Goal: Task Accomplishment & Management: Manage account settings

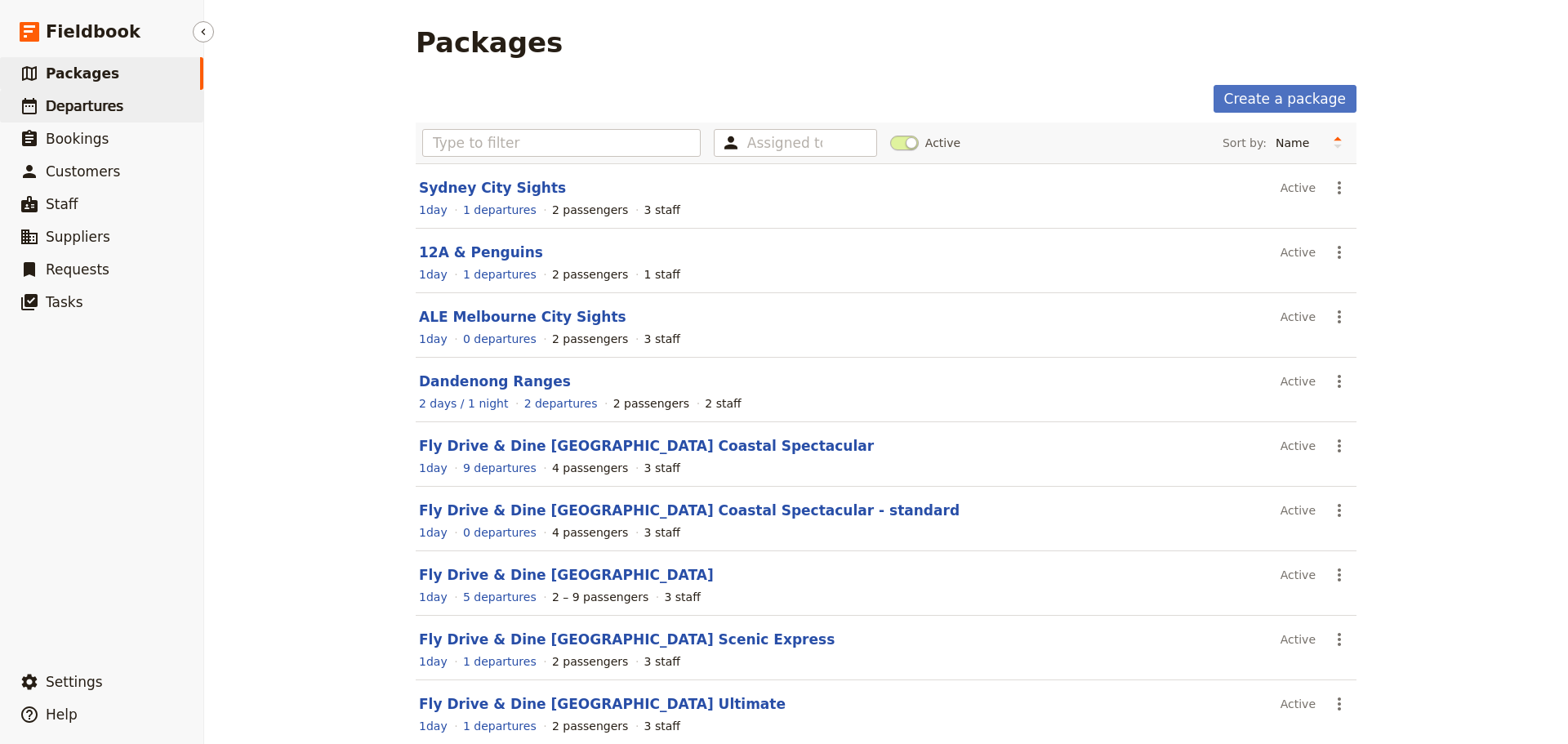
click at [121, 102] on link "​ Departures" at bounding box center [102, 105] width 203 height 33
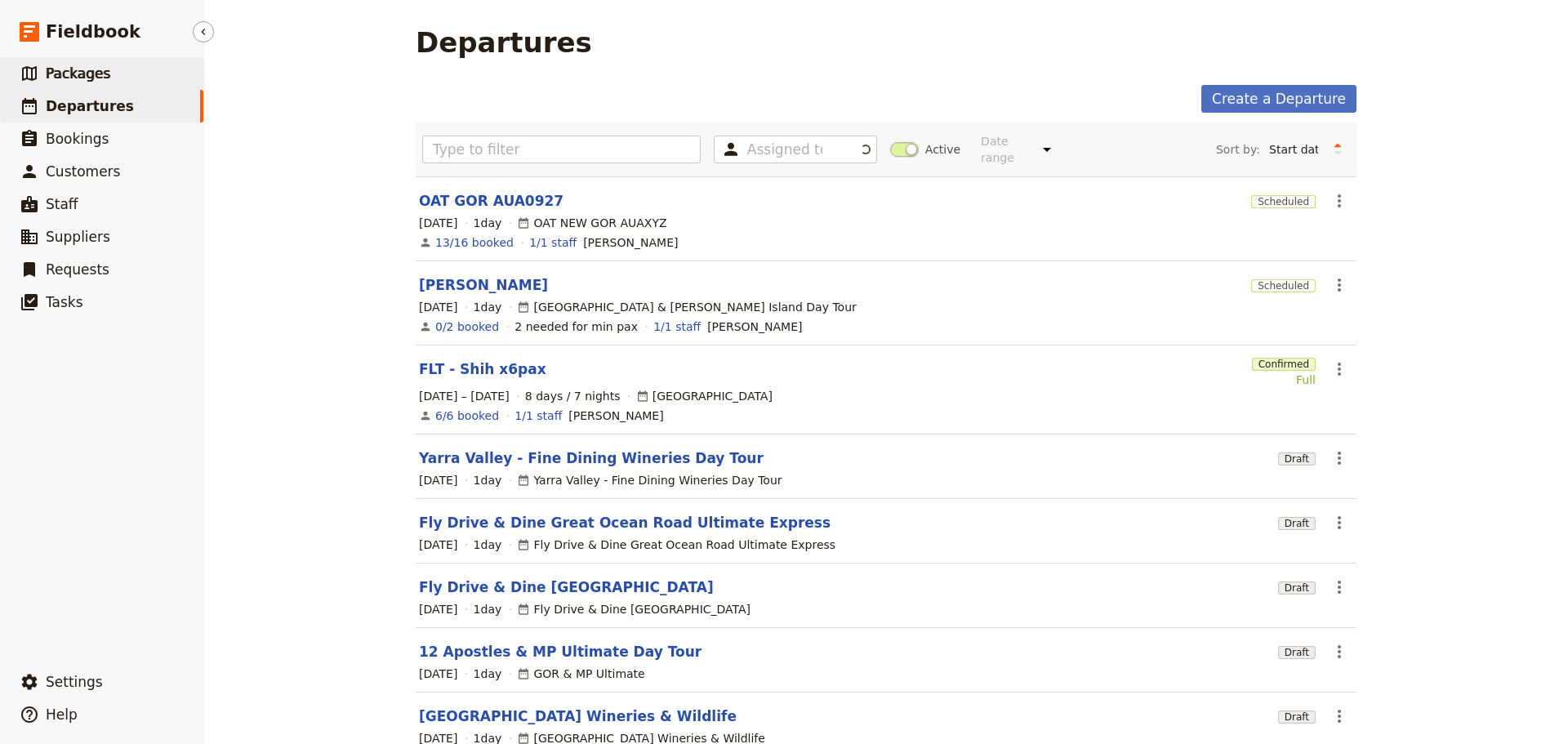
click at [116, 76] on link "​ Packages" at bounding box center [102, 73] width 203 height 33
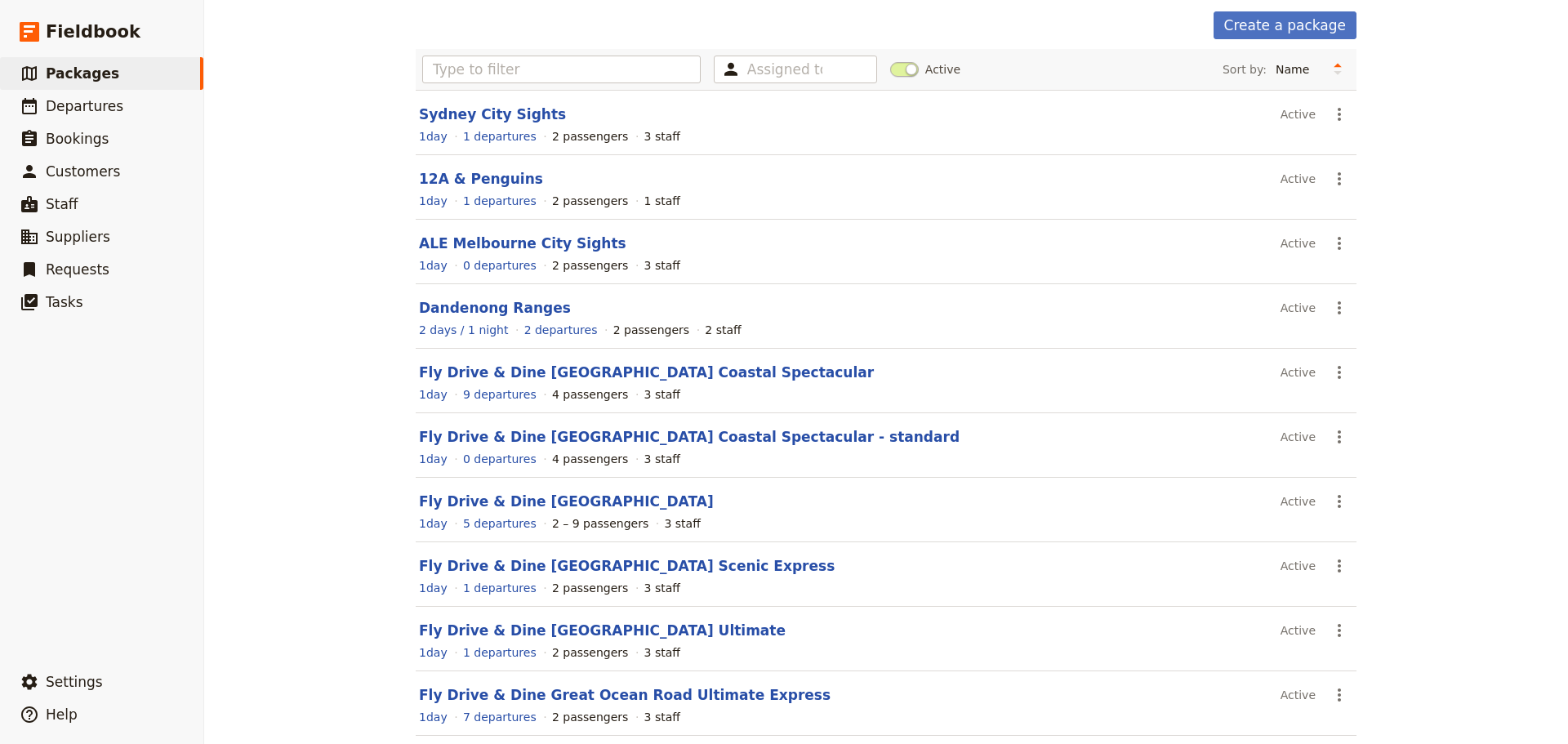
scroll to position [145, 0]
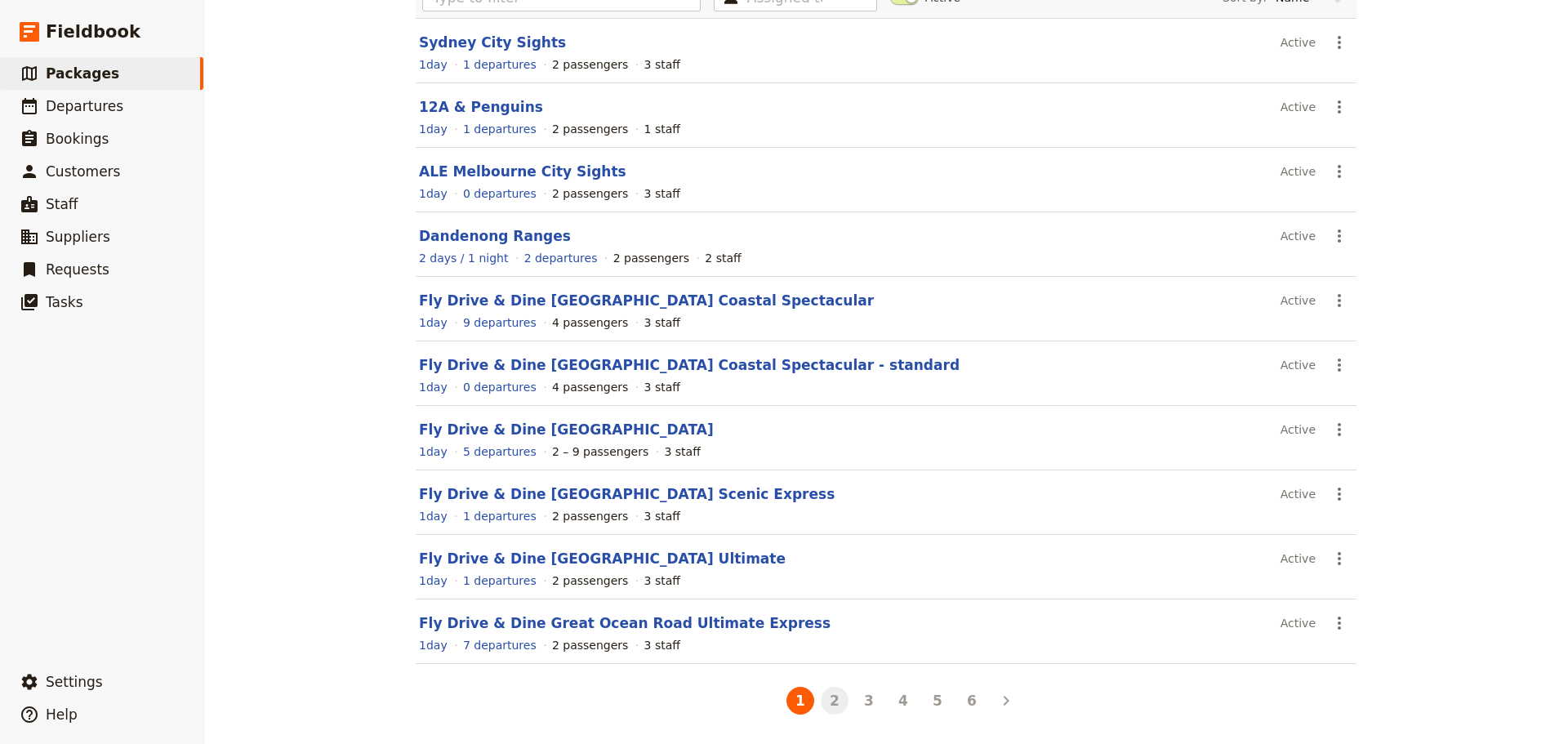
click at [838, 566] on button "2" at bounding box center [835, 700] width 28 height 28
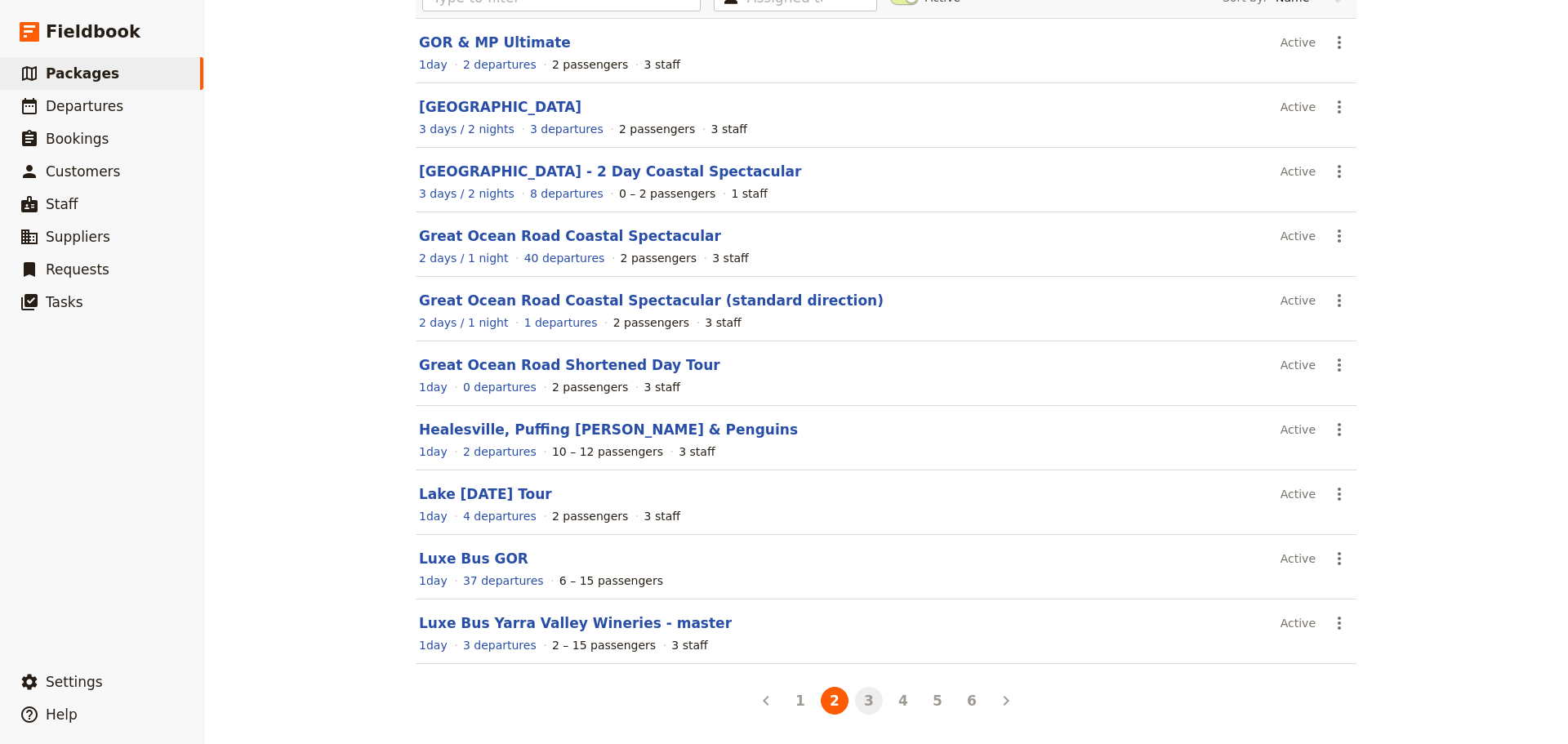
click at [860, 566] on button "3" at bounding box center [869, 700] width 28 height 28
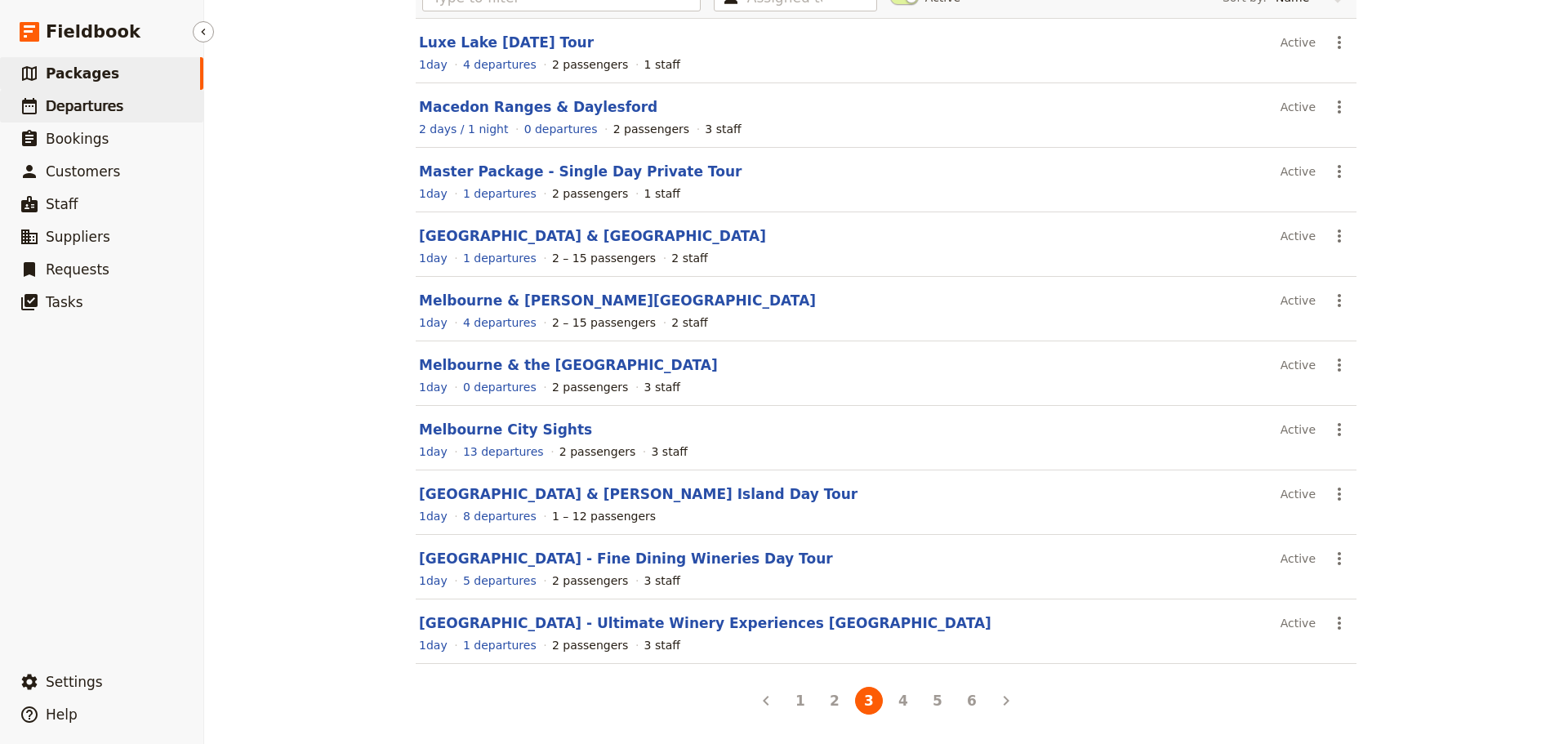
click at [80, 114] on span "Departures" at bounding box center [84, 106] width 77 height 17
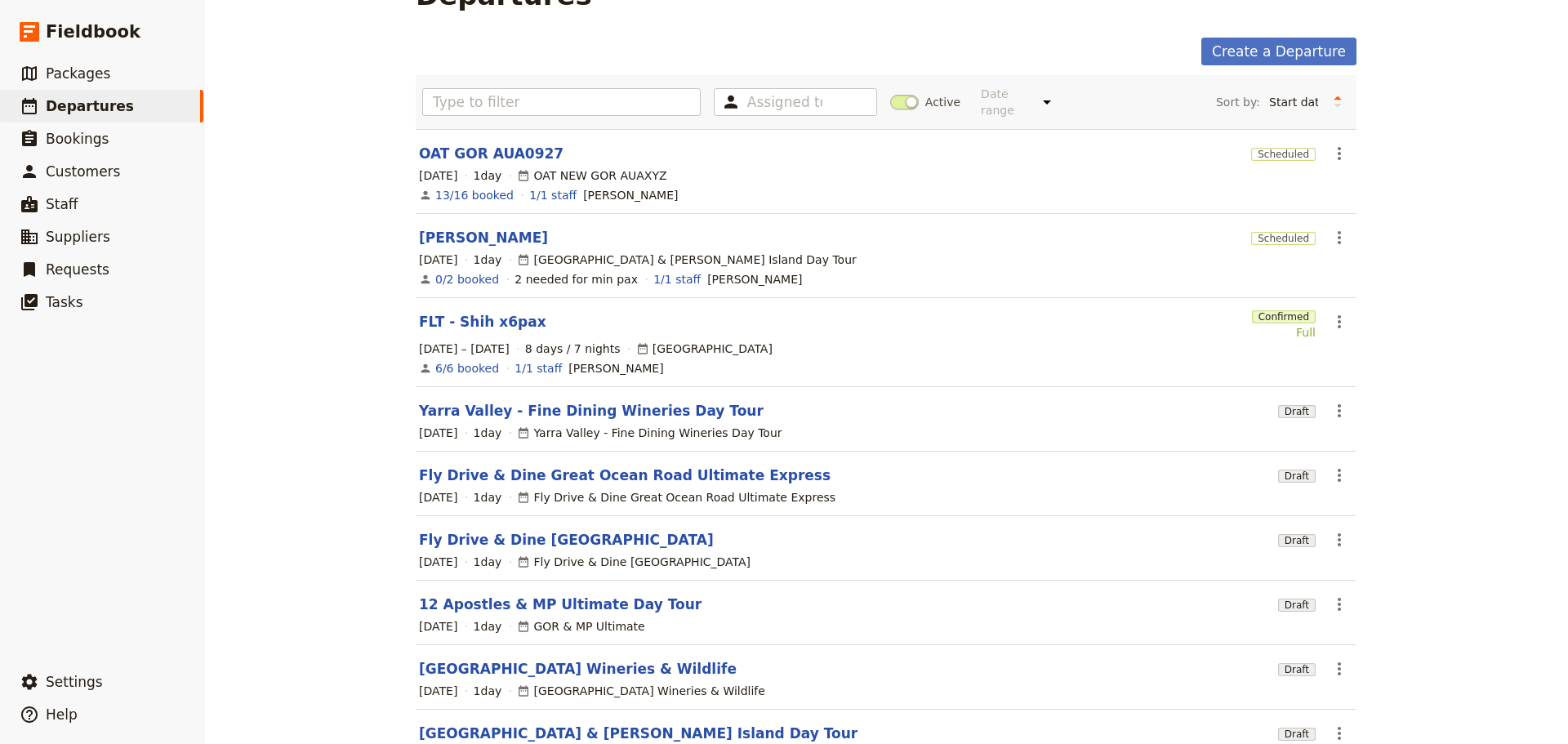
scroll to position [46, 0]
click at [123, 75] on link "​ Packages" at bounding box center [102, 73] width 203 height 33
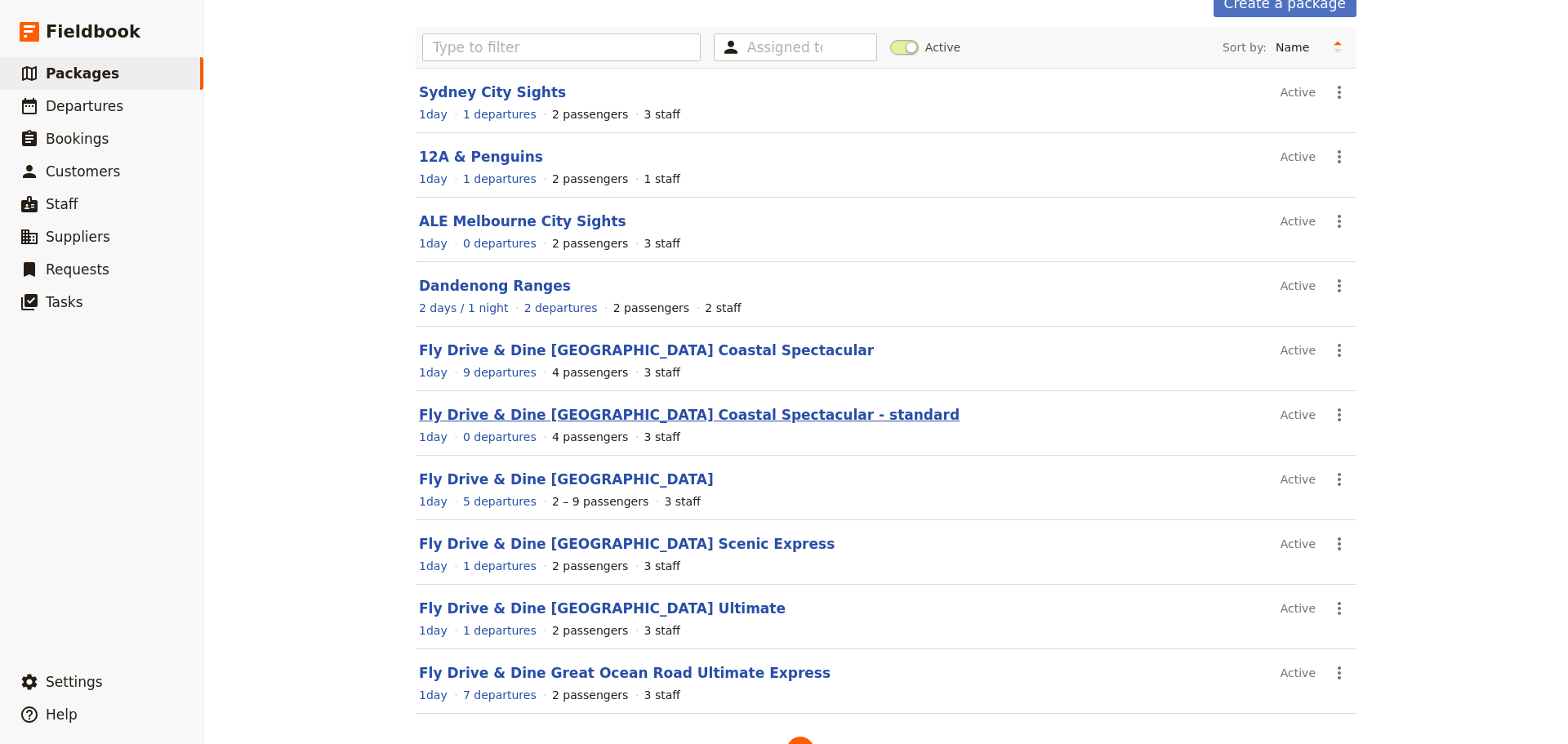
scroll to position [145, 0]
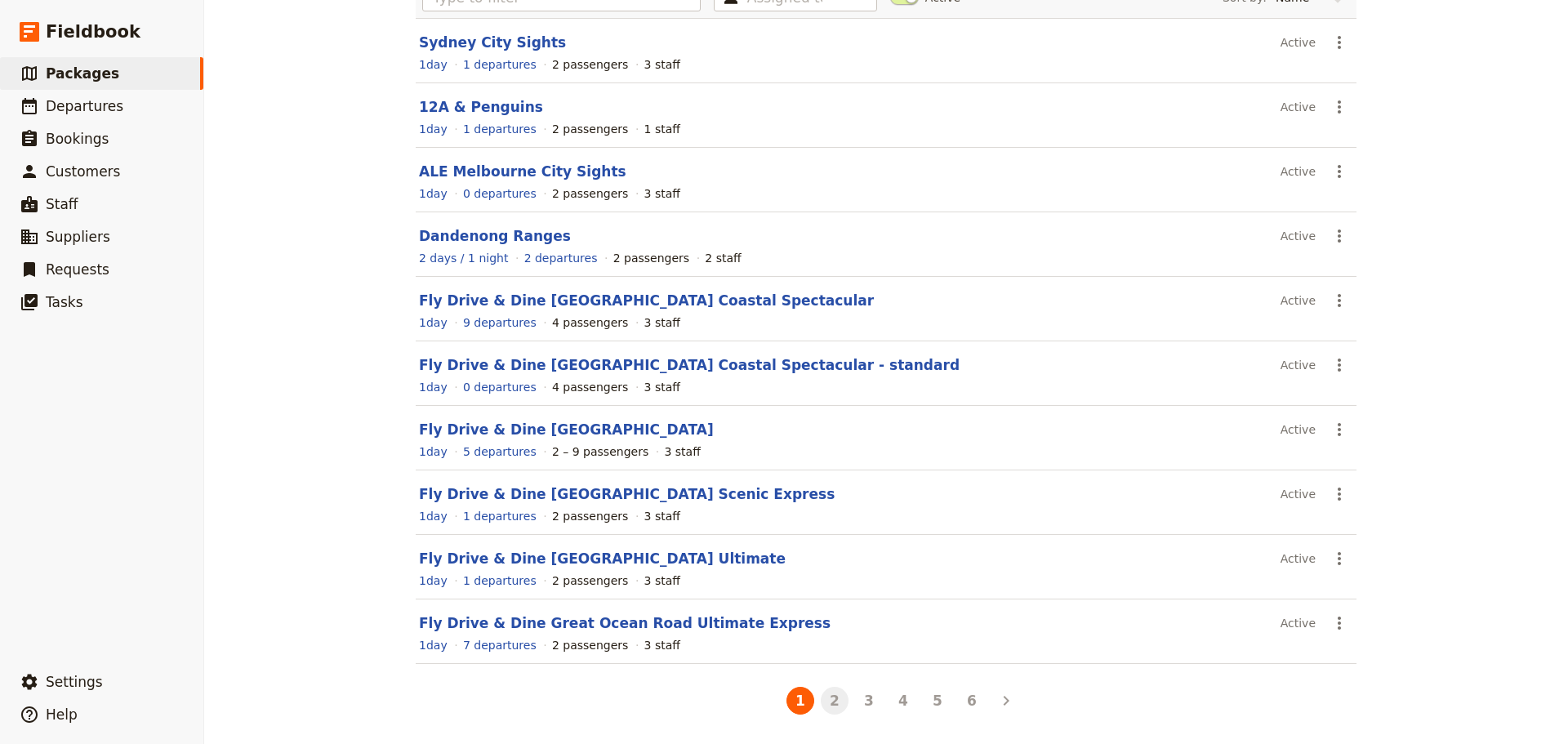
click at [835, 566] on button "2" at bounding box center [835, 700] width 28 height 28
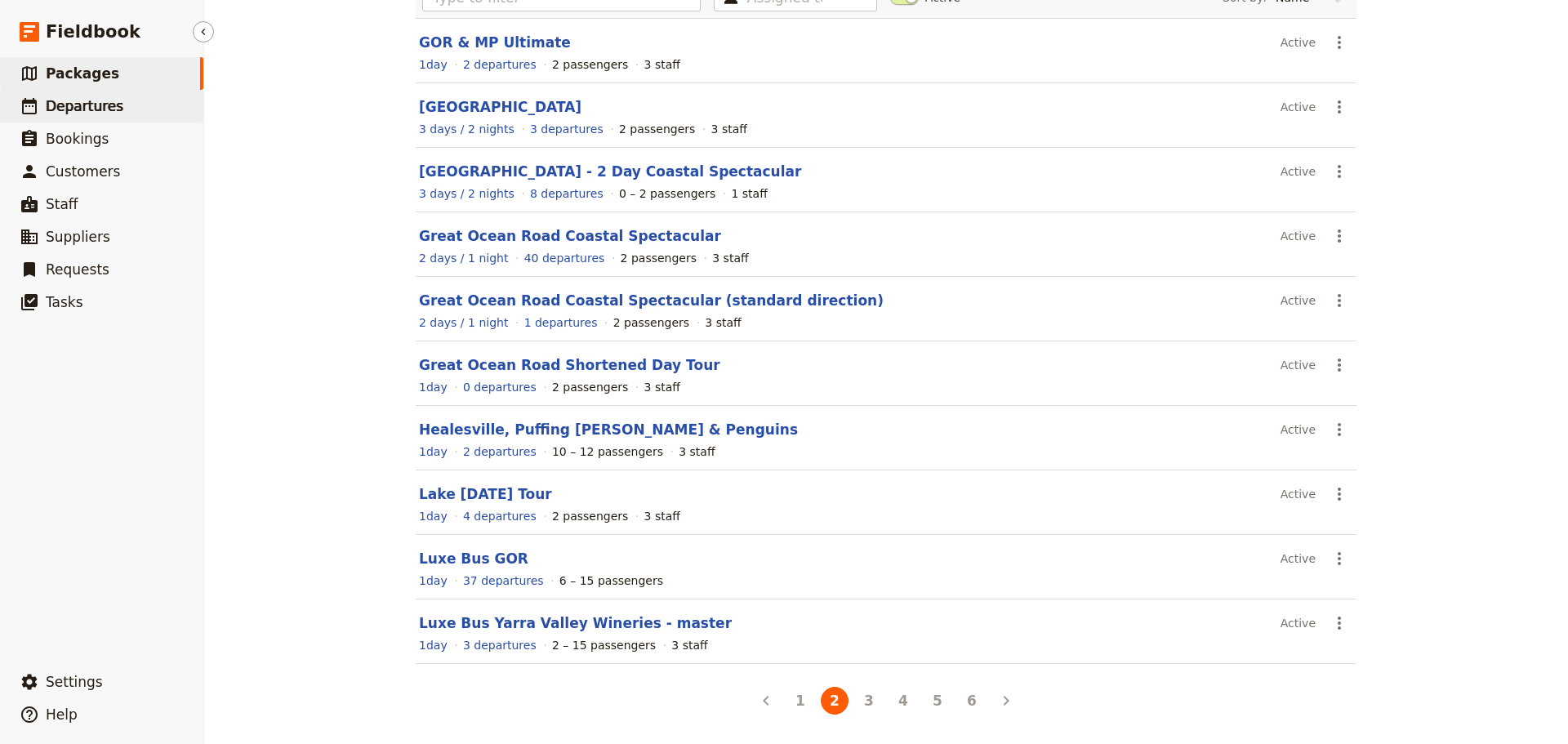
click at [83, 96] on link "​ Departures" at bounding box center [102, 105] width 203 height 33
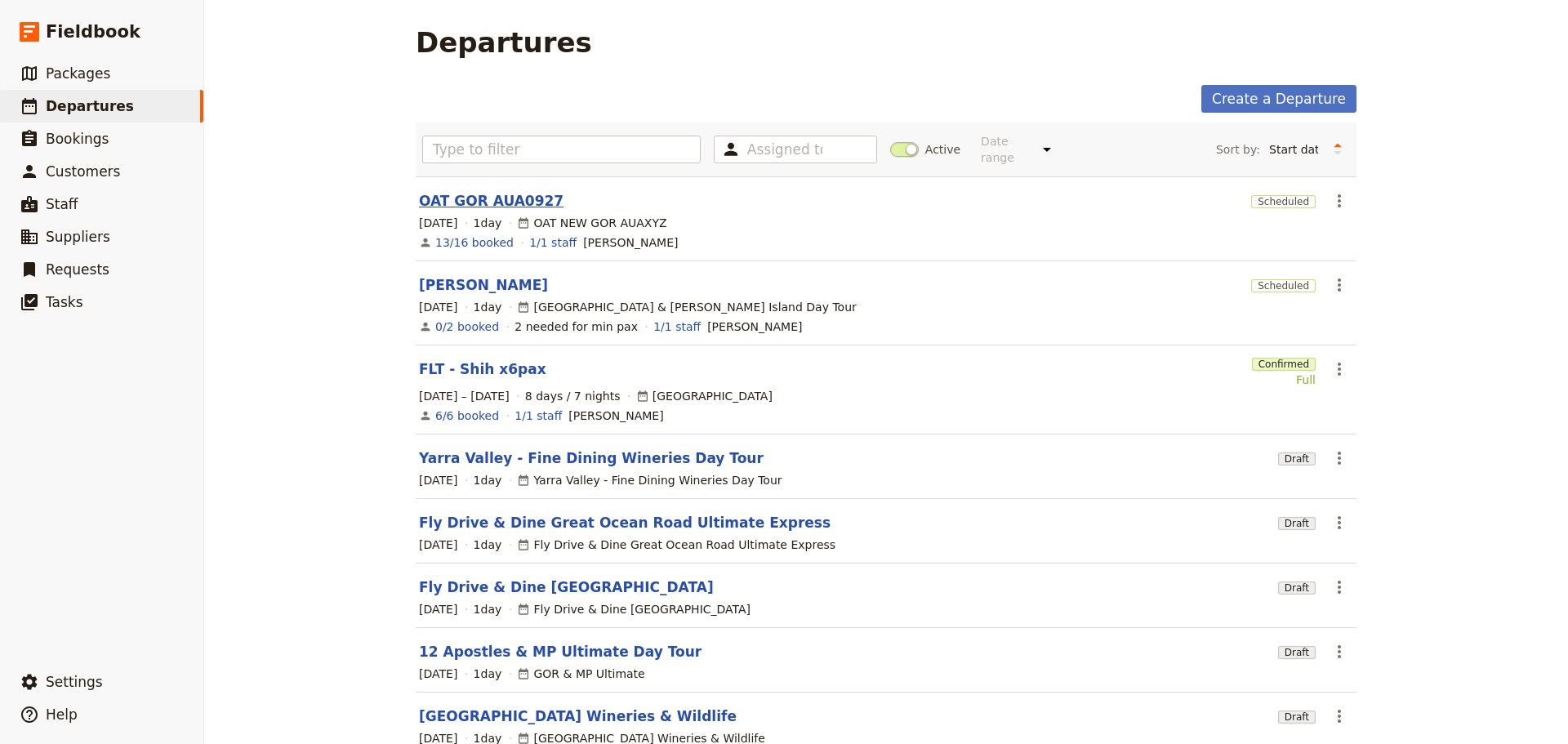
click at [442, 191] on link "OAT GOR AUA0927" at bounding box center [491, 200] width 144 height 20
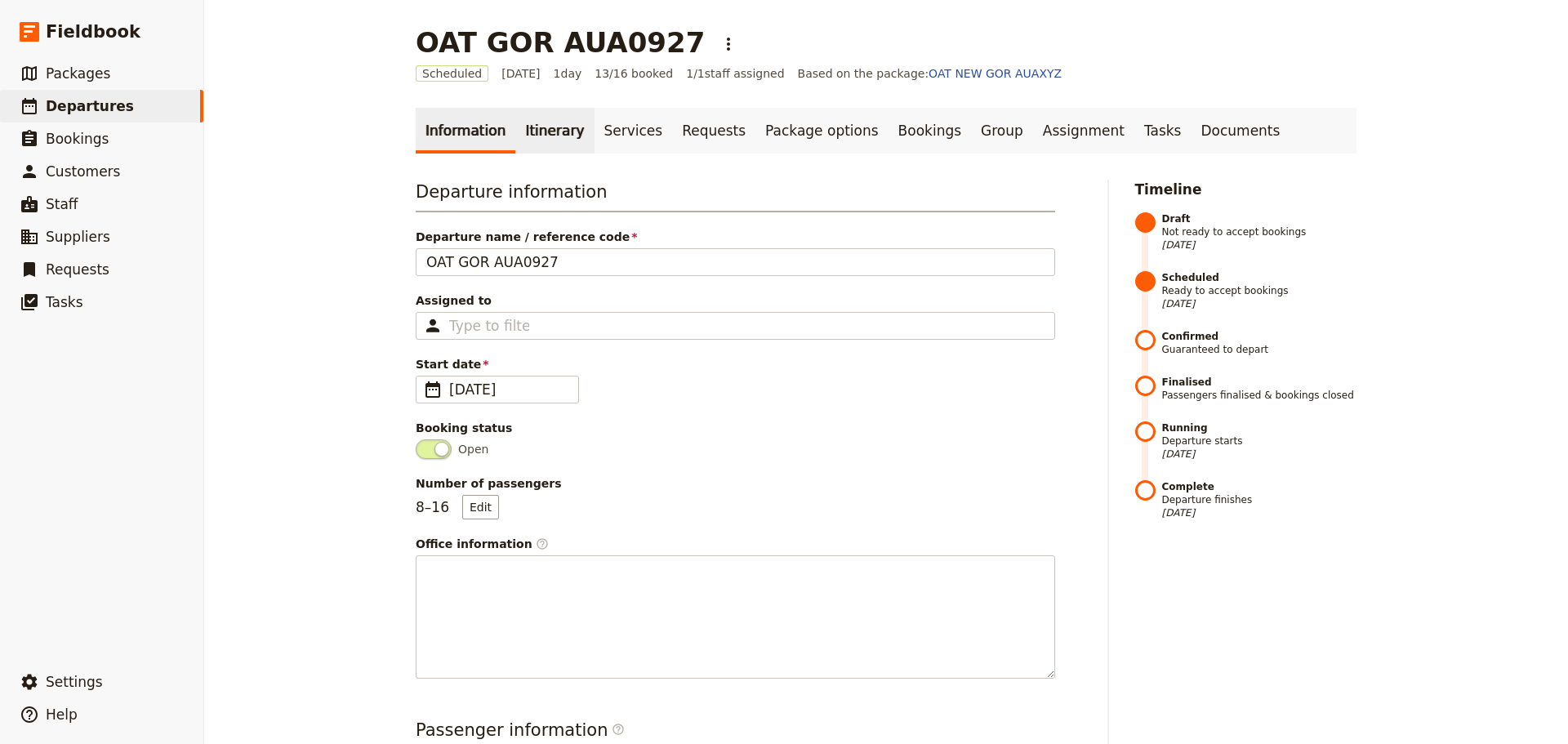
click at [534, 126] on link "Itinerary" at bounding box center [554, 130] width 78 height 46
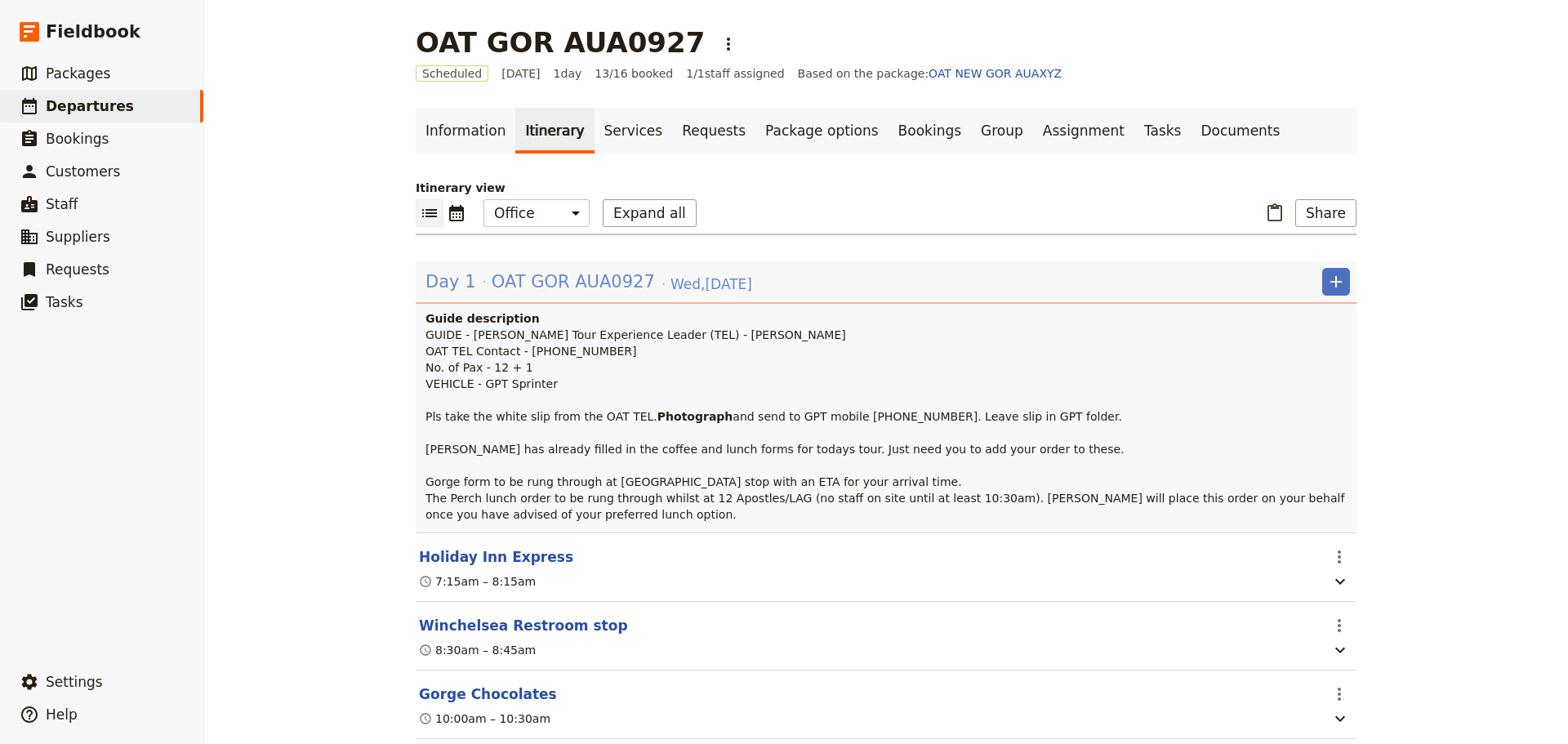
click at [511, 277] on span "OAT GOR AUA0927" at bounding box center [573, 281] width 163 height 24
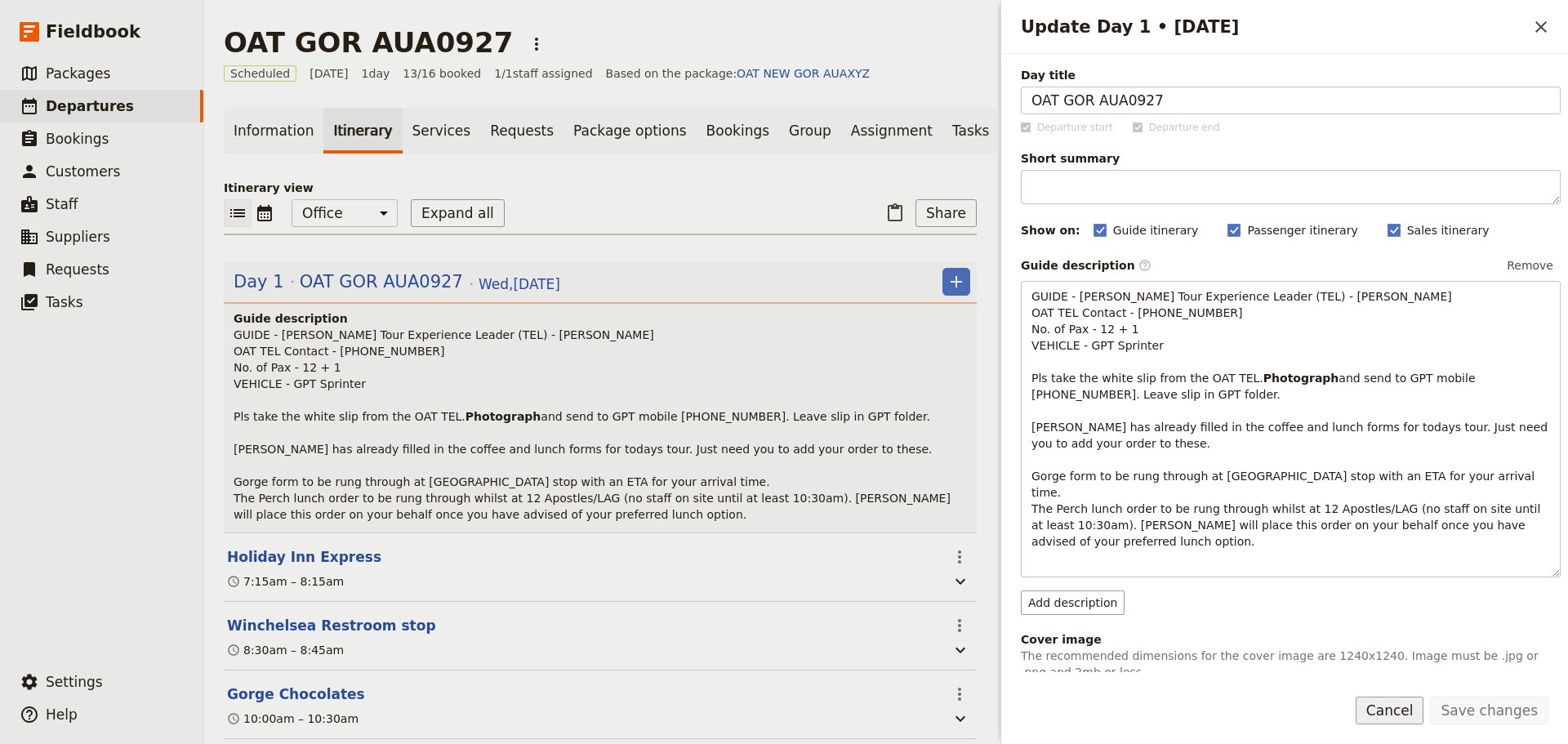
click at [1254, 566] on button "Cancel" at bounding box center [1390, 710] width 69 height 28
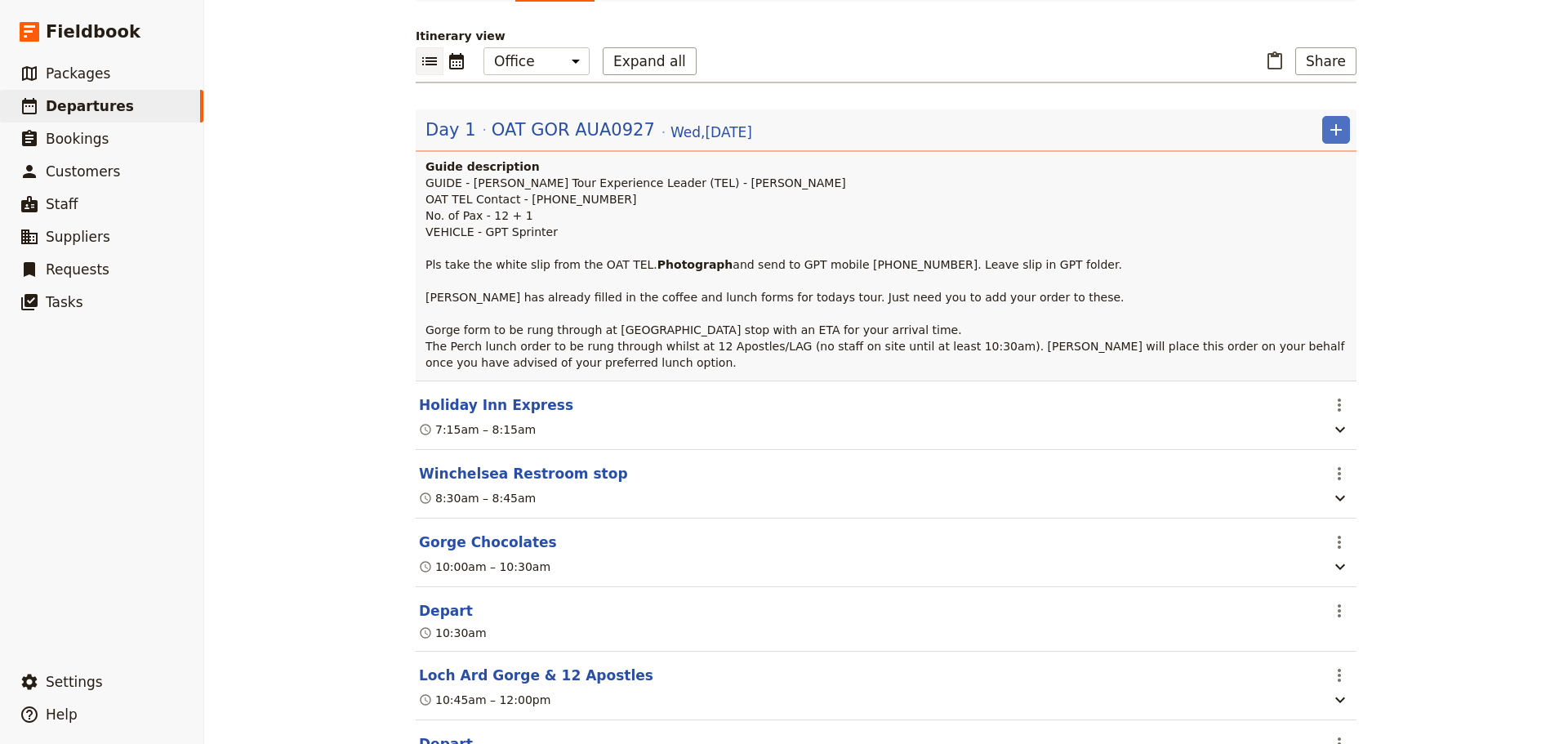
scroll to position [245, 0]
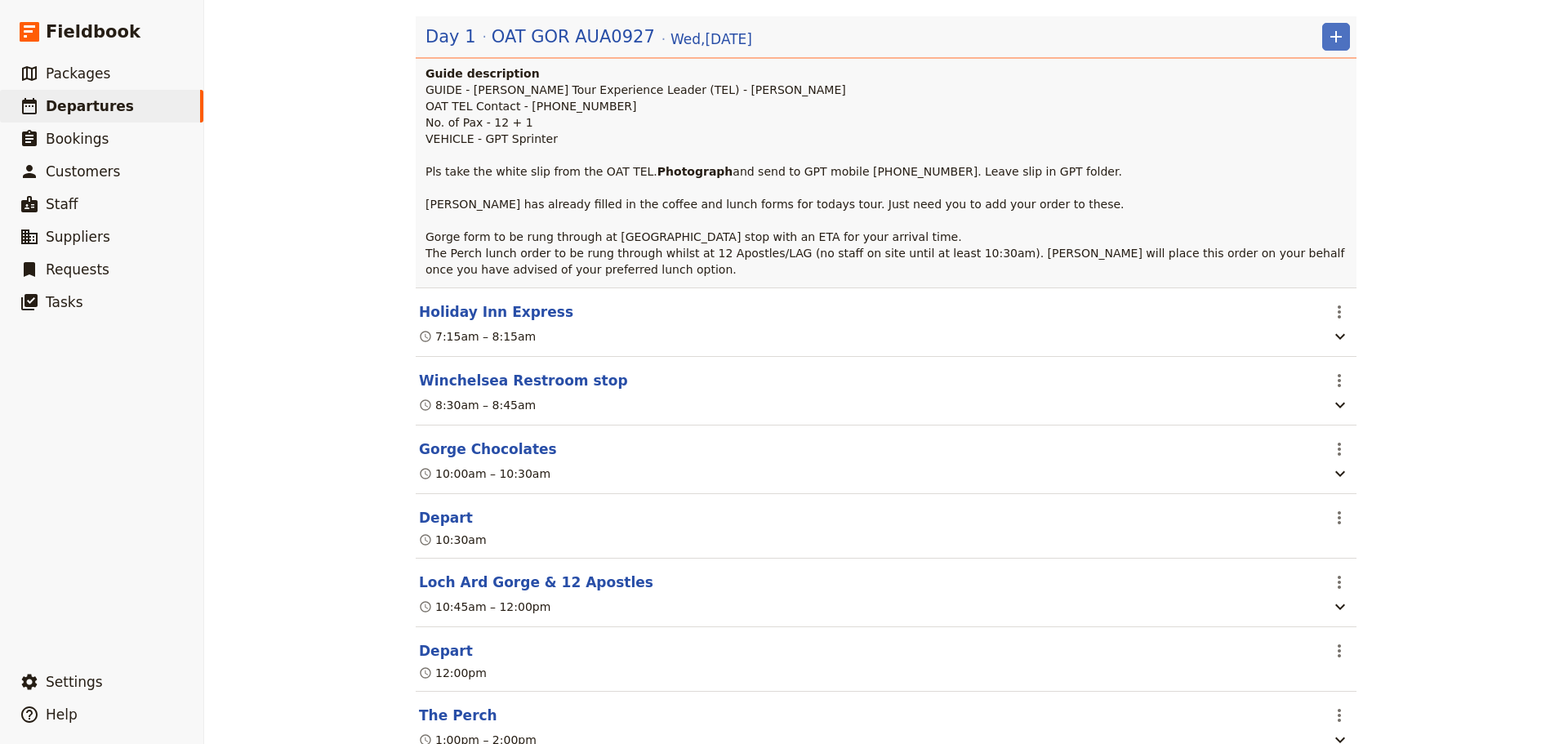
click at [425, 341] on section "Holiday Inn Express ​ 7:15am – 8:15am" at bounding box center [886, 322] width 941 height 70
click at [428, 339] on section "Holiday Inn Express ​ 7:15am – 8:15am" at bounding box center [886, 322] width 941 height 70
click at [435, 321] on button "Holiday Inn Express" at bounding box center [497, 311] width 155 height 20
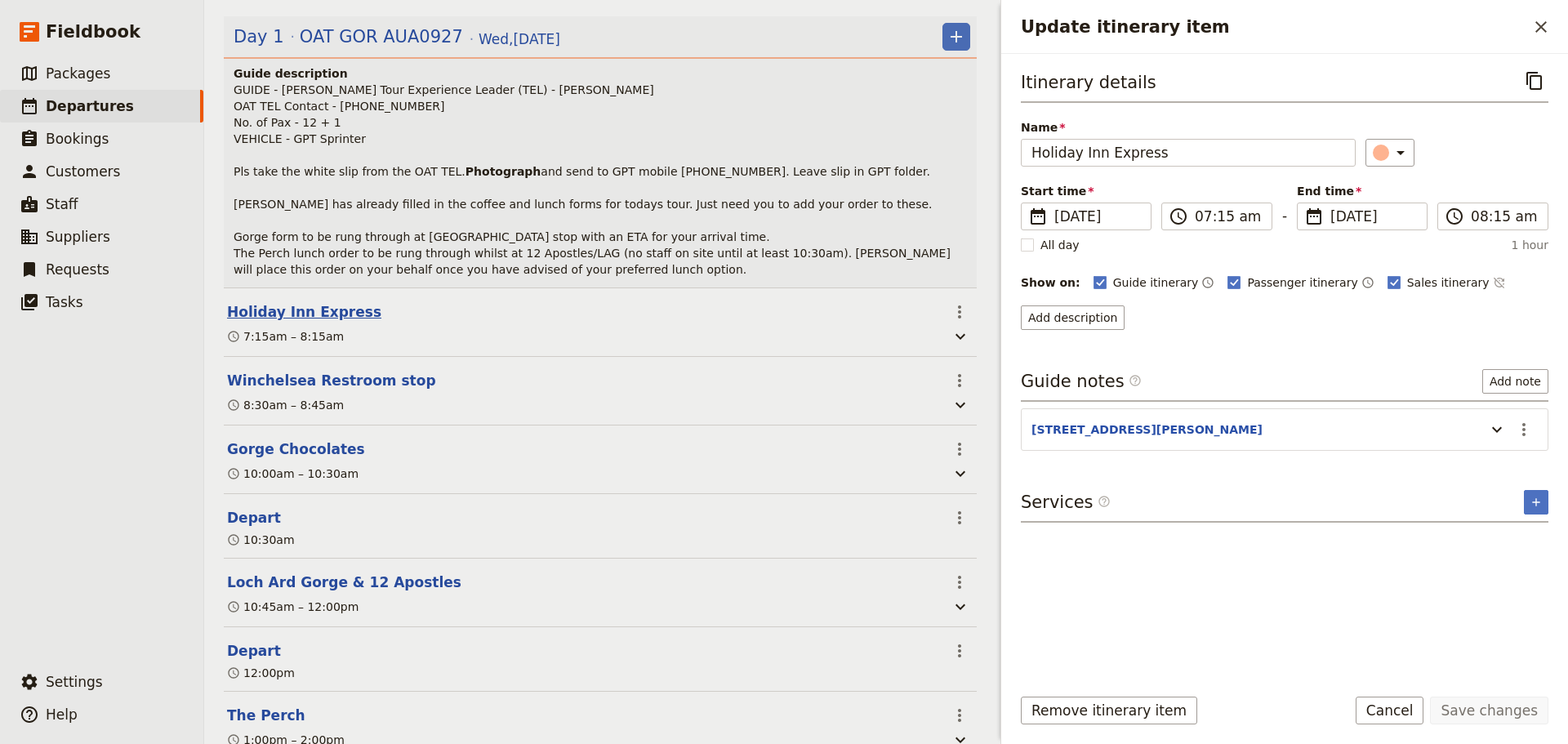
scroll to position [253, 0]
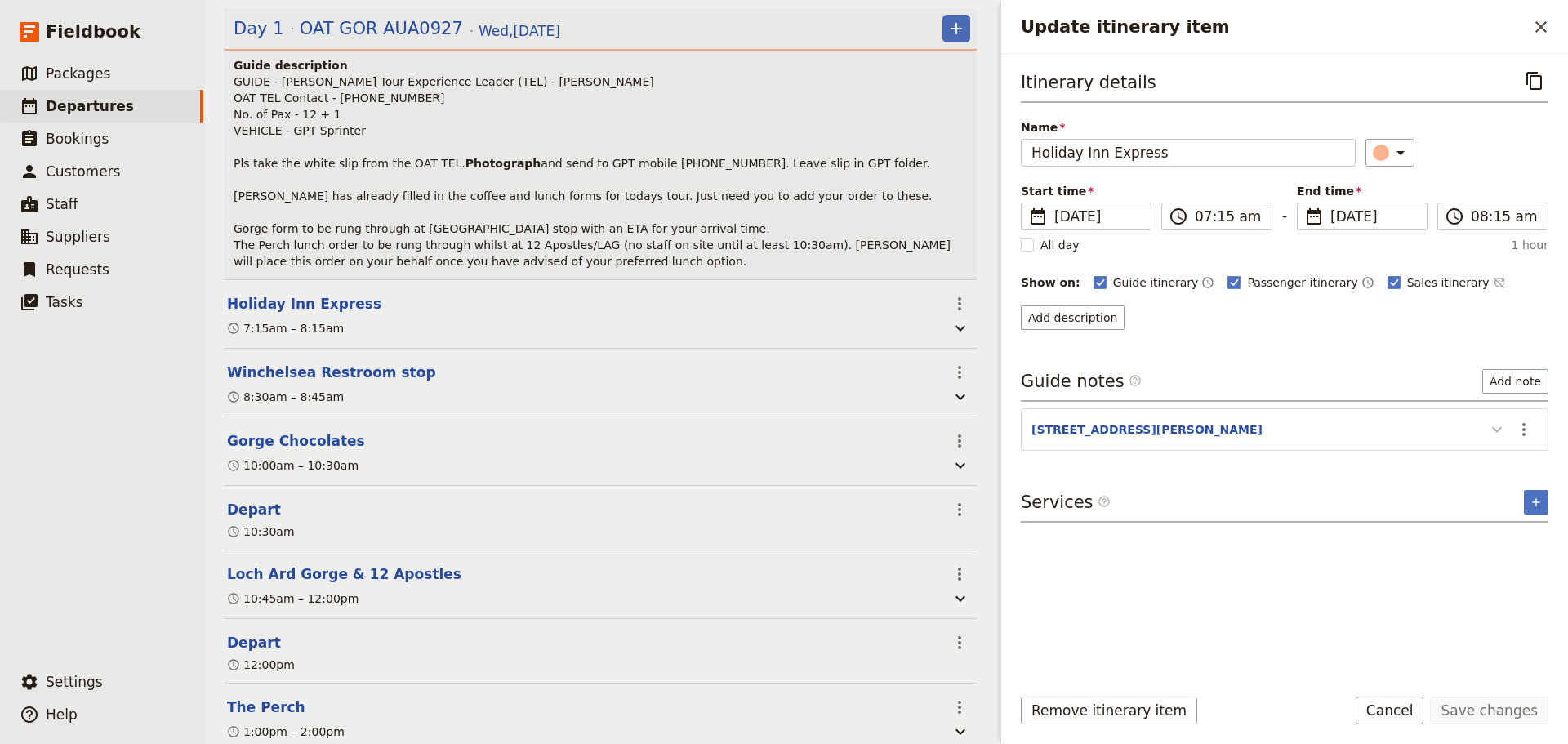
click at [1254, 433] on icon "Update itinerary item" at bounding box center [1497, 429] width 20 height 20
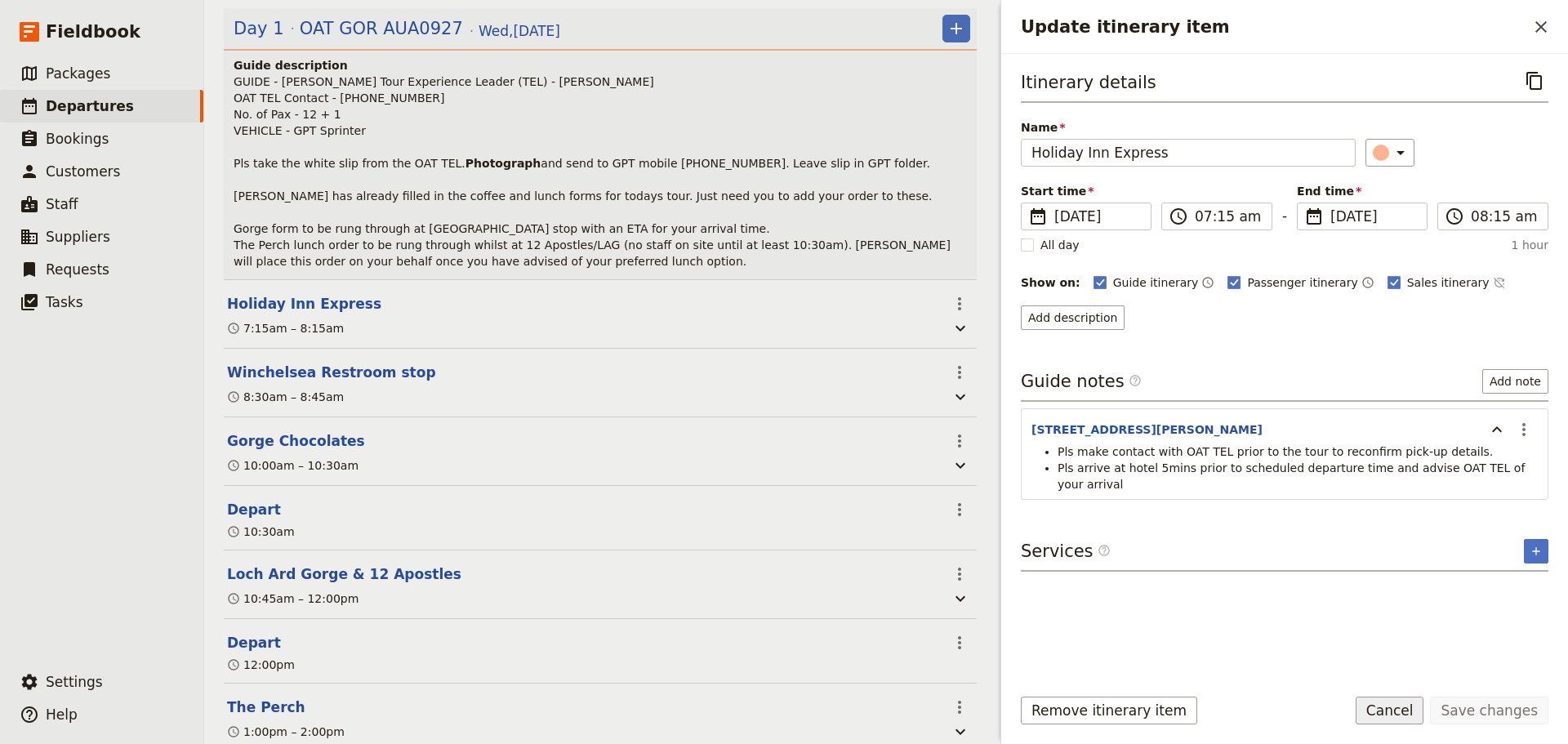
click at [1254, 566] on button "Cancel" at bounding box center [1390, 710] width 69 height 28
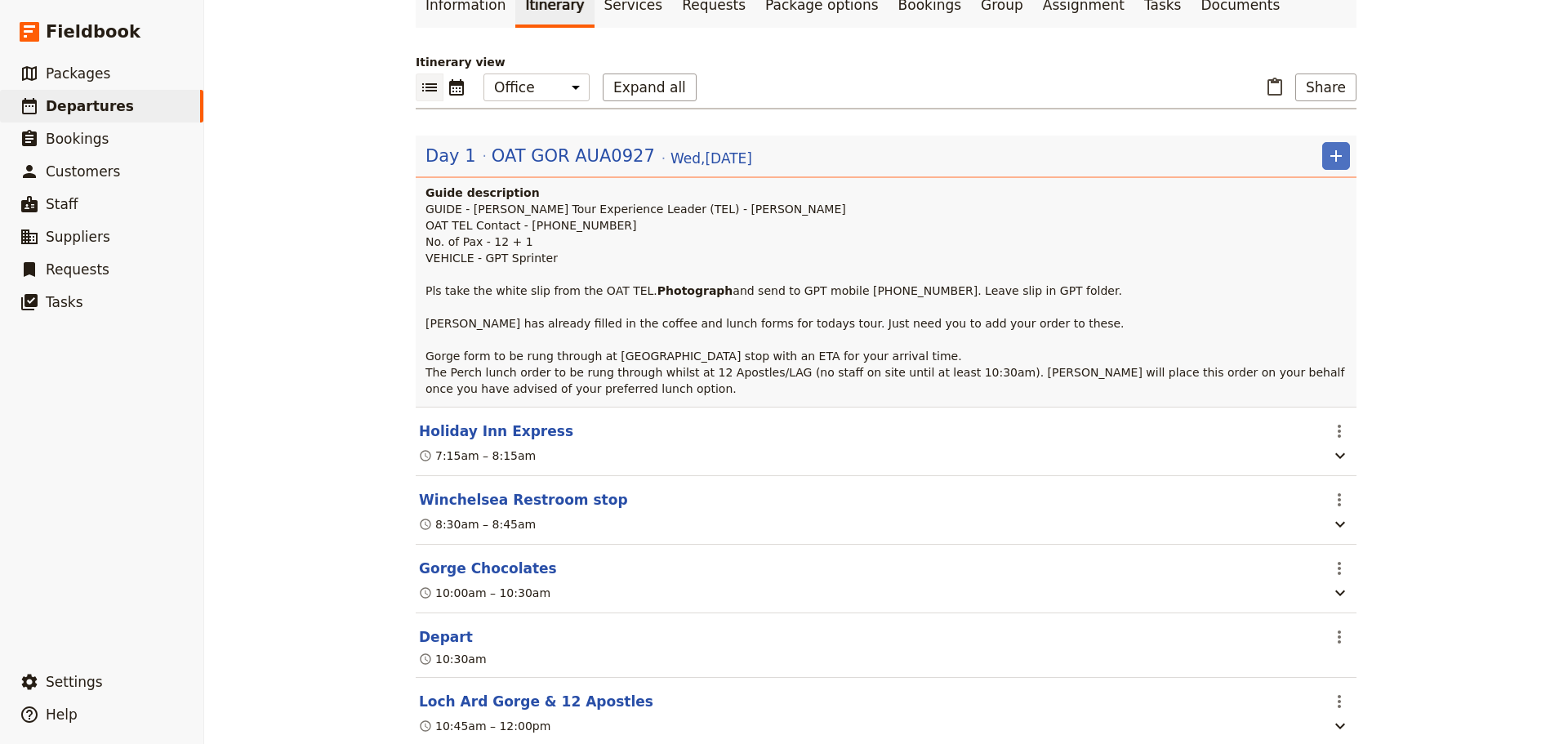
scroll to position [0, 0]
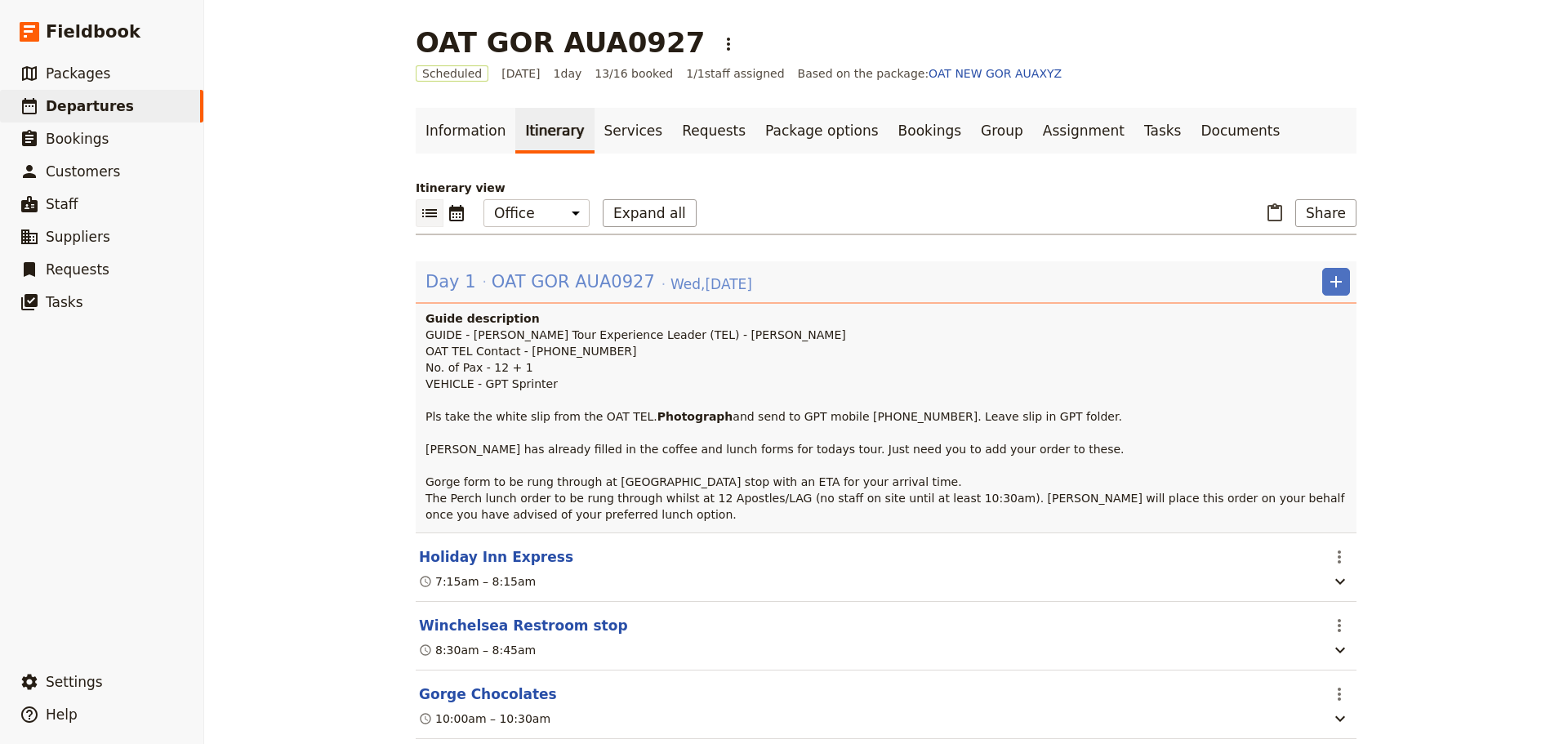
click at [545, 277] on span "OAT GOR AUA0927" at bounding box center [573, 281] width 163 height 24
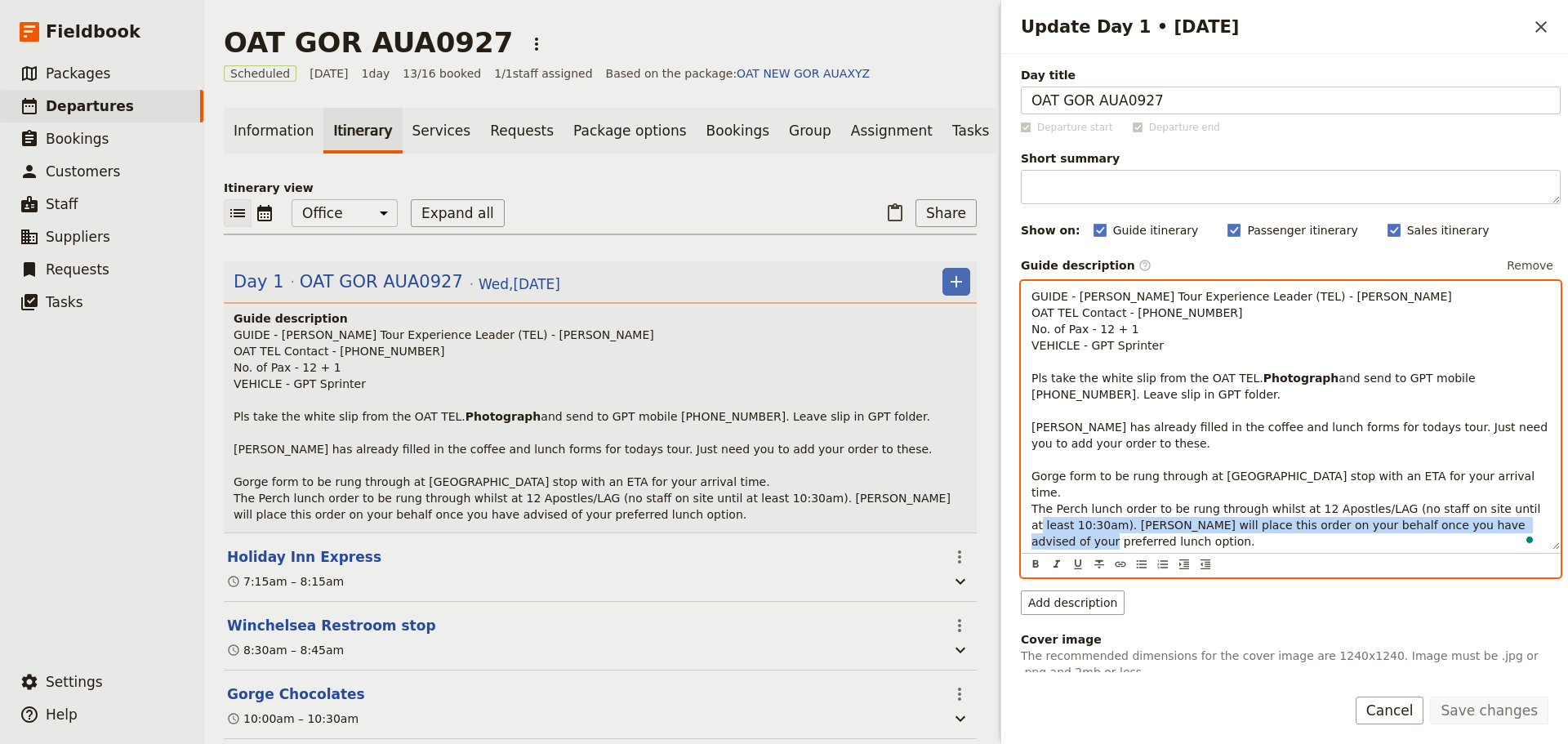
drag, startPoint x: 1084, startPoint y: 540, endPoint x: 1084, endPoint y: 527, distance: 13.0
click at [1084, 527] on p "GUIDE - [PERSON_NAME] Tour Experience Leader (TEL) - [PERSON_NAME] OAT TEL Cont…" at bounding box center [1290, 418] width 519 height 262
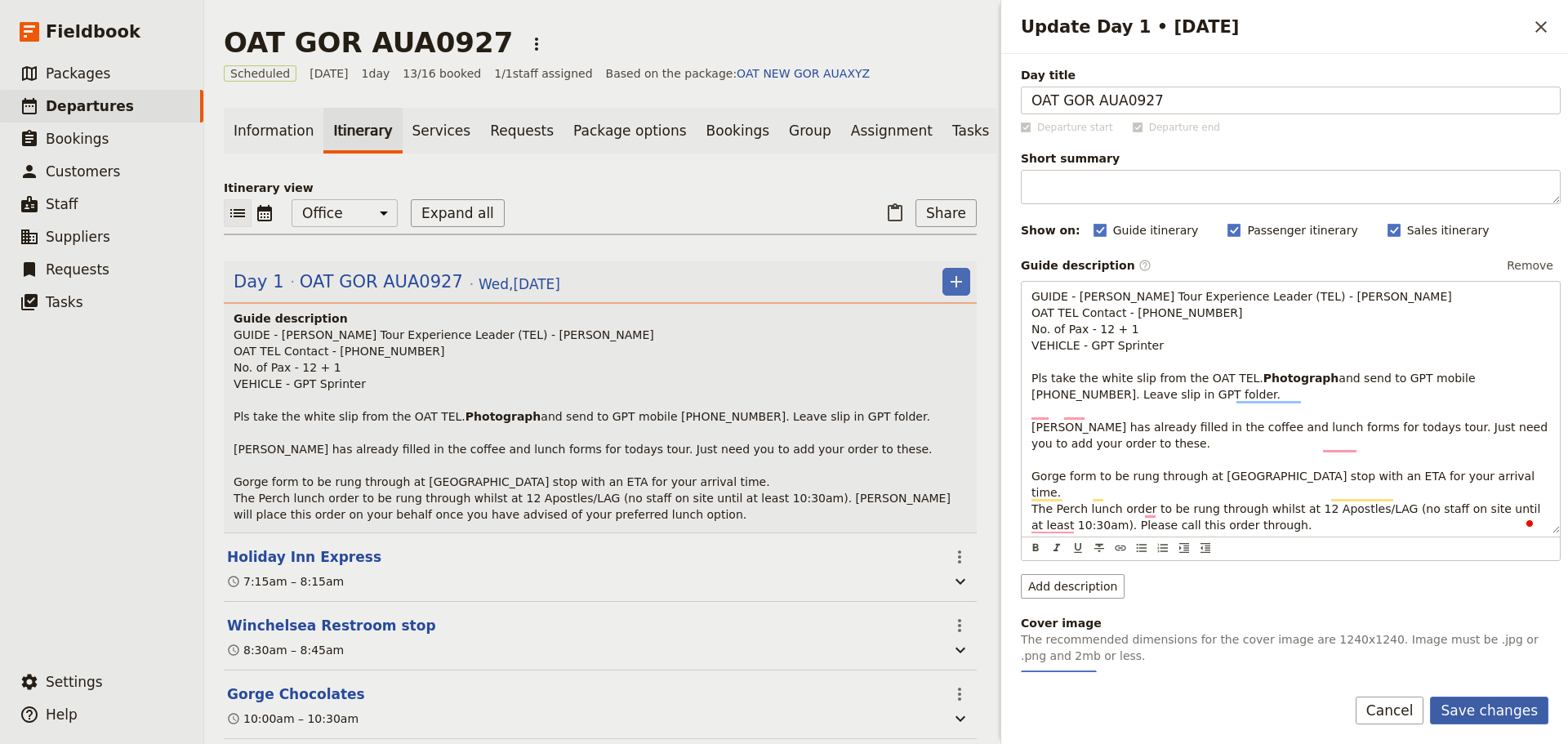
click at [1254, 566] on button "Save changes" at bounding box center [1489, 710] width 118 height 28
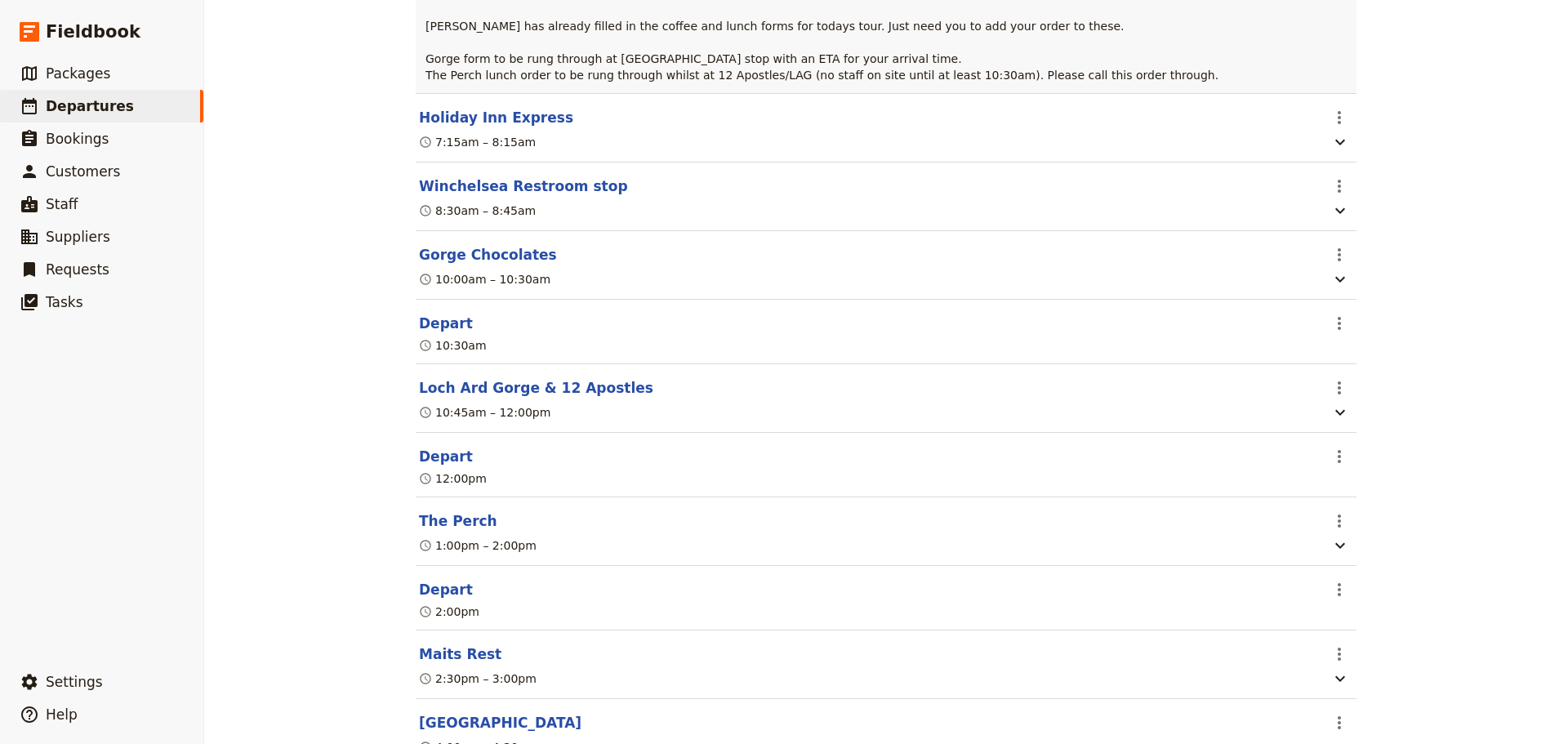
scroll to position [572, 0]
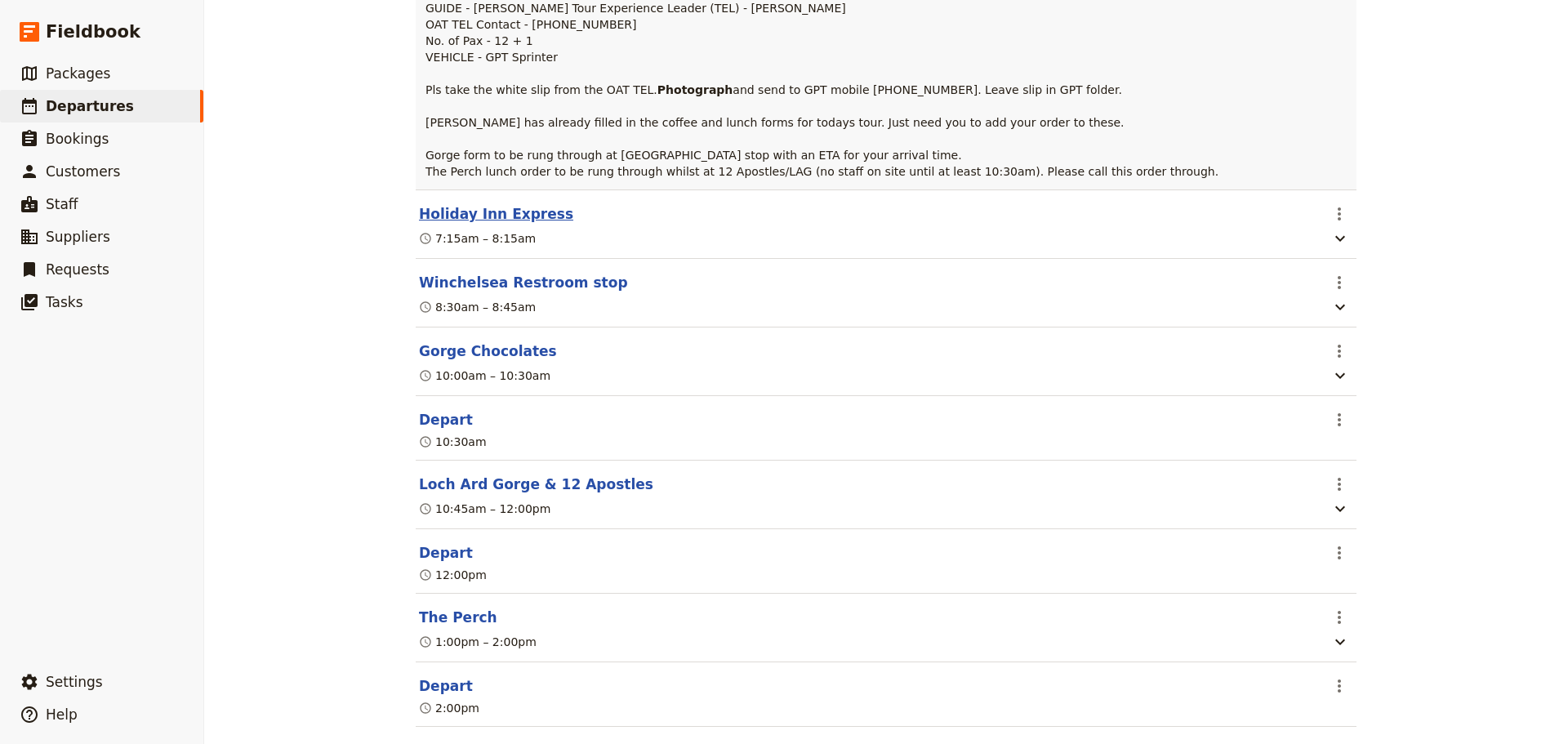
click at [464, 223] on button "Holiday Inn Express" at bounding box center [497, 213] width 155 height 20
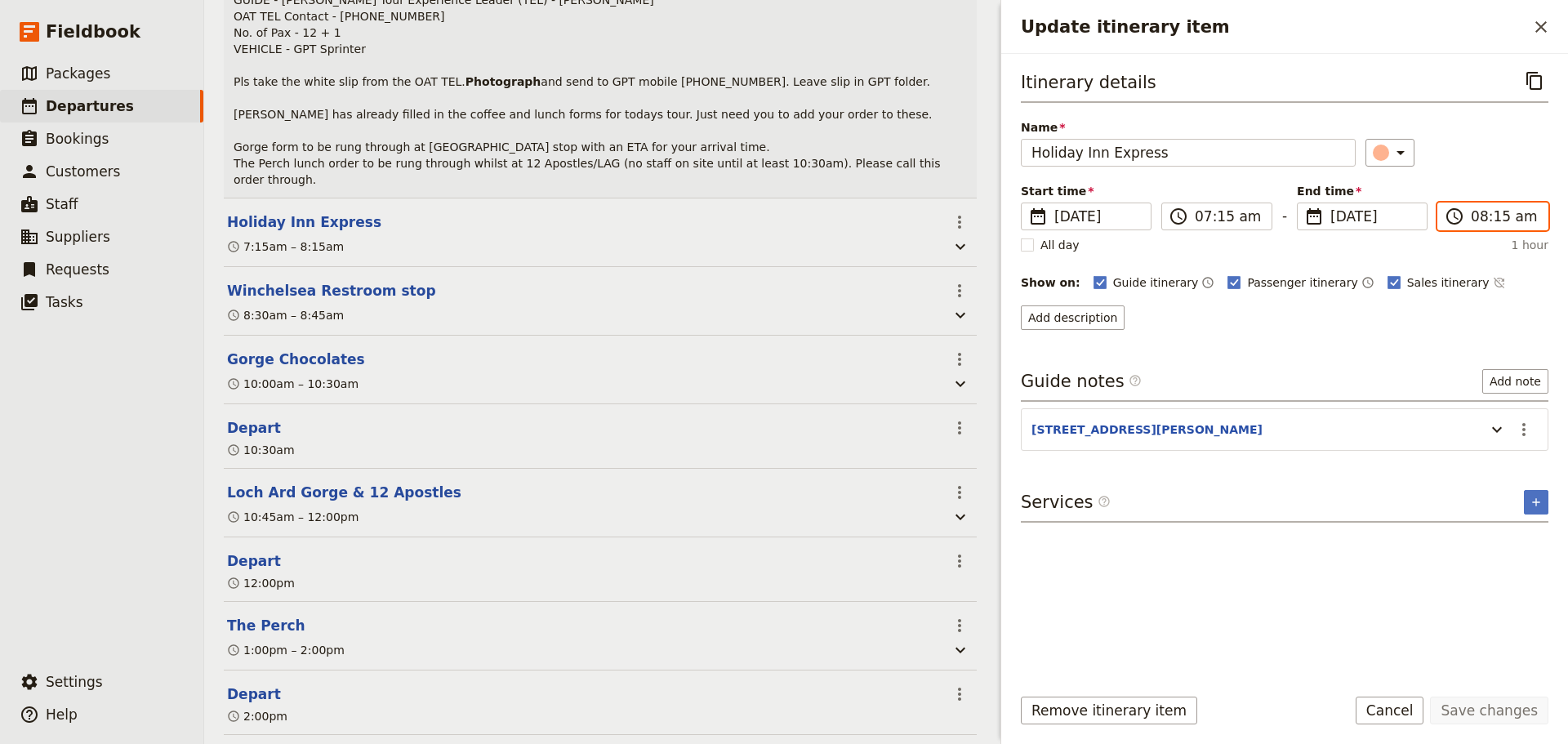
click at [1254, 218] on input "08:15 am" at bounding box center [1505, 216] width 67 height 20
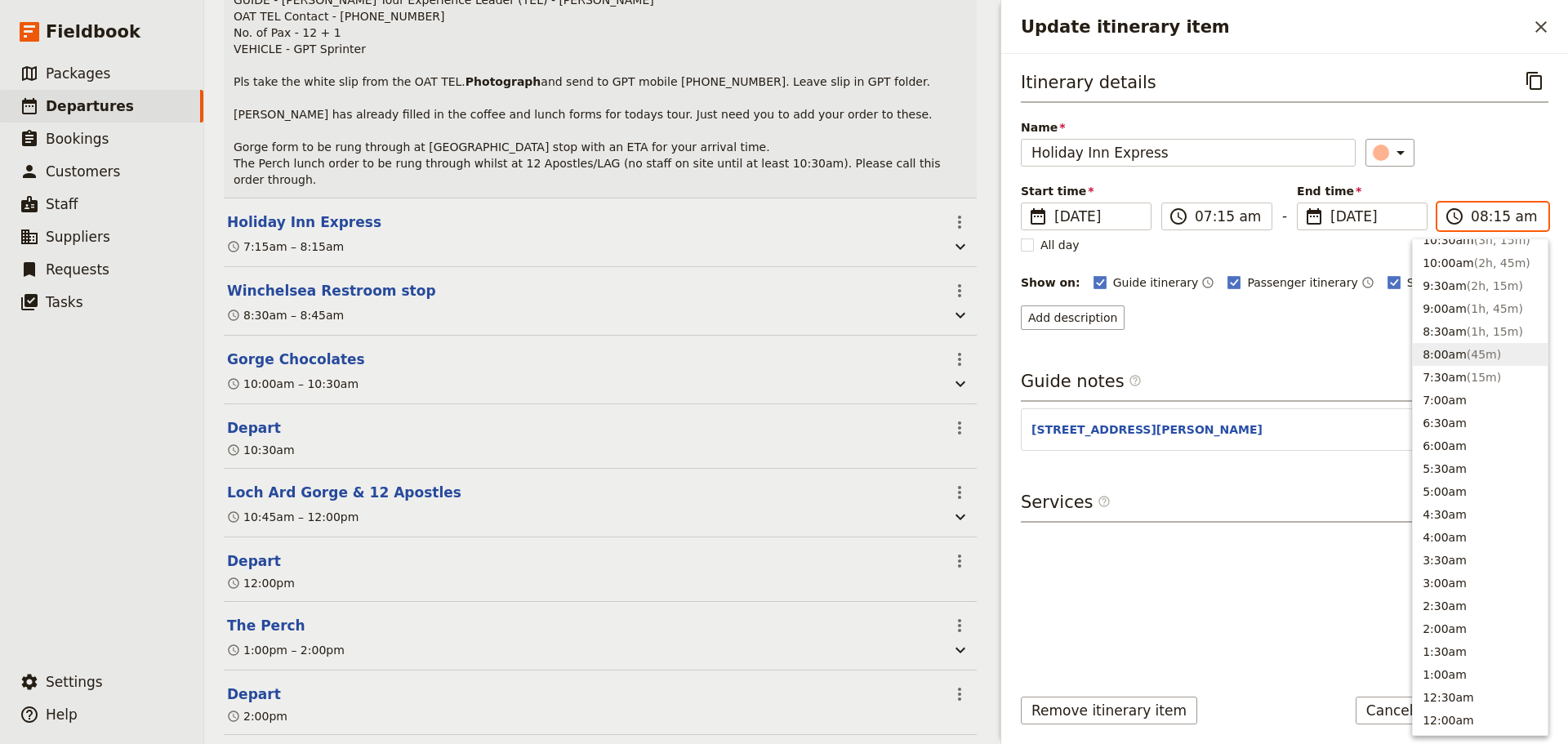
scroll to position [599, 0]
click at [1254, 418] on button "7:00am" at bounding box center [1480, 410] width 135 height 23
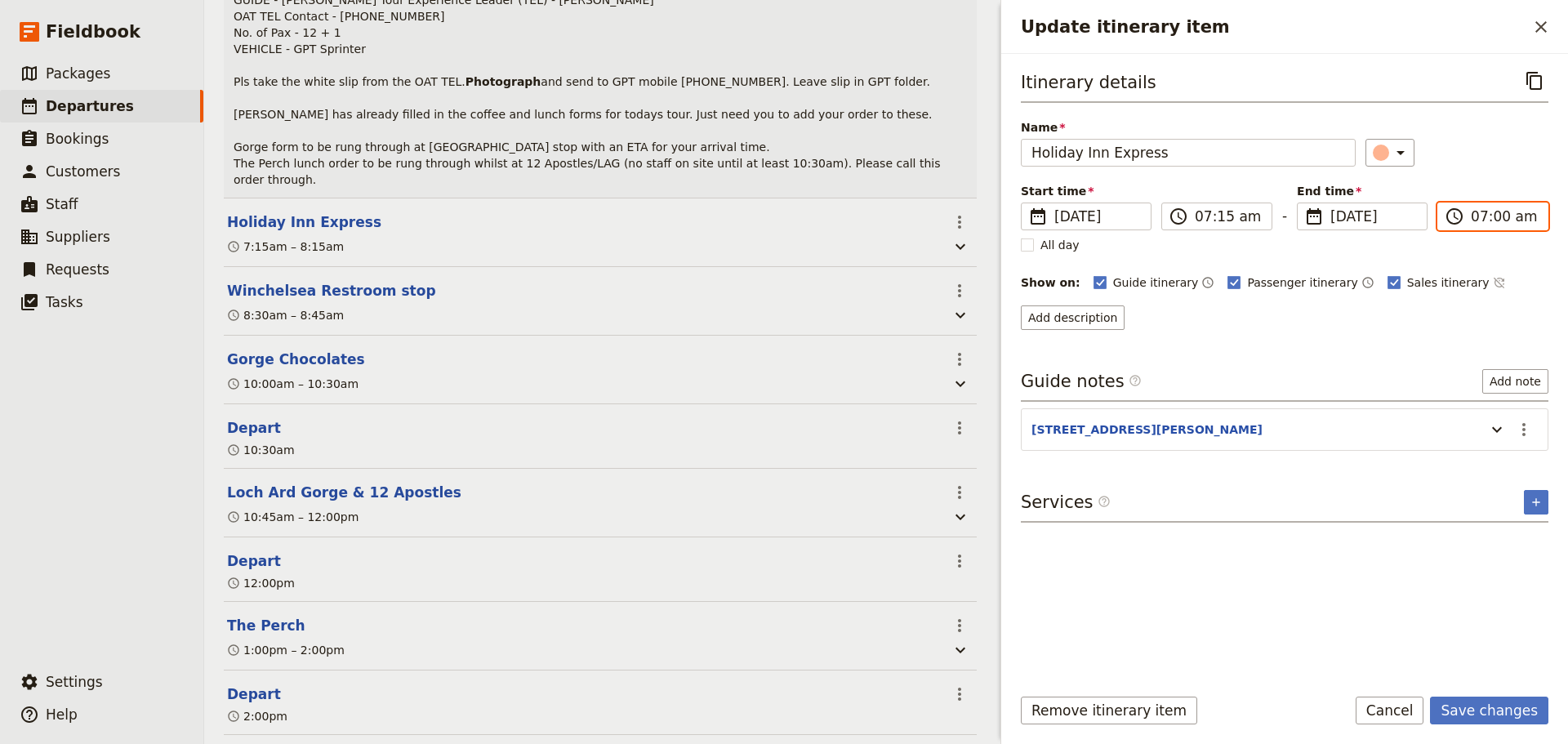
click at [1254, 218] on input "07:00 am" at bounding box center [1505, 216] width 67 height 20
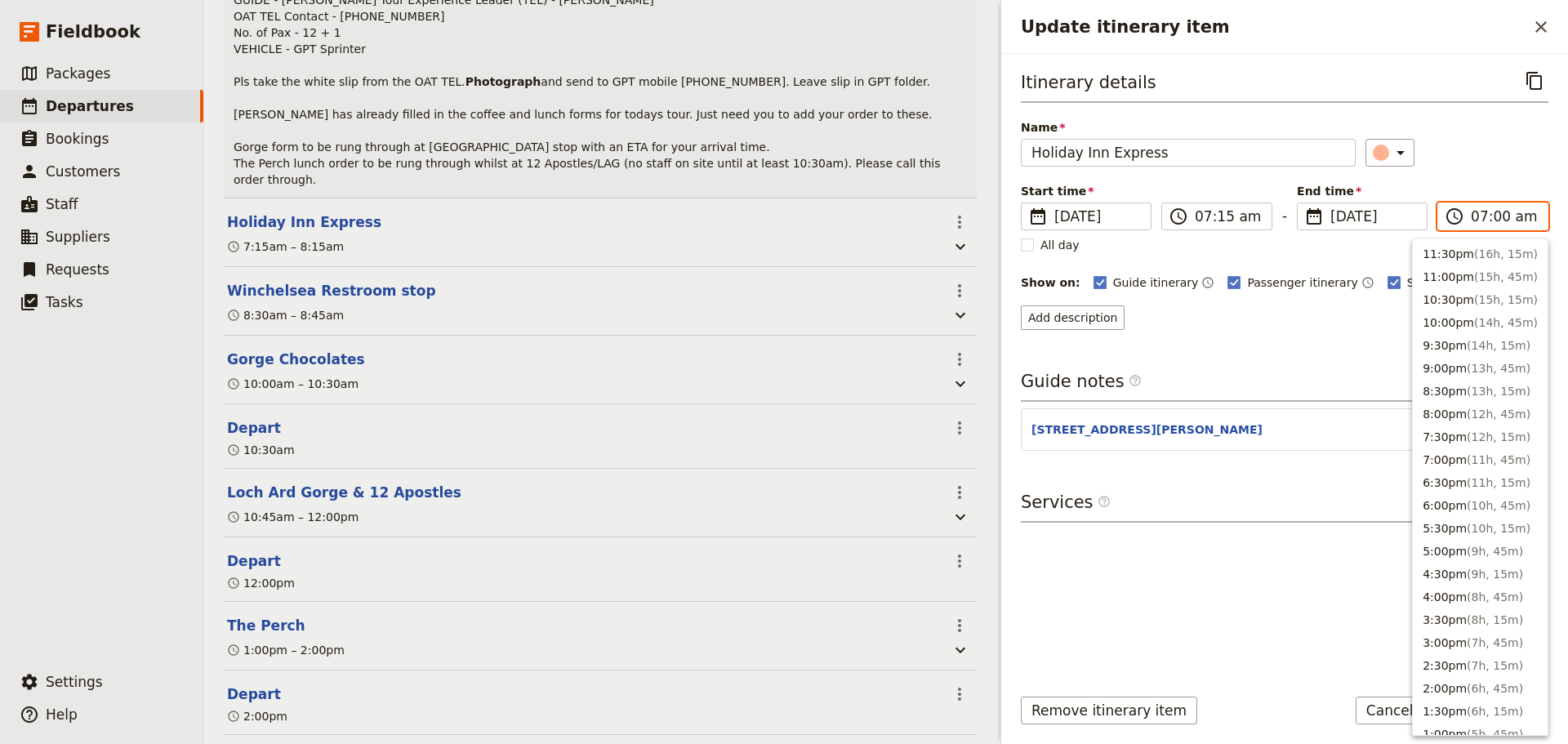
scroll to position [608, 0]
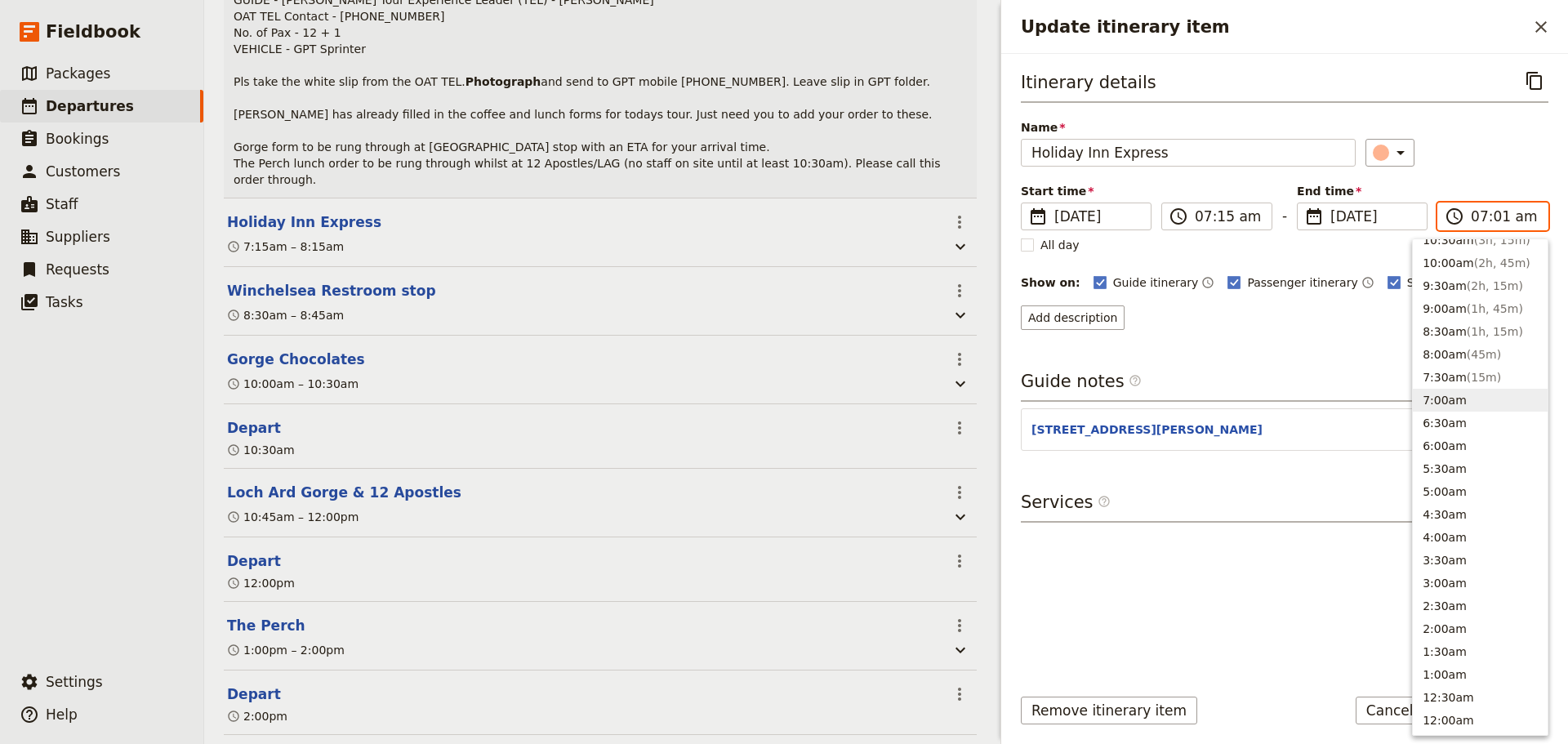
type input "07:15 am"
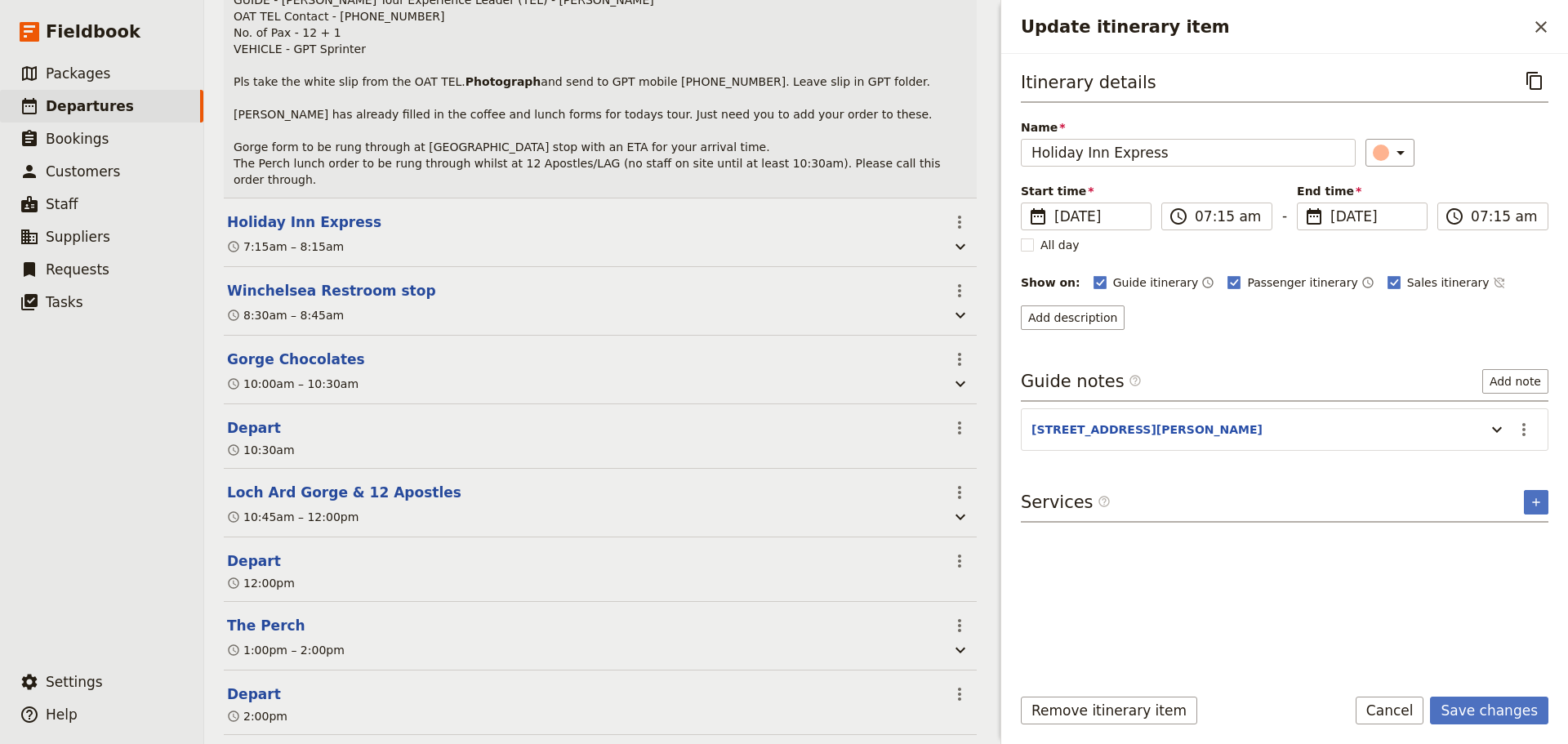
click at [1254, 147] on div "​" at bounding box center [1457, 153] width 184 height 28
click at [1254, 566] on button "Save changes" at bounding box center [1489, 710] width 118 height 28
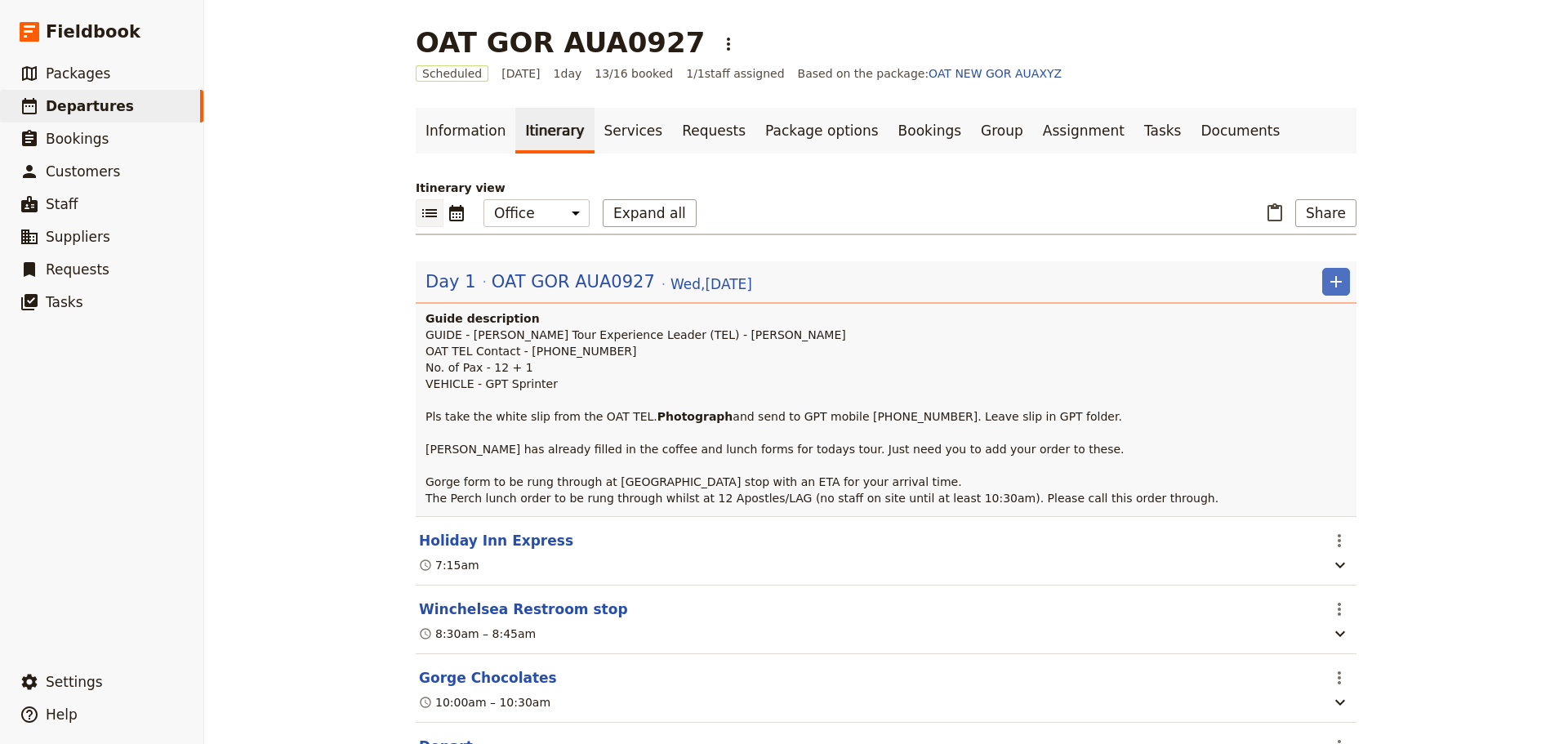
scroll to position [408, 0]
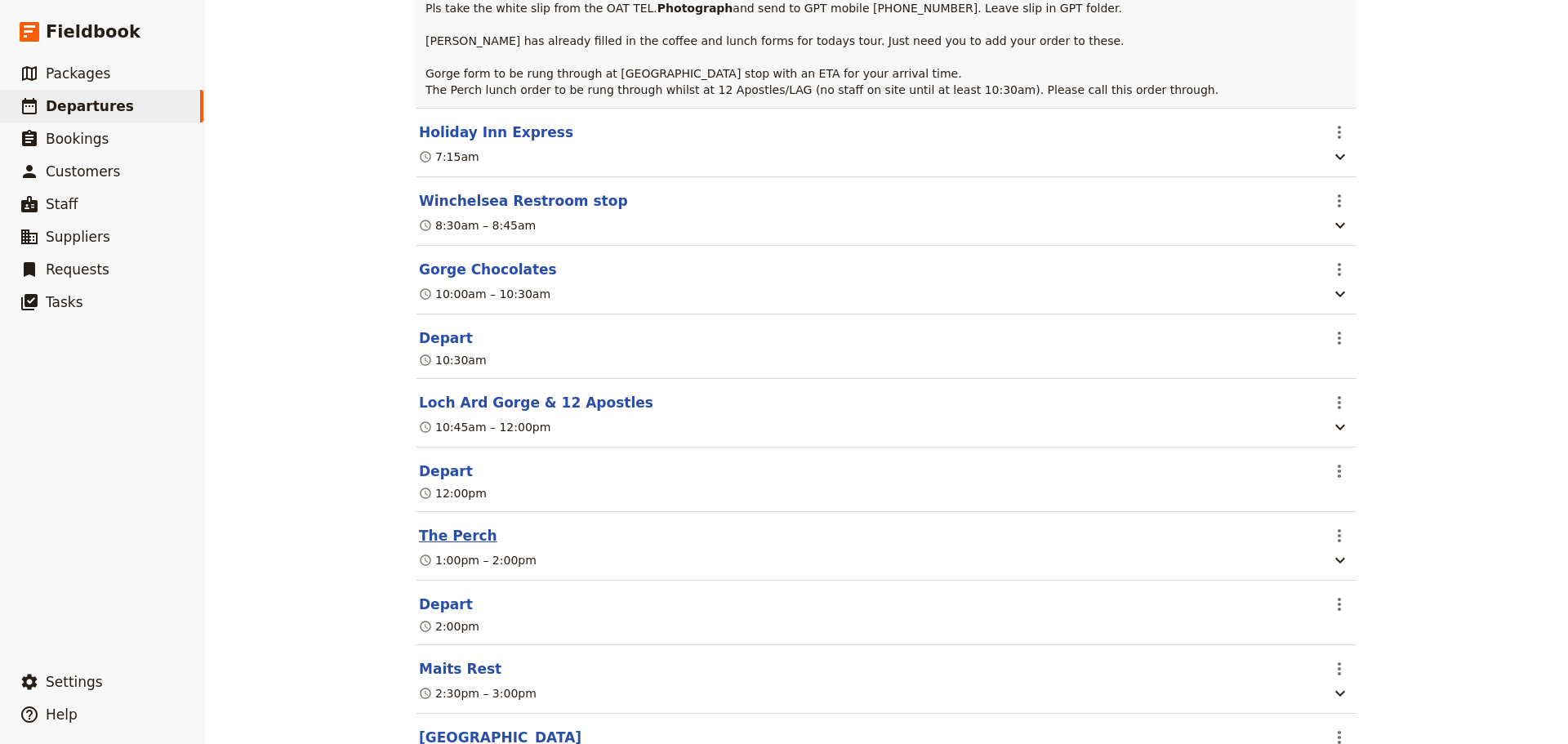
click at [453, 546] on button "The Perch" at bounding box center [458, 535] width 78 height 20
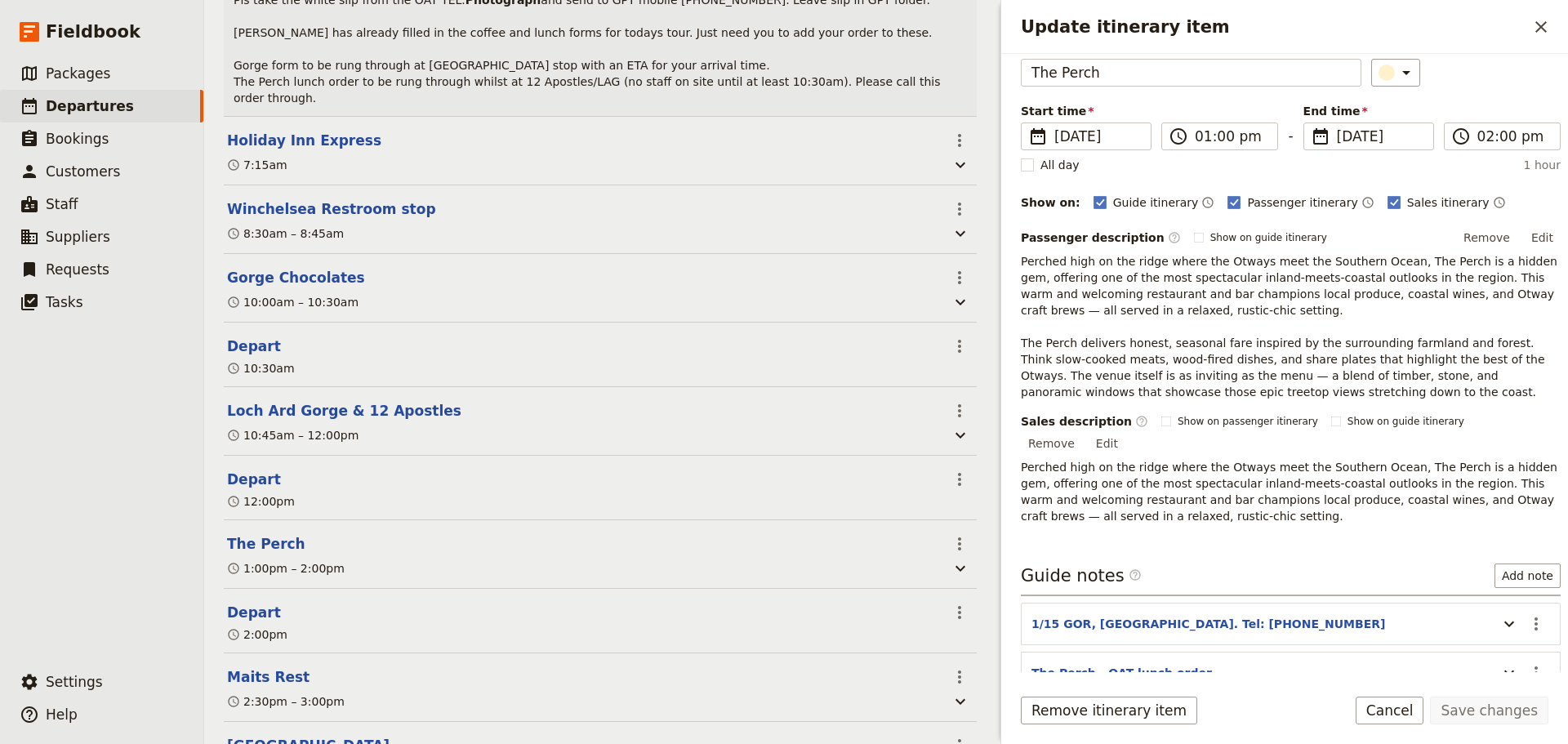
scroll to position [156, 0]
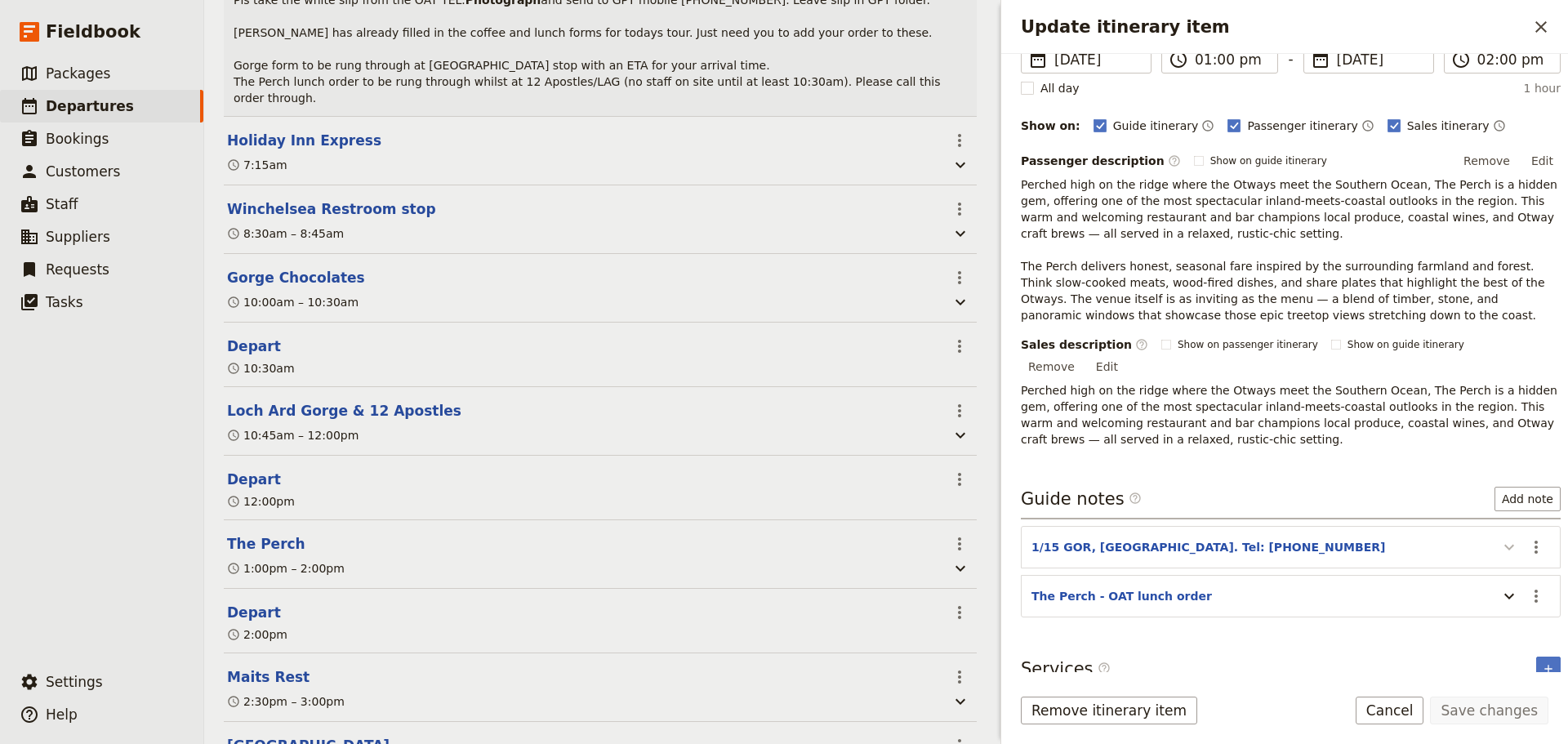
click at [1254, 537] on icon "Update itinerary item" at bounding box center [1509, 547] width 20 height 20
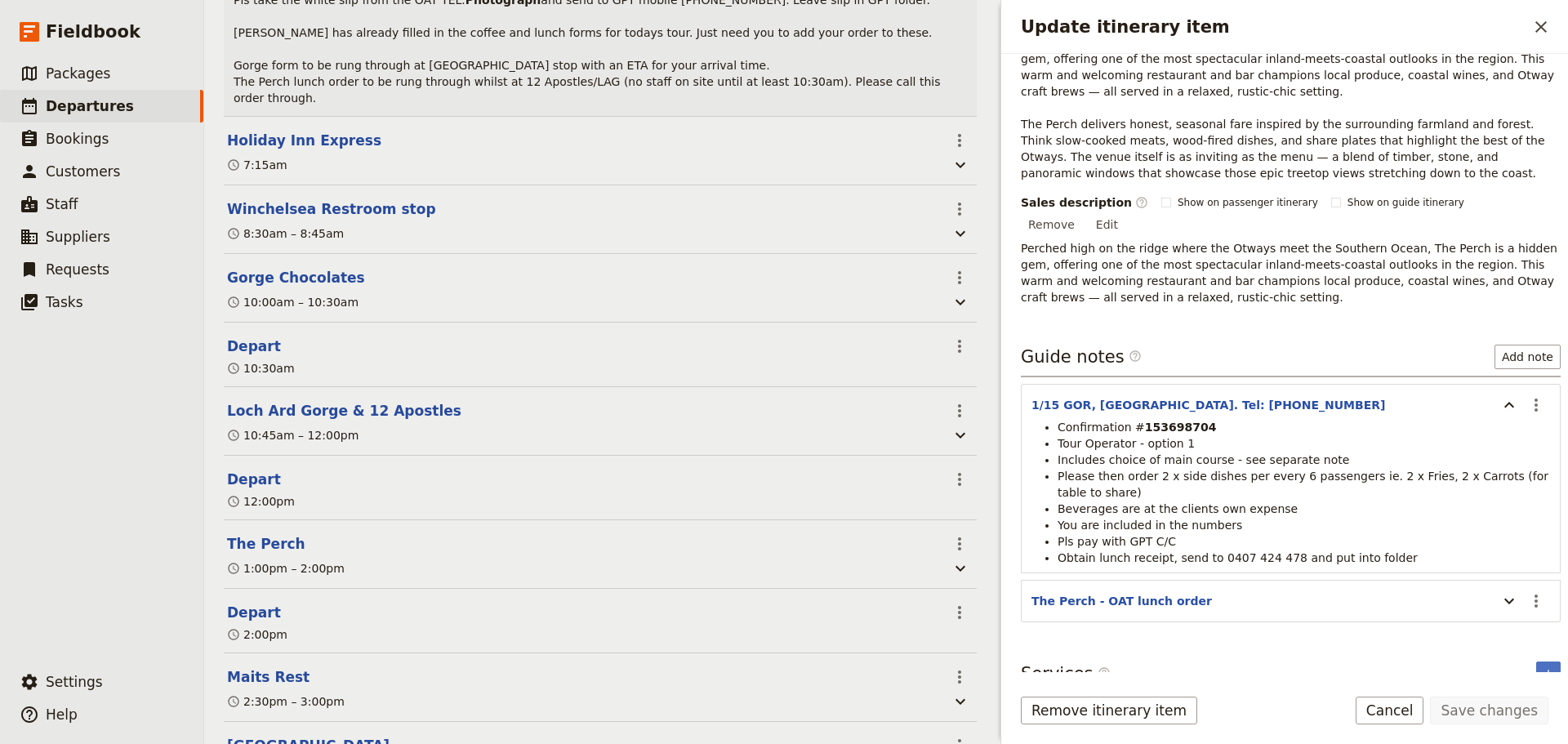
scroll to position [304, 0]
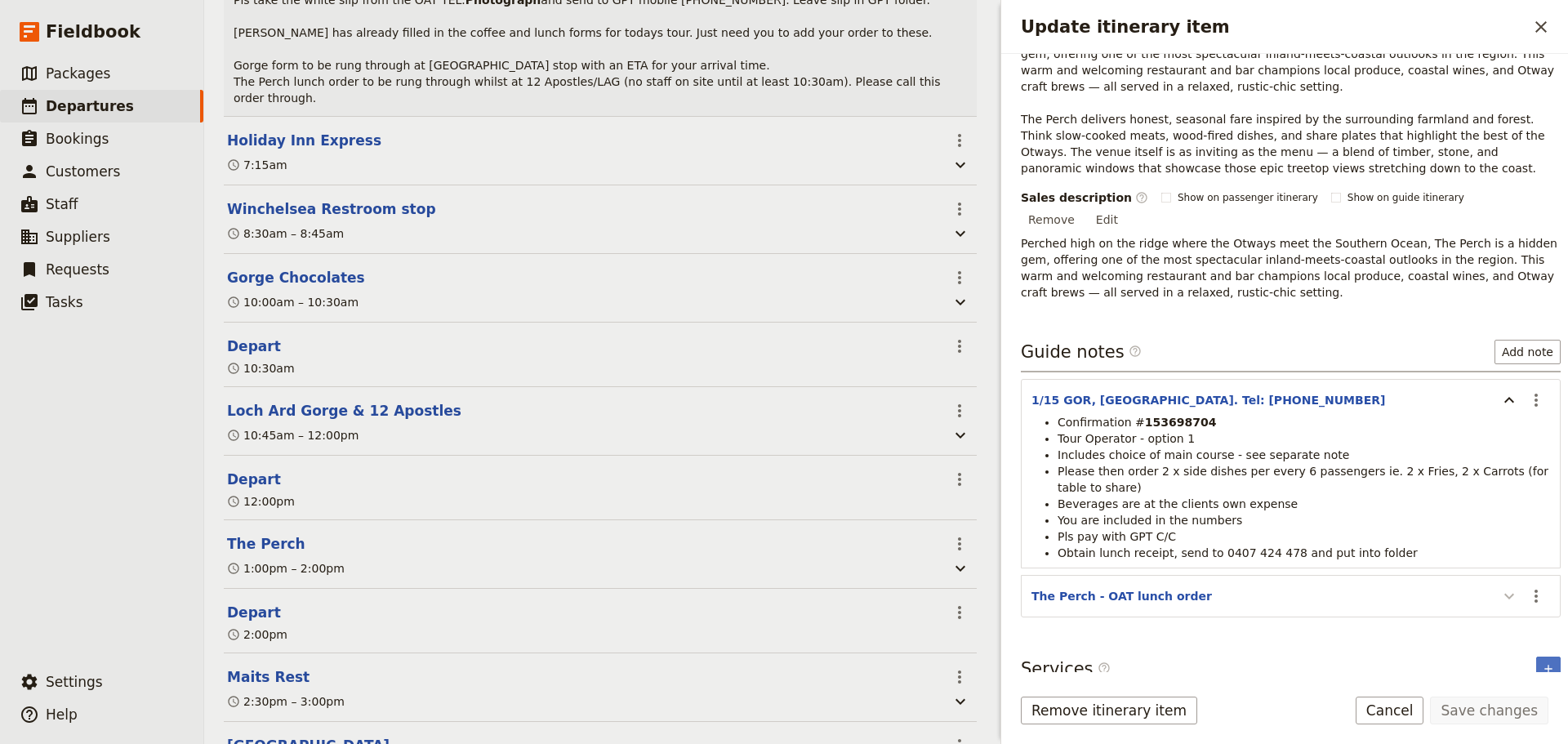
click at [1254, 566] on icon "Update itinerary item" at bounding box center [1509, 596] width 20 height 20
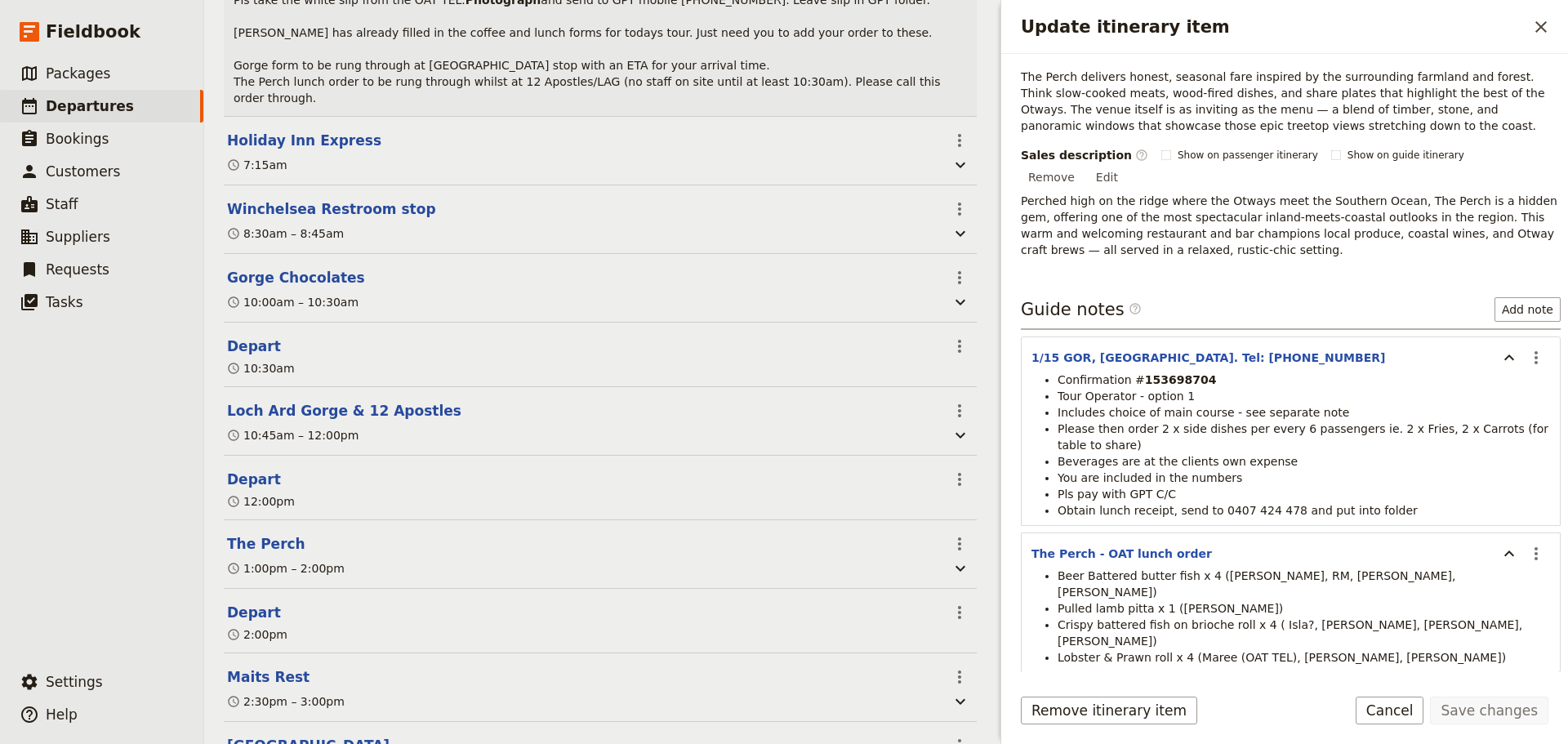
scroll to position [369, 0]
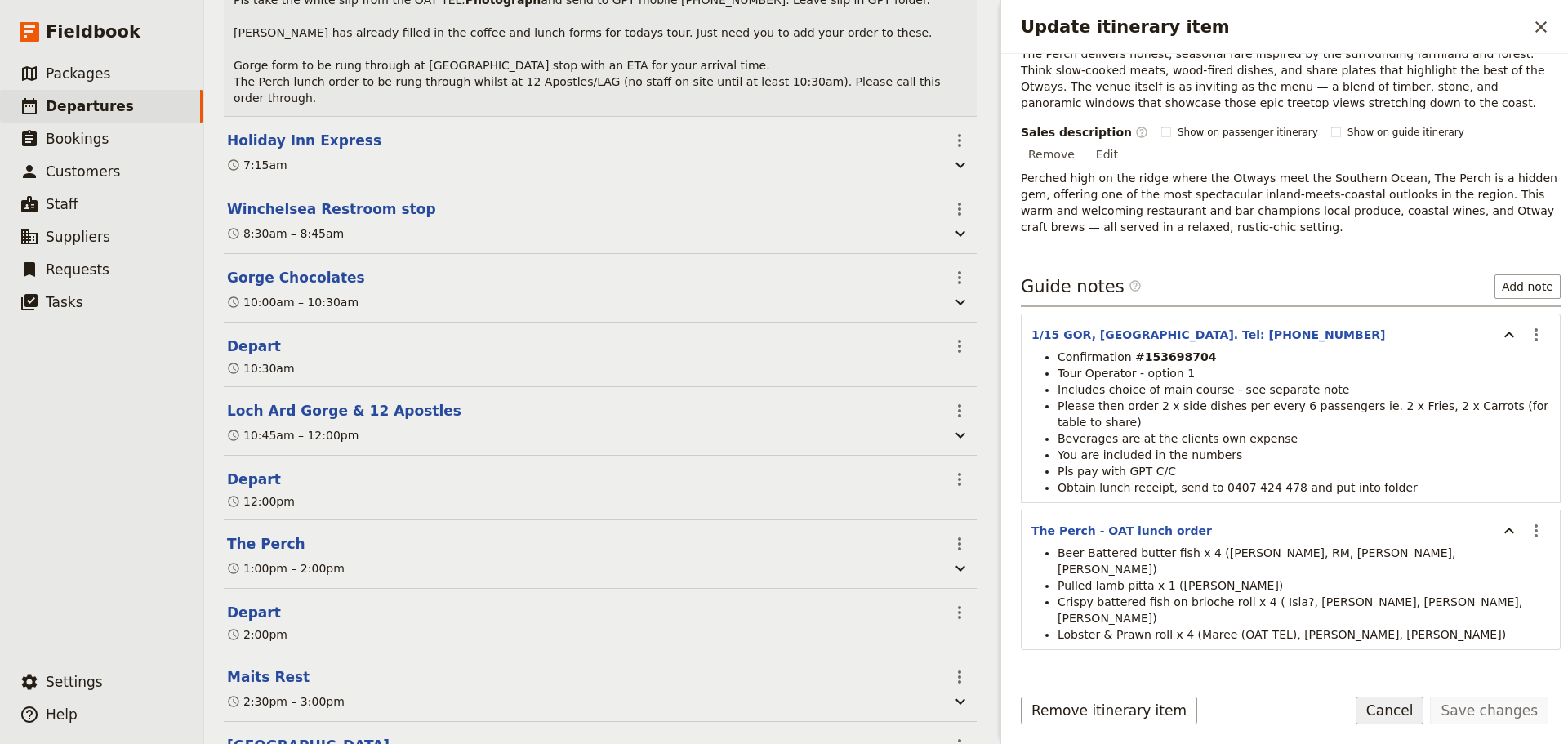
click at [1254, 566] on button "Cancel" at bounding box center [1390, 710] width 69 height 28
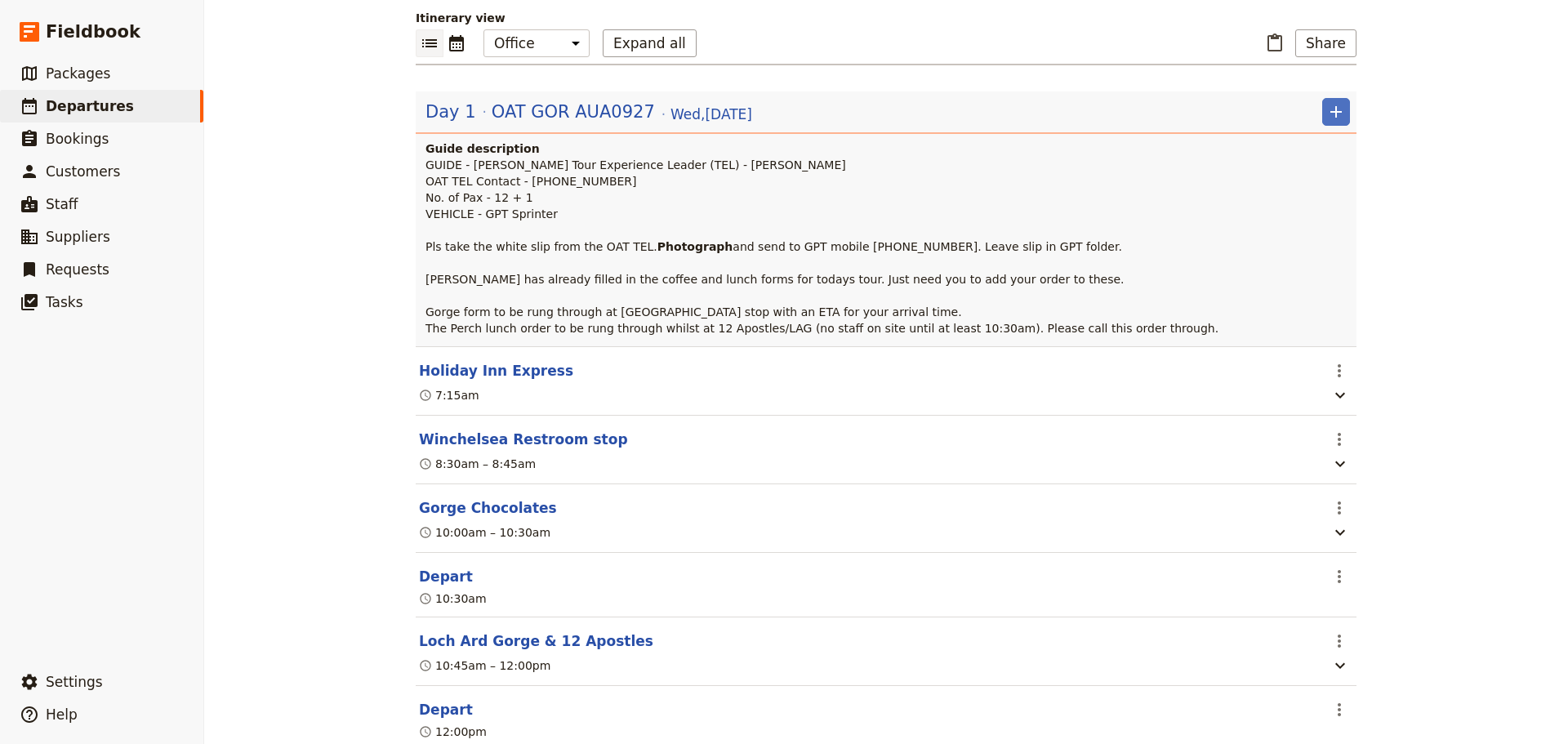
scroll to position [163, 0]
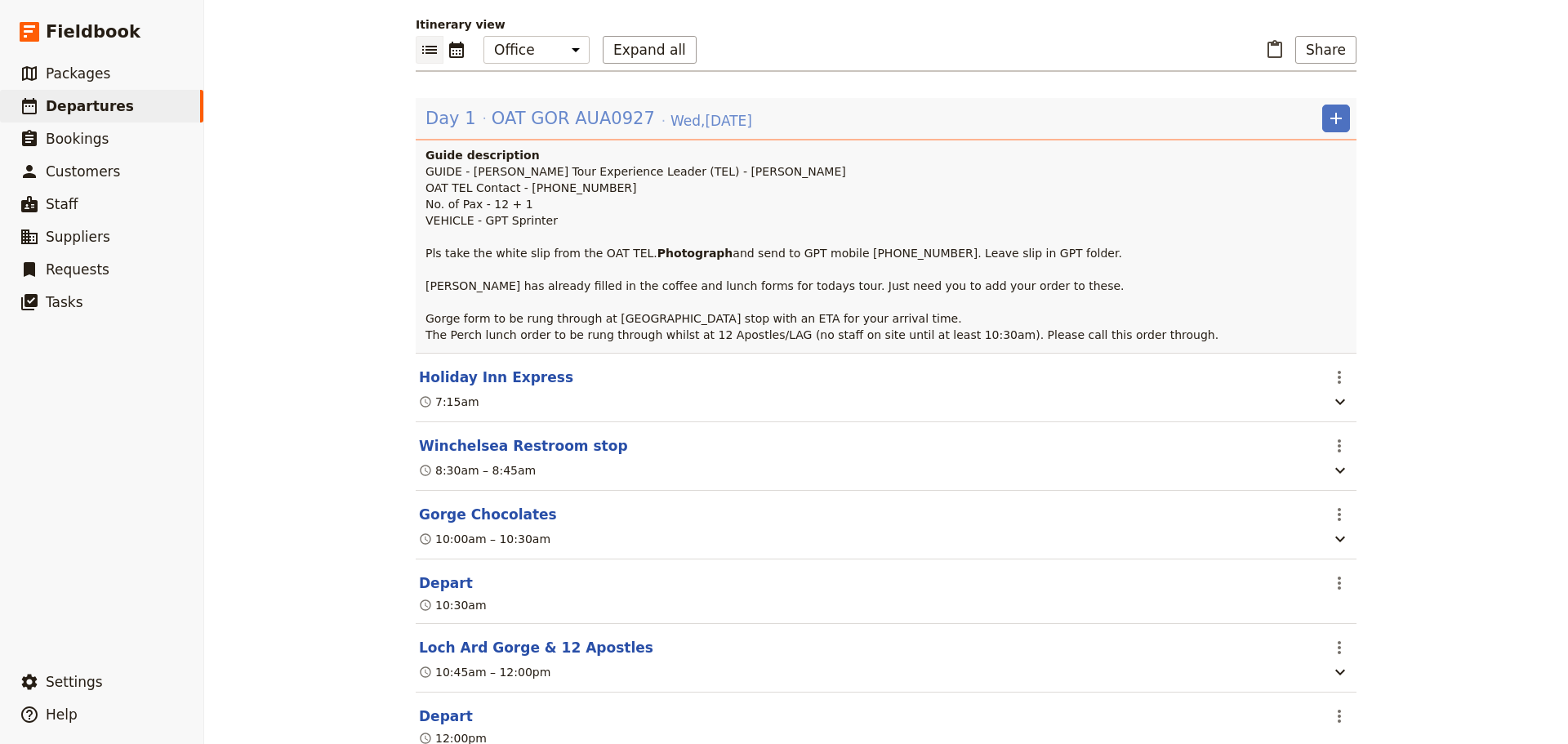
click at [522, 129] on span "OAT GOR AUA0927" at bounding box center [573, 118] width 163 height 24
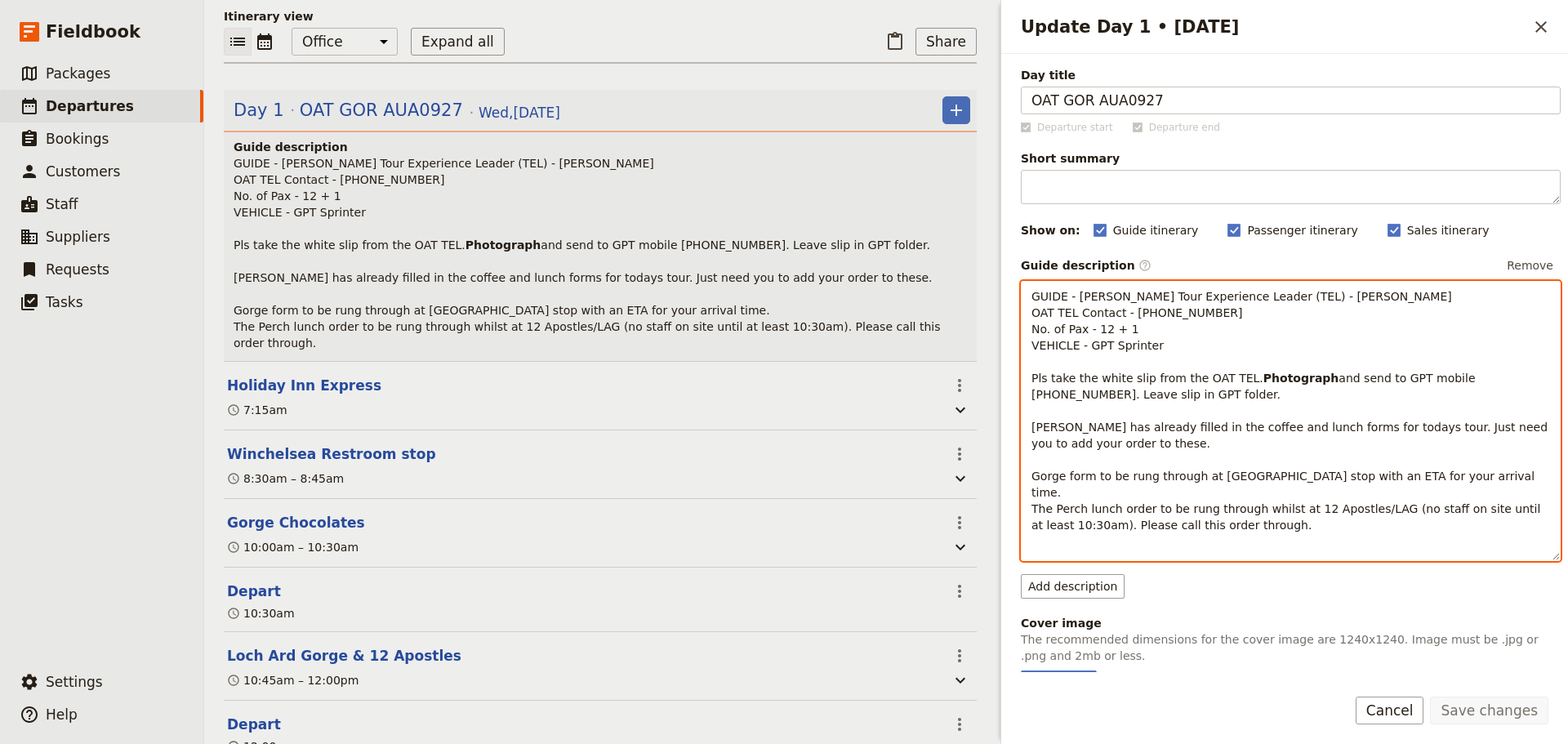
click at [1254, 489] on p "GUIDE - [PERSON_NAME] Tour Experience Leader (TEL) - [PERSON_NAME] OAT TEL Cont…" at bounding box center [1290, 410] width 519 height 245
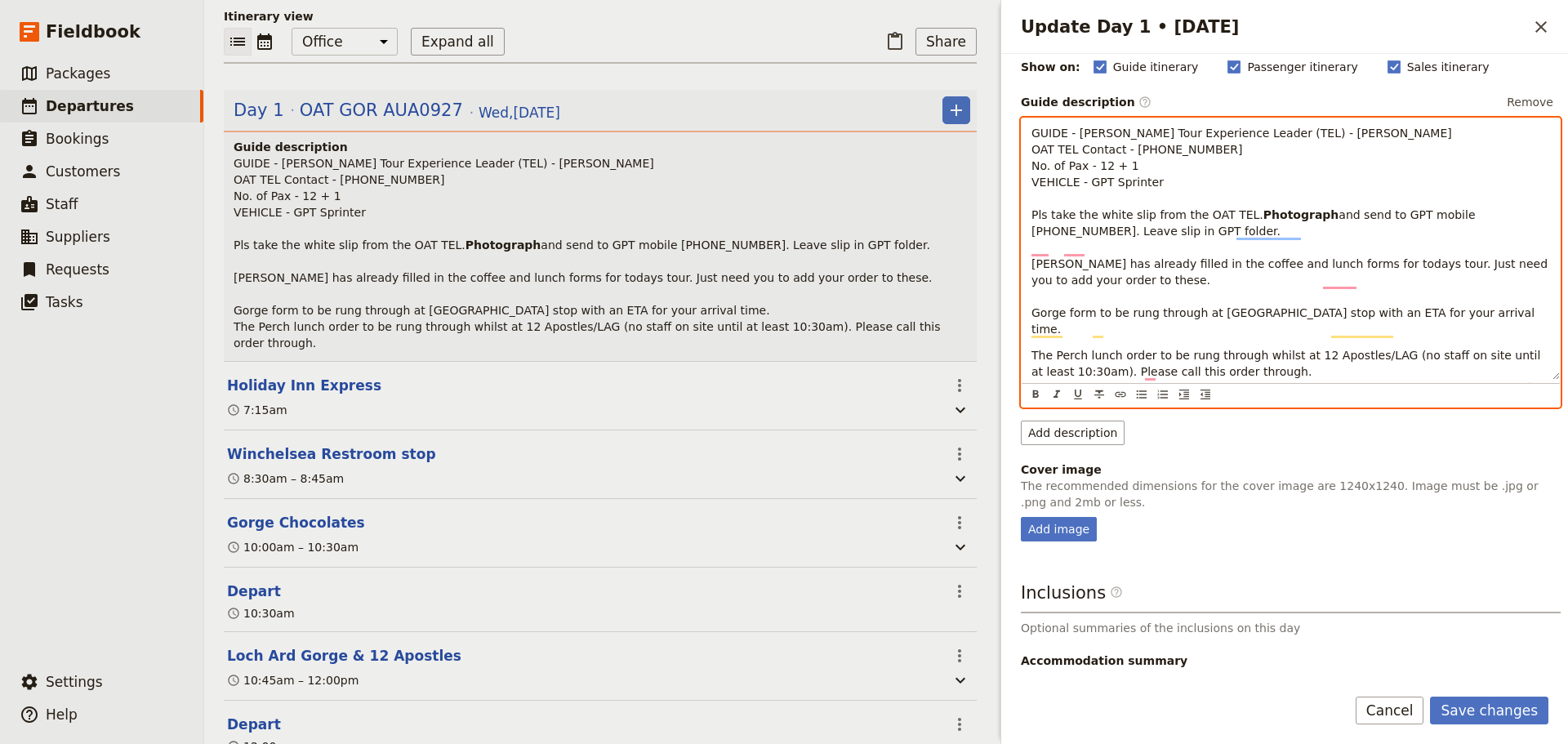
scroll to position [163, 0]
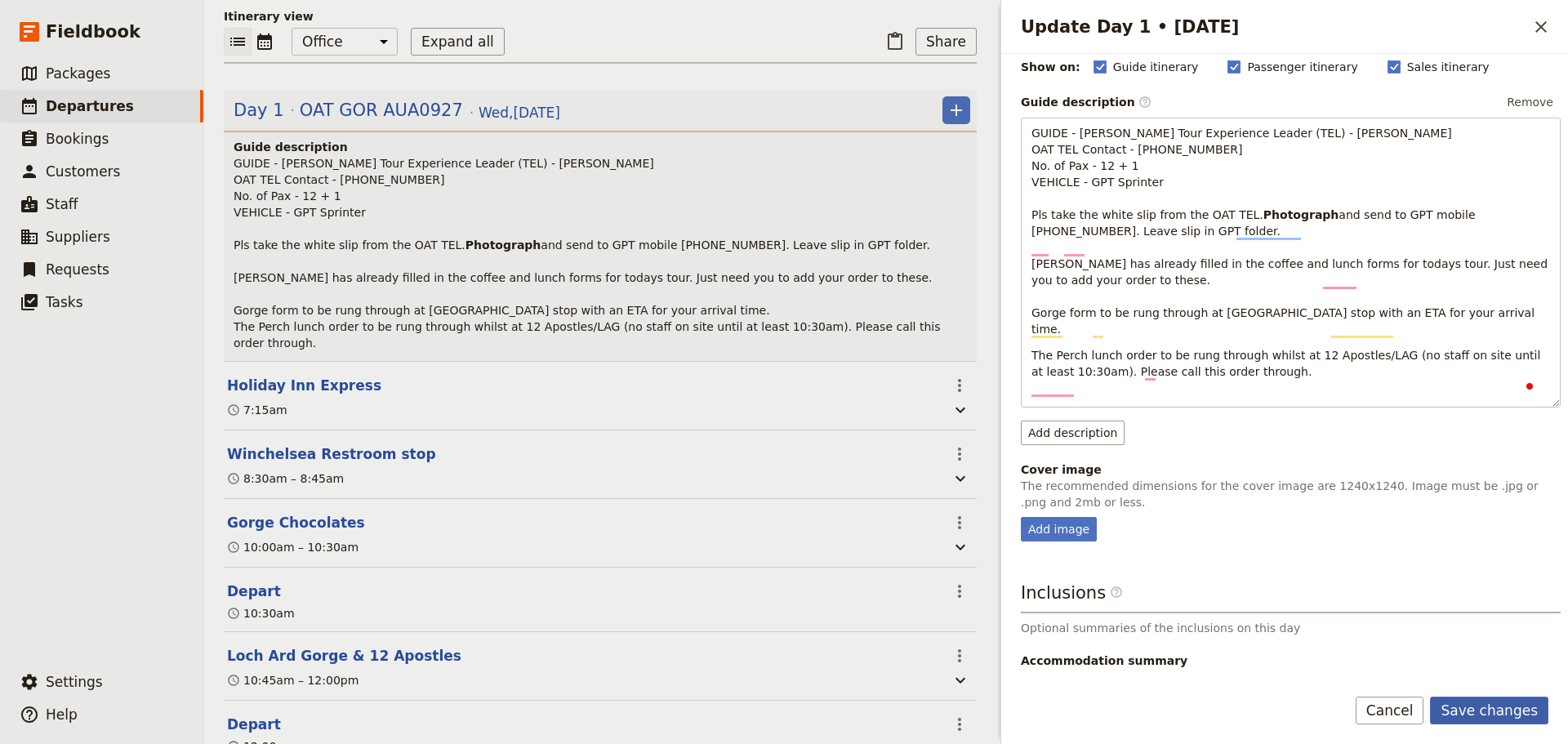
click at [1254, 566] on button "Save changes" at bounding box center [1489, 710] width 118 height 28
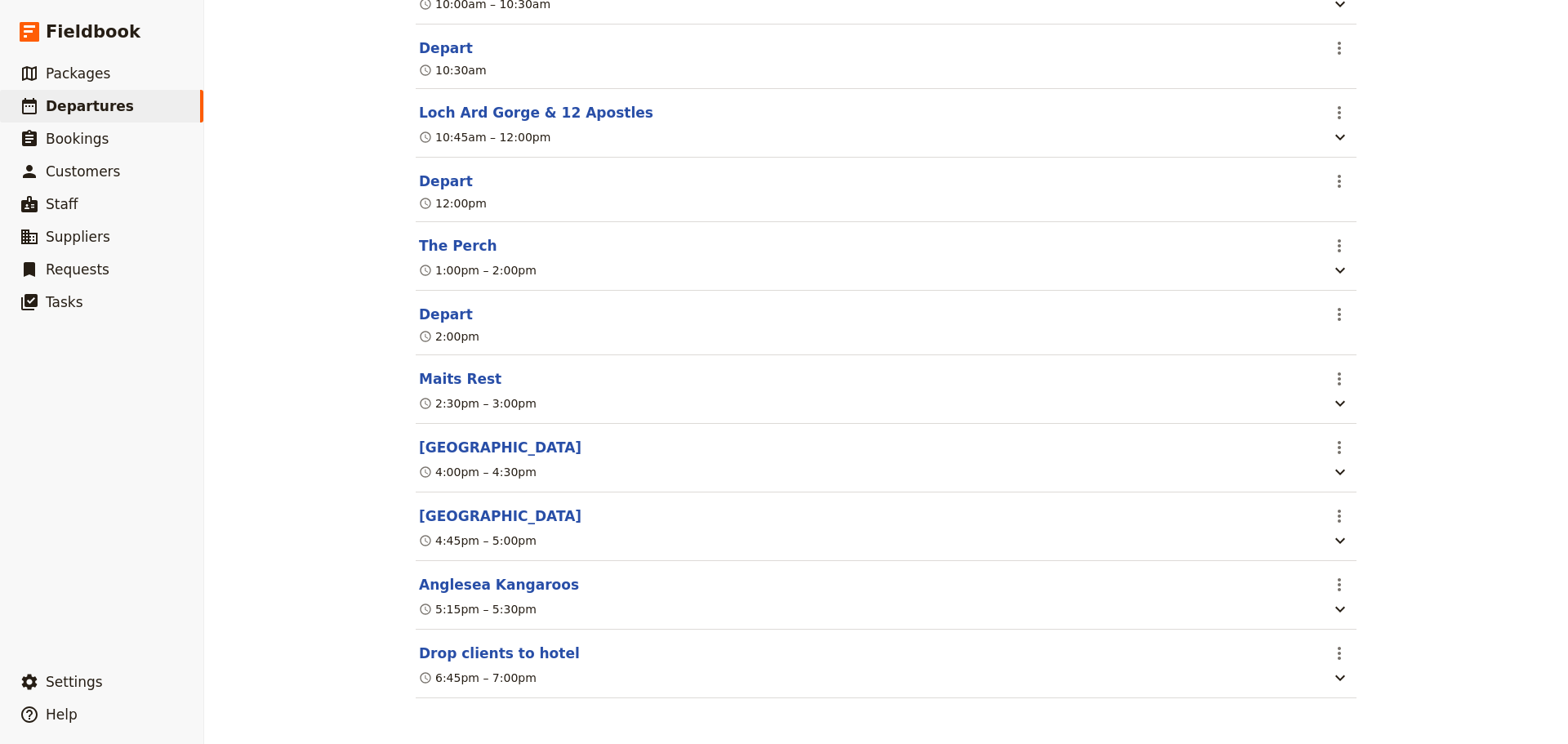
scroll to position [755, 0]
click at [425, 237] on button "The Perch" at bounding box center [458, 245] width 78 height 20
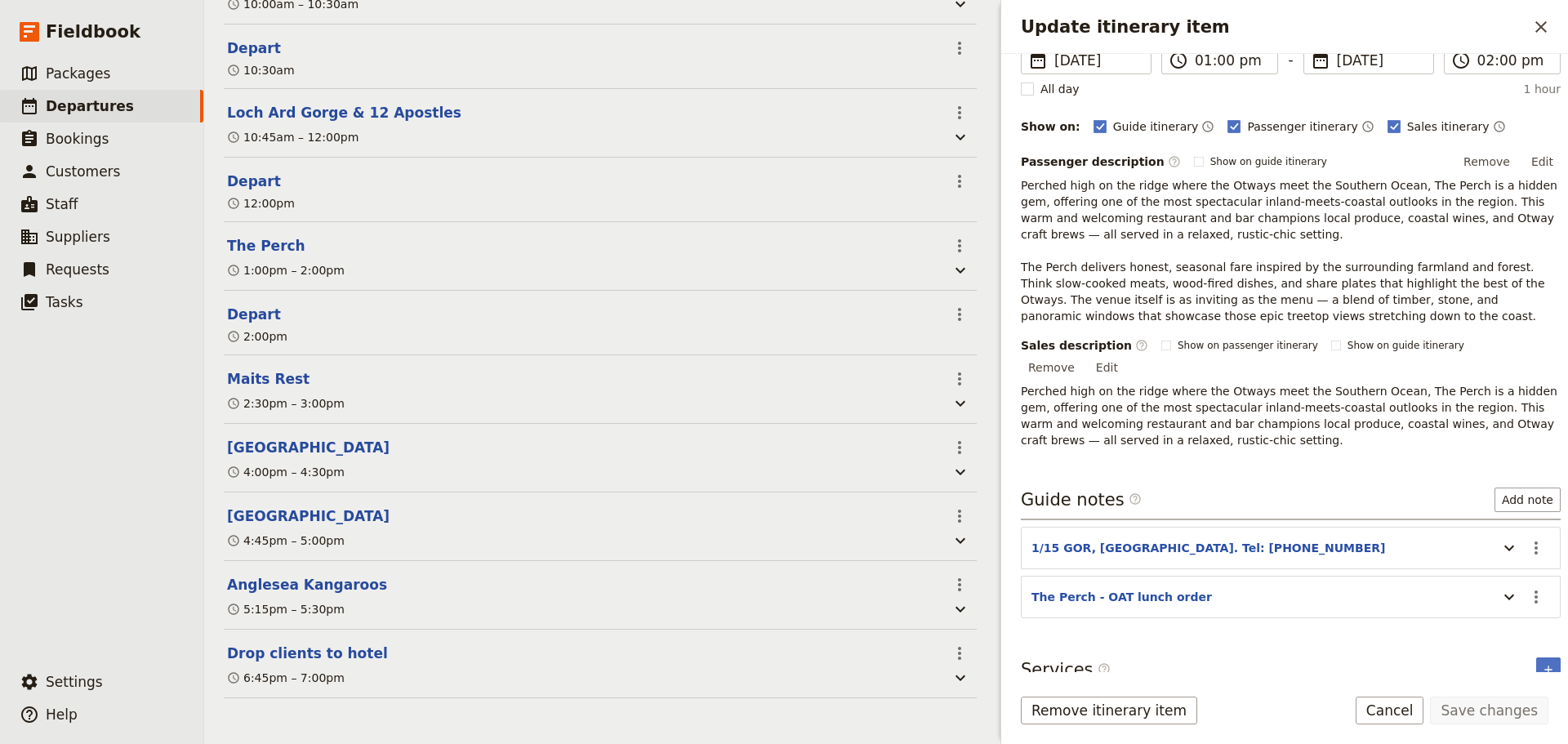
scroll to position [156, 0]
click at [1254, 566] on icon "Update itinerary item" at bounding box center [1509, 596] width 20 height 20
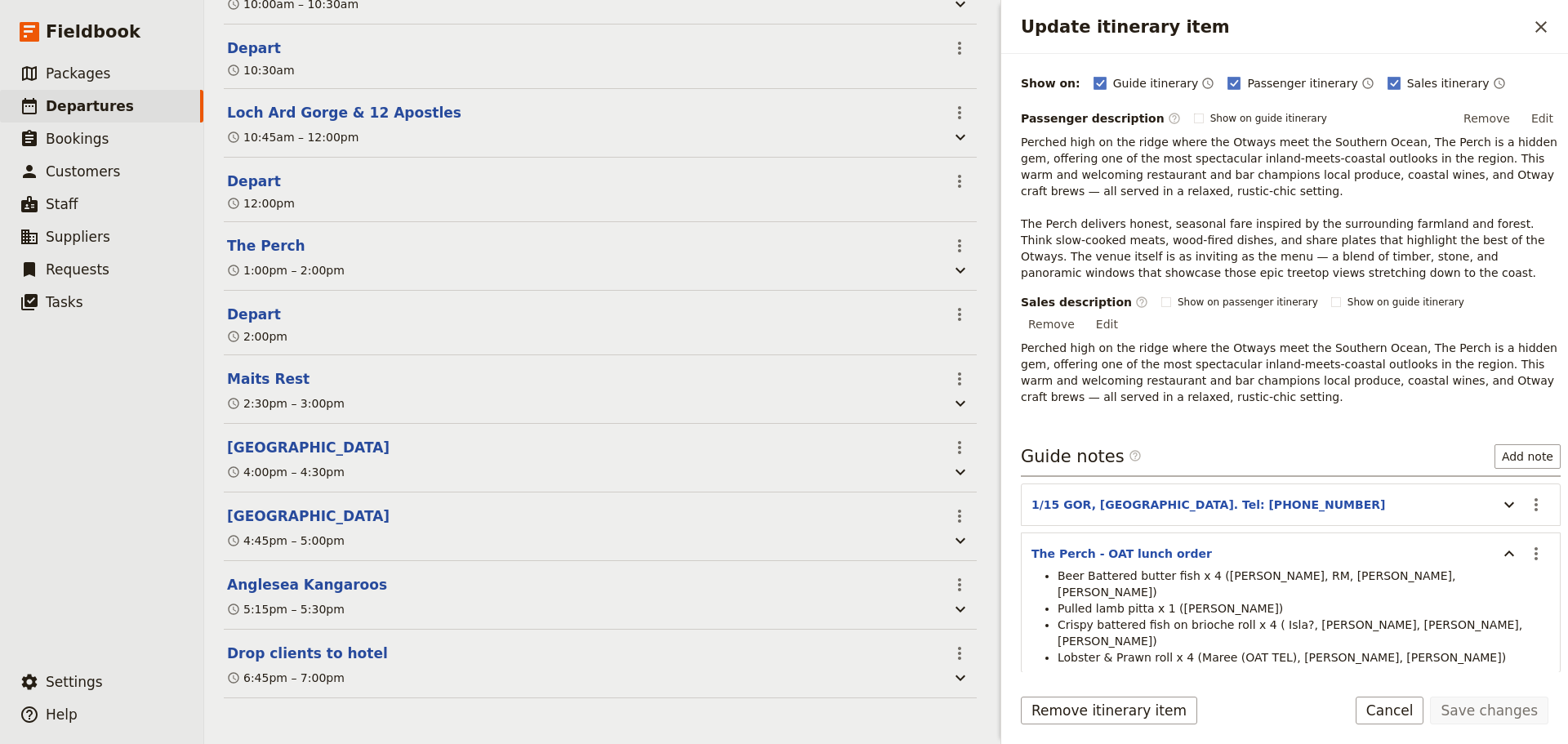
scroll to position [222, 0]
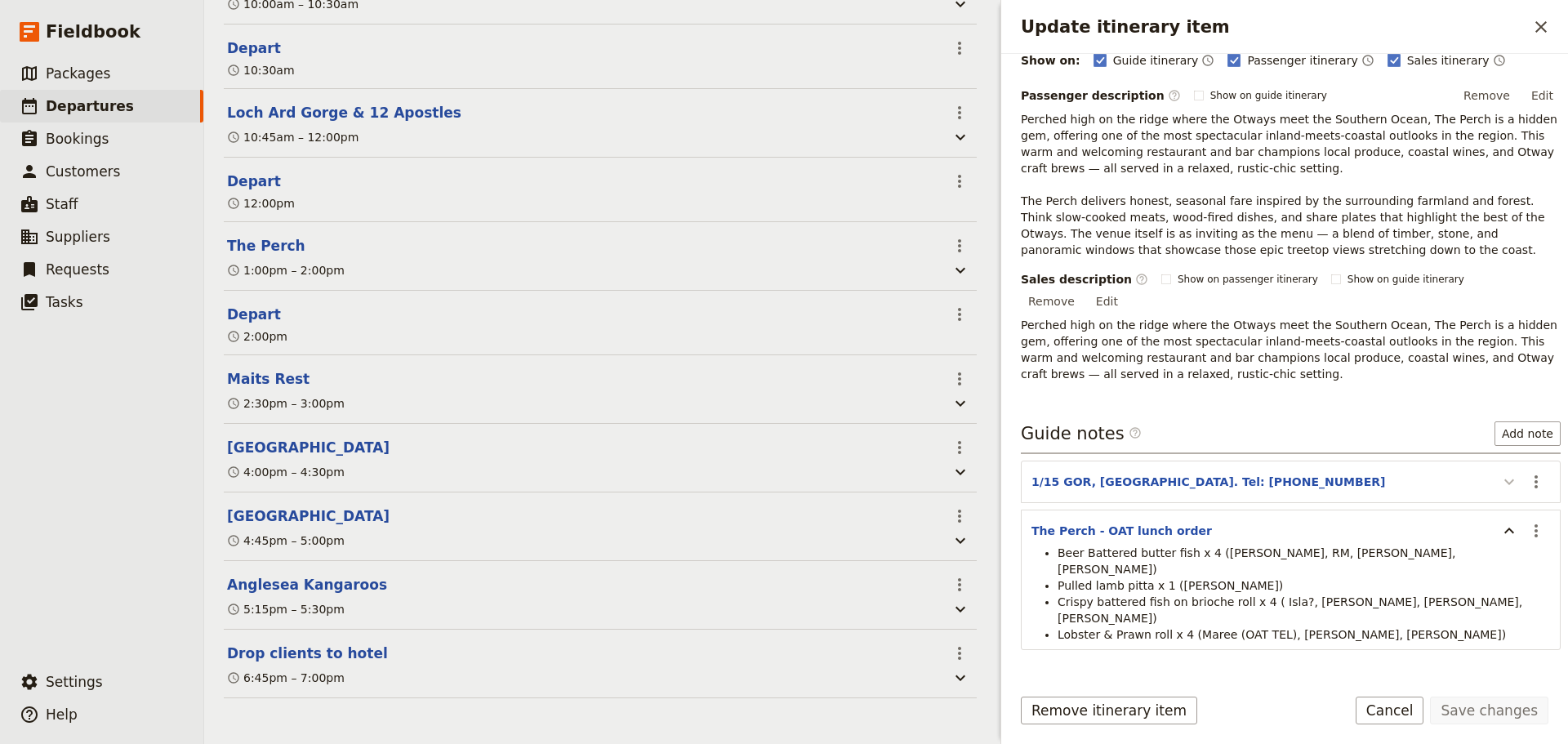
click at [1254, 472] on icon "Update itinerary item" at bounding box center [1509, 481] width 20 height 20
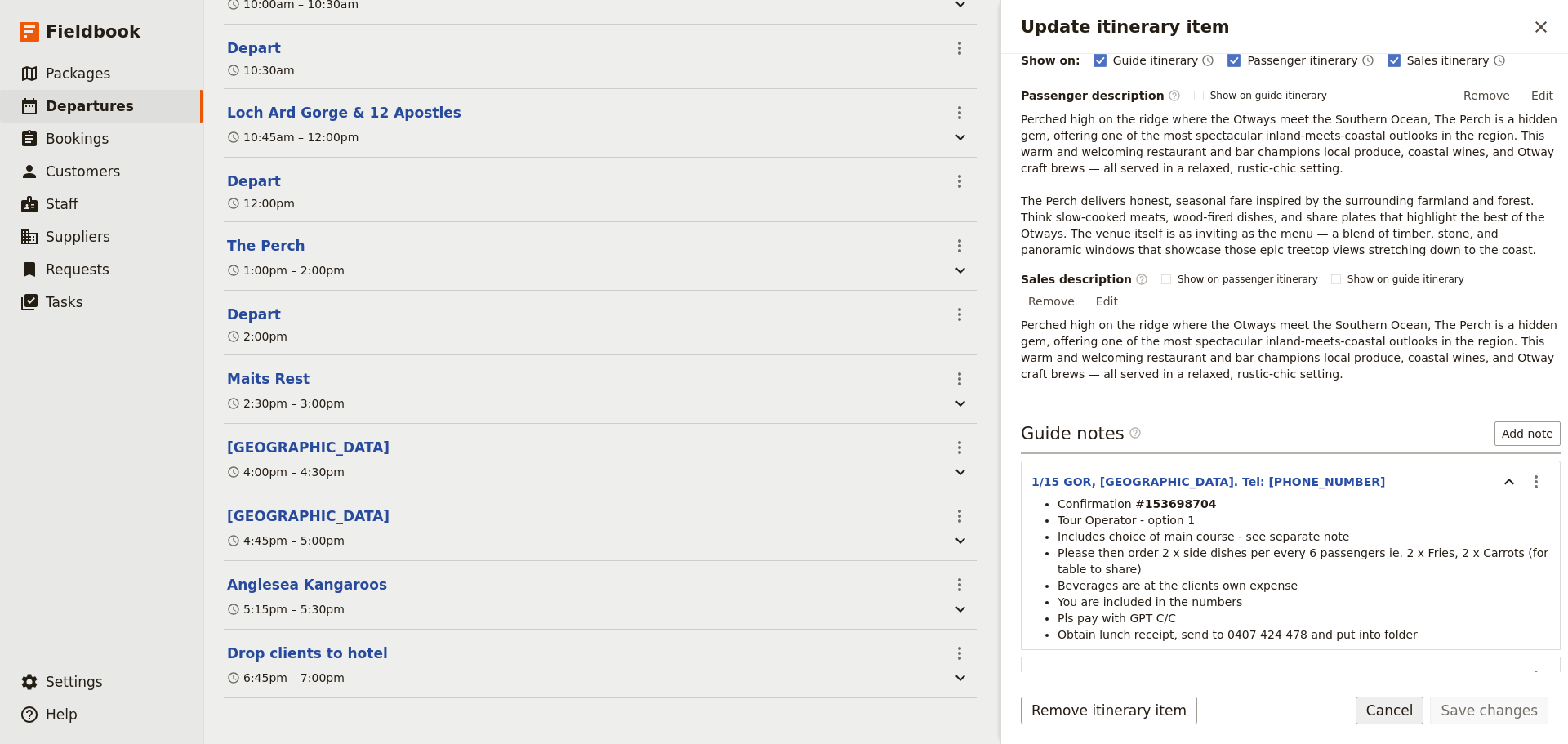
click at [1254, 566] on button "Cancel" at bounding box center [1390, 710] width 69 height 28
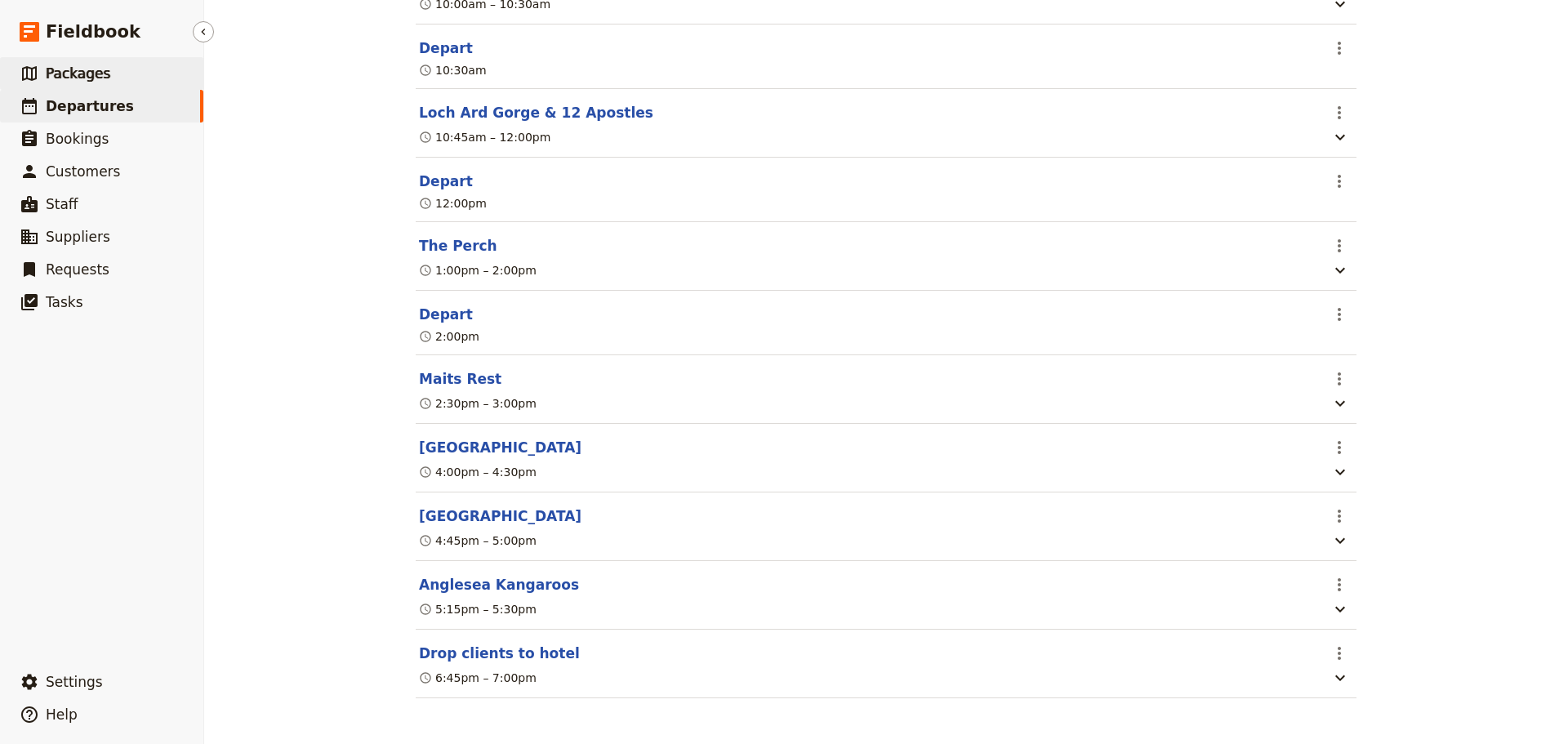
click at [109, 63] on link "​ Packages" at bounding box center [102, 73] width 203 height 33
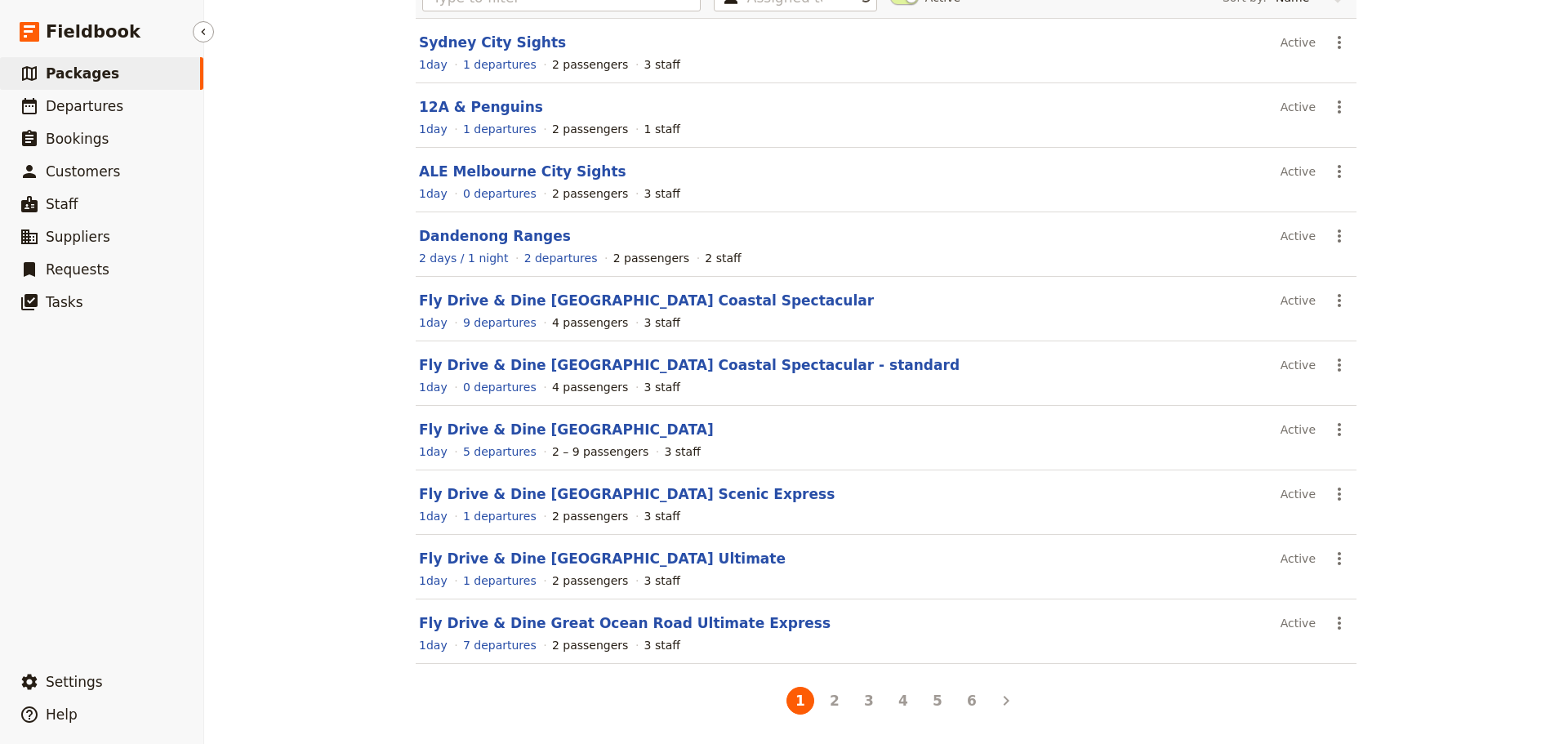
scroll to position [145, 0]
click at [827, 566] on button "2" at bounding box center [835, 700] width 28 height 28
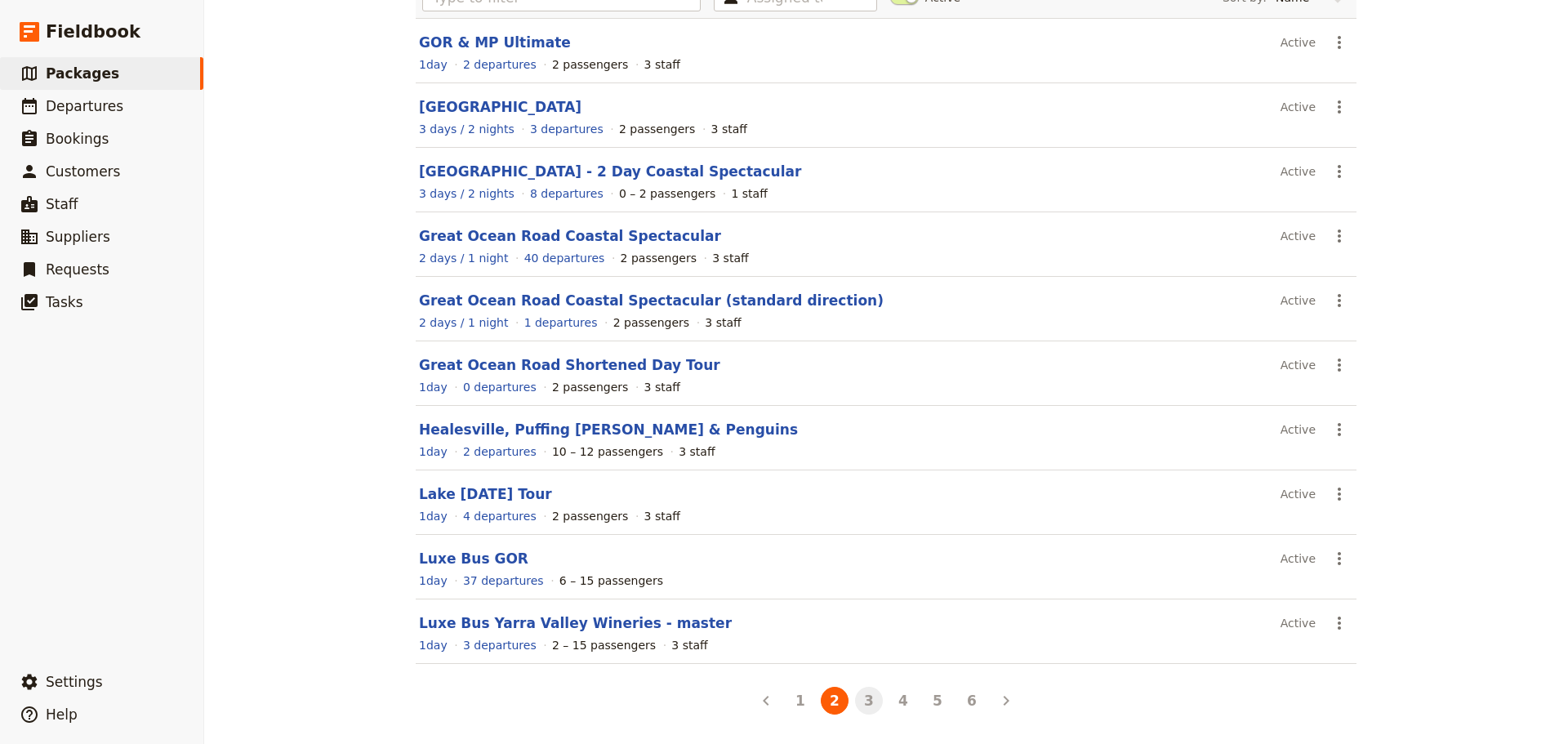
click at [862, 566] on button "3" at bounding box center [869, 700] width 28 height 28
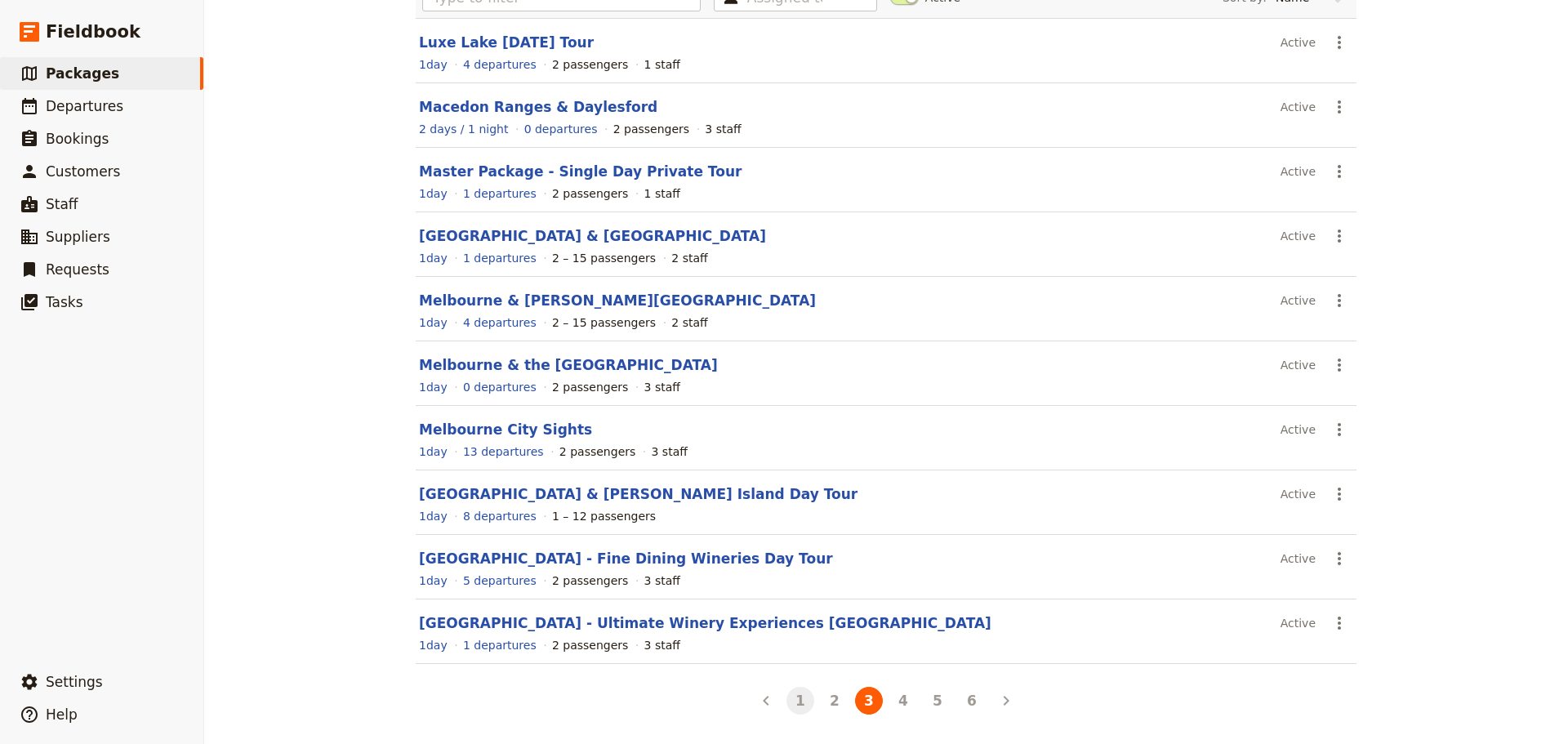
click at [798, 566] on button "1" at bounding box center [800, 700] width 28 height 28
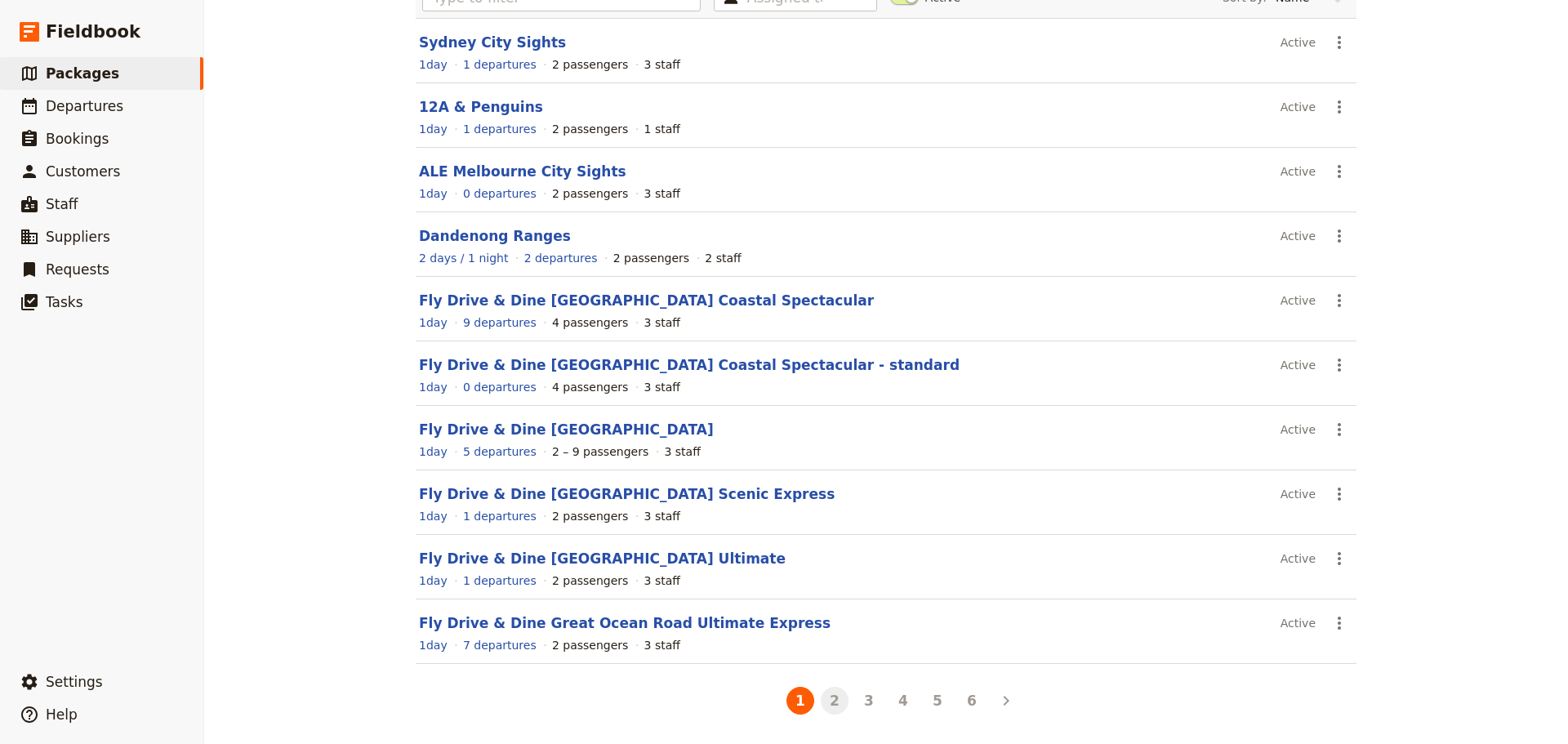
click at [834, 566] on button "2" at bounding box center [835, 700] width 28 height 28
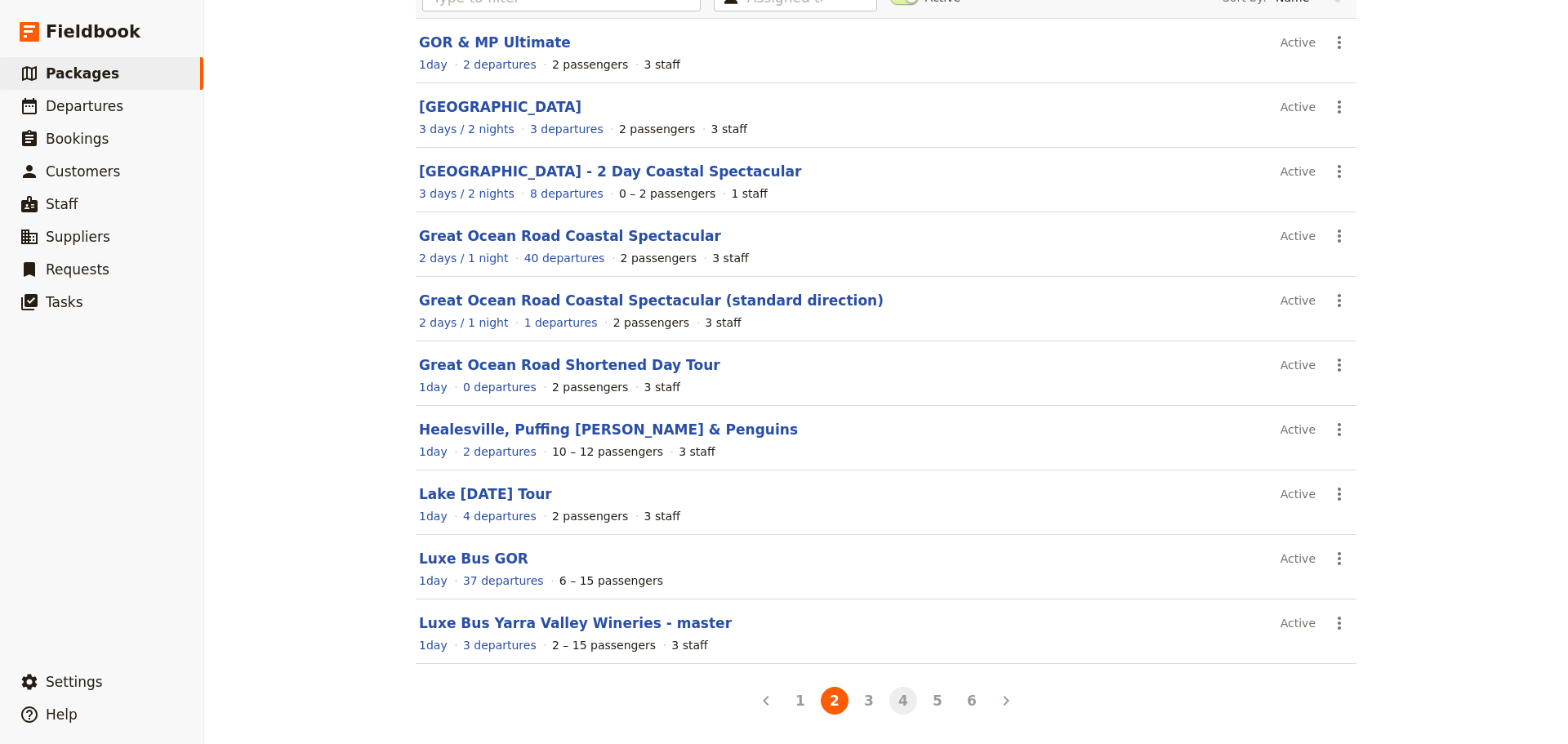
click at [891, 566] on button "4" at bounding box center [904, 700] width 28 height 28
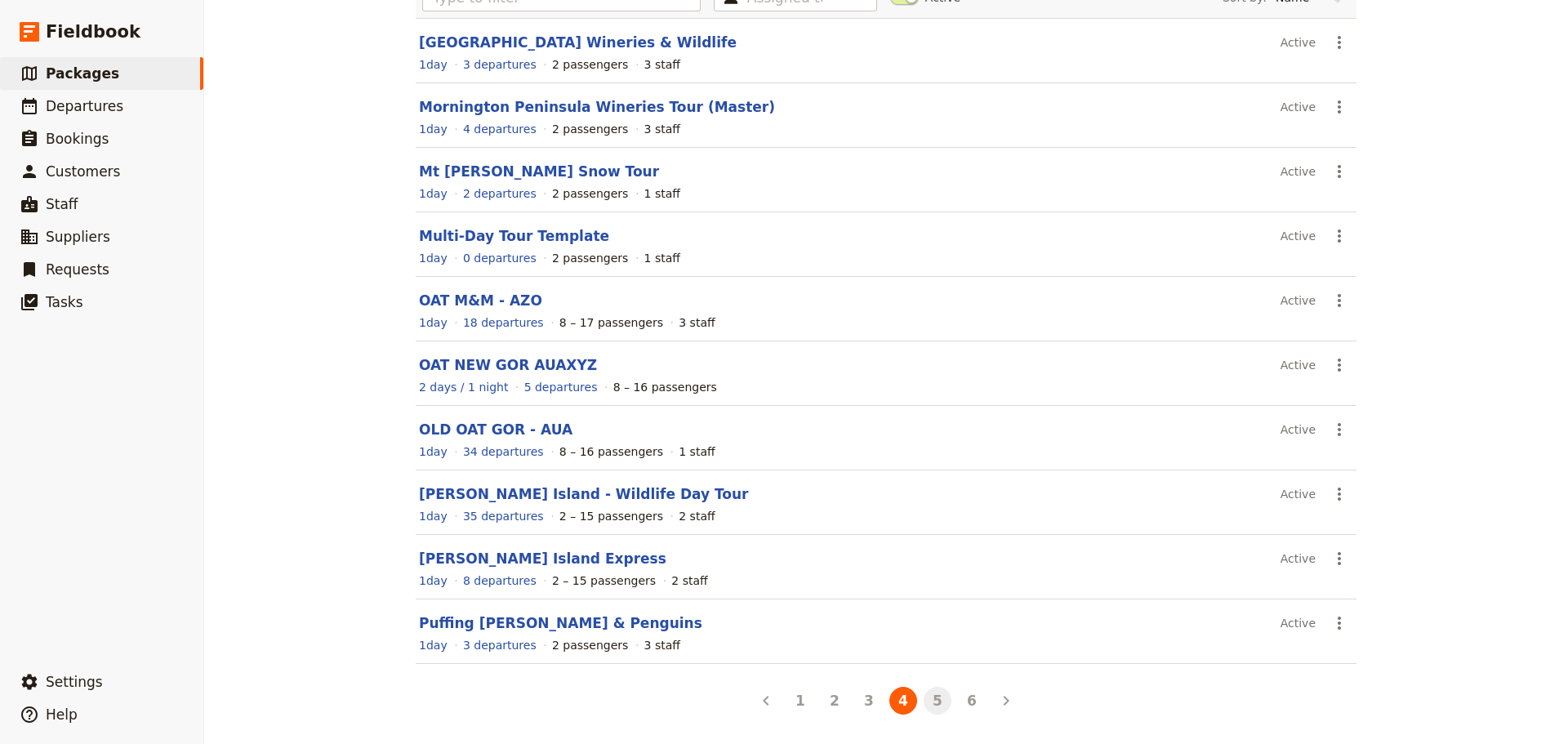
click at [930, 566] on button "5" at bounding box center [938, 700] width 28 height 28
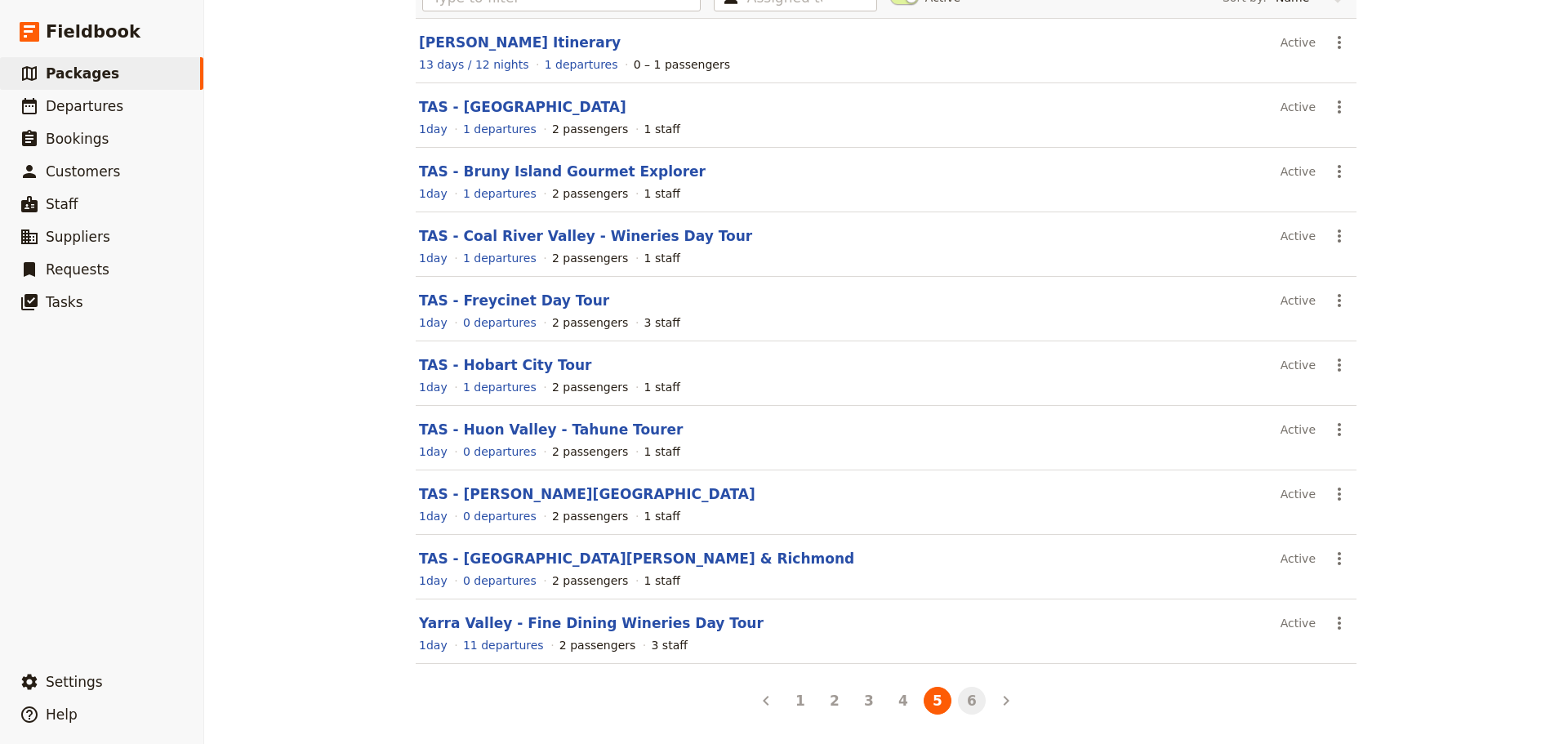
click at [961, 566] on button "6" at bounding box center [972, 700] width 28 height 28
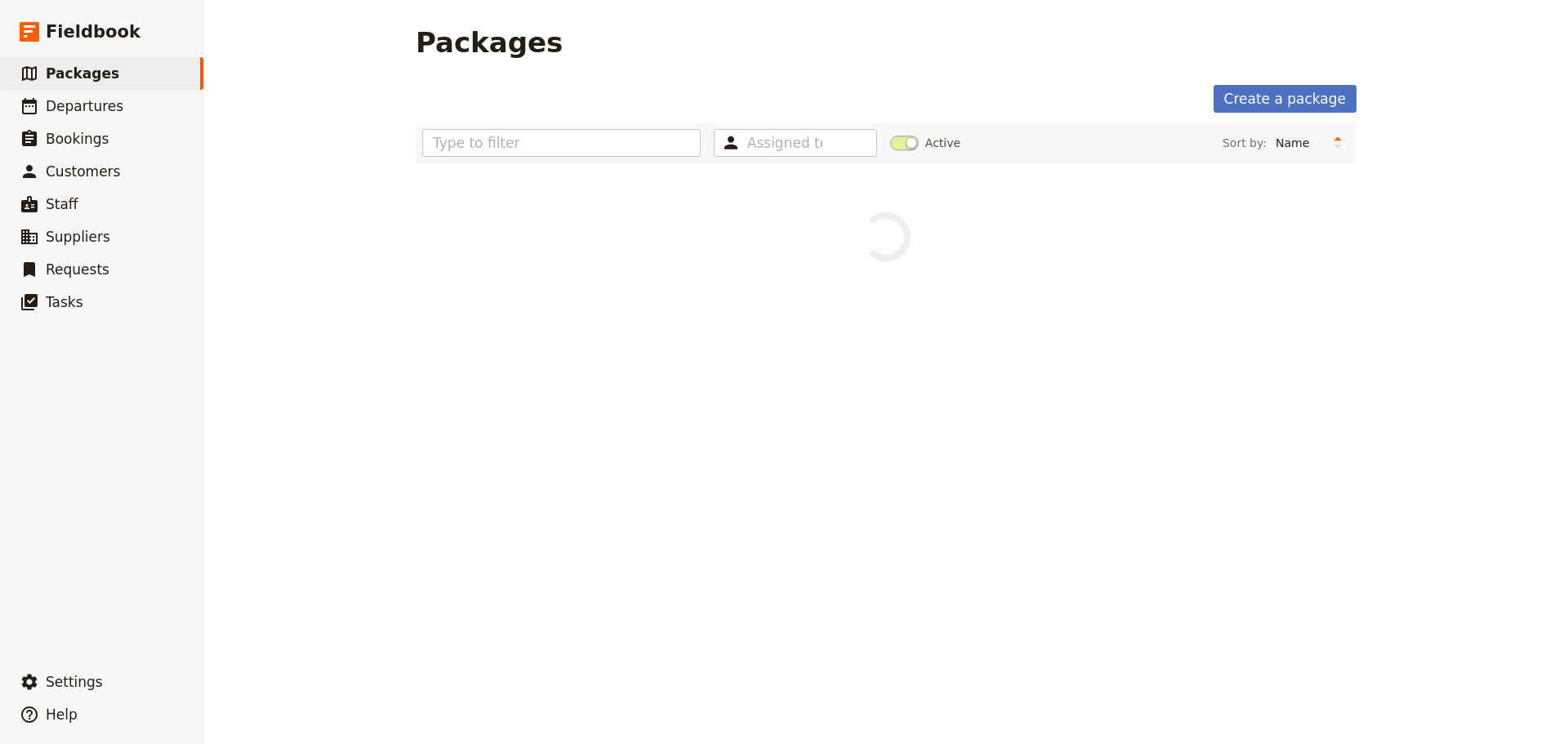
scroll to position [0, 0]
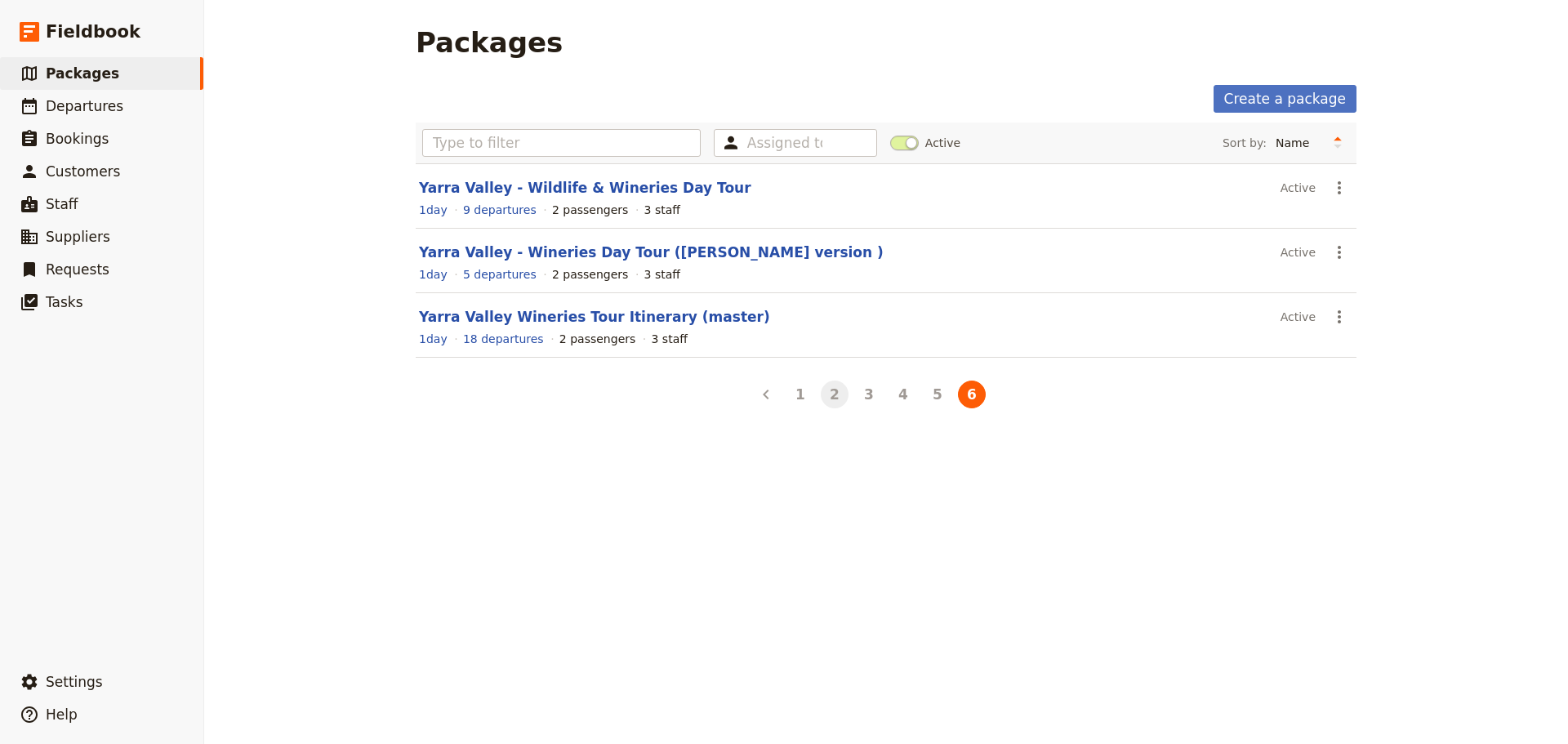
click at [829, 400] on button "2" at bounding box center [835, 395] width 28 height 28
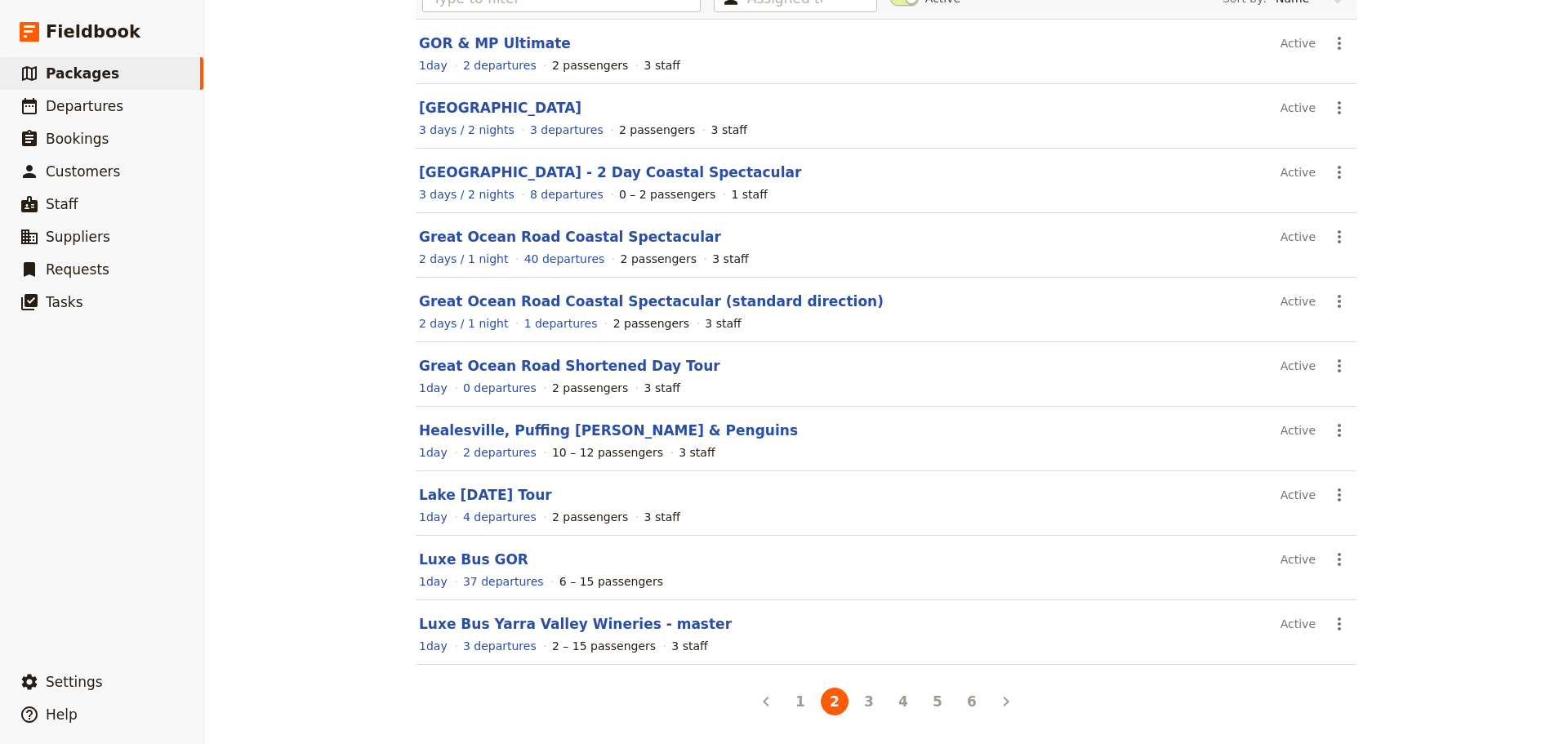
scroll to position [145, 0]
click at [786, 566] on button "1" at bounding box center [800, 700] width 28 height 28
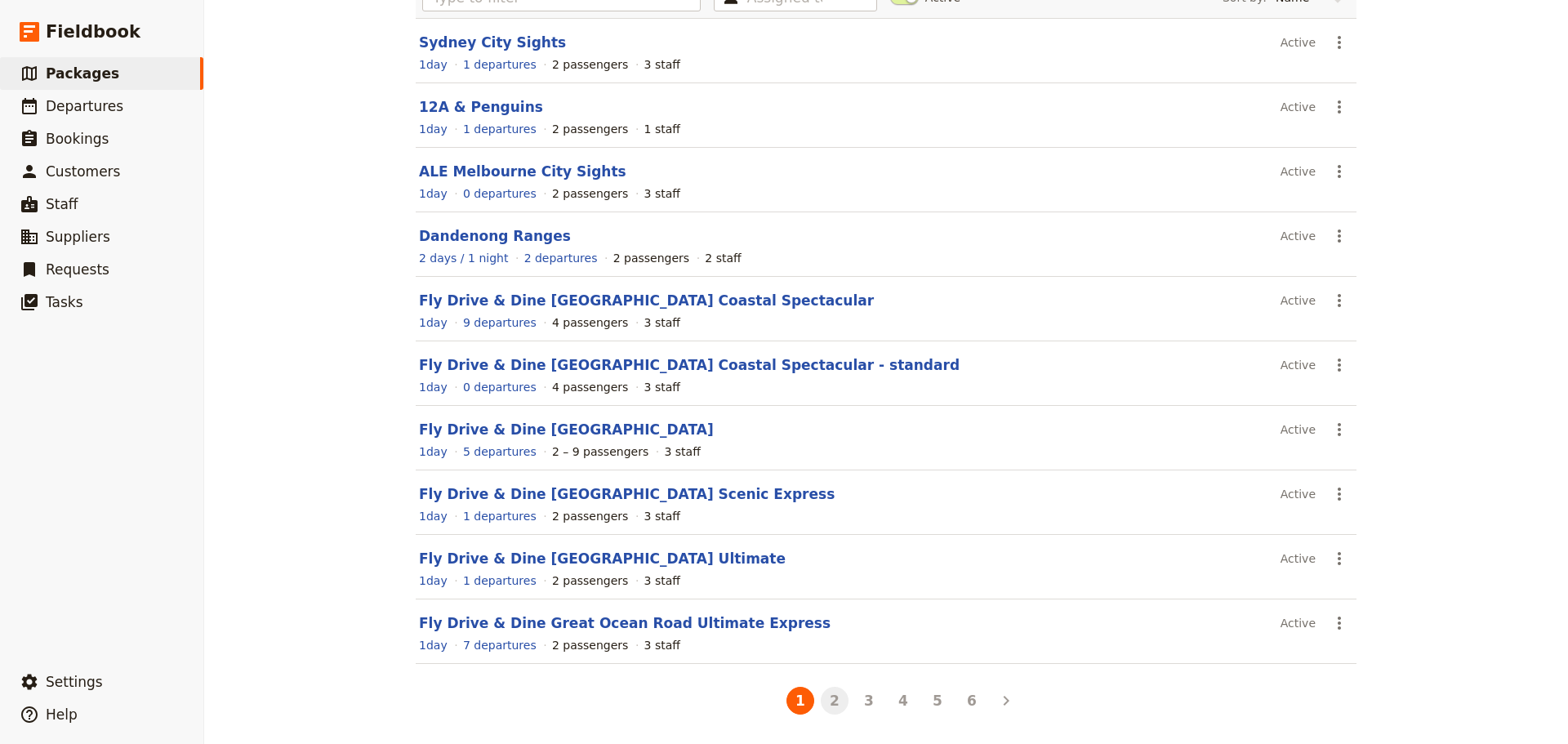
click at [829, 566] on button "2" at bounding box center [835, 700] width 28 height 28
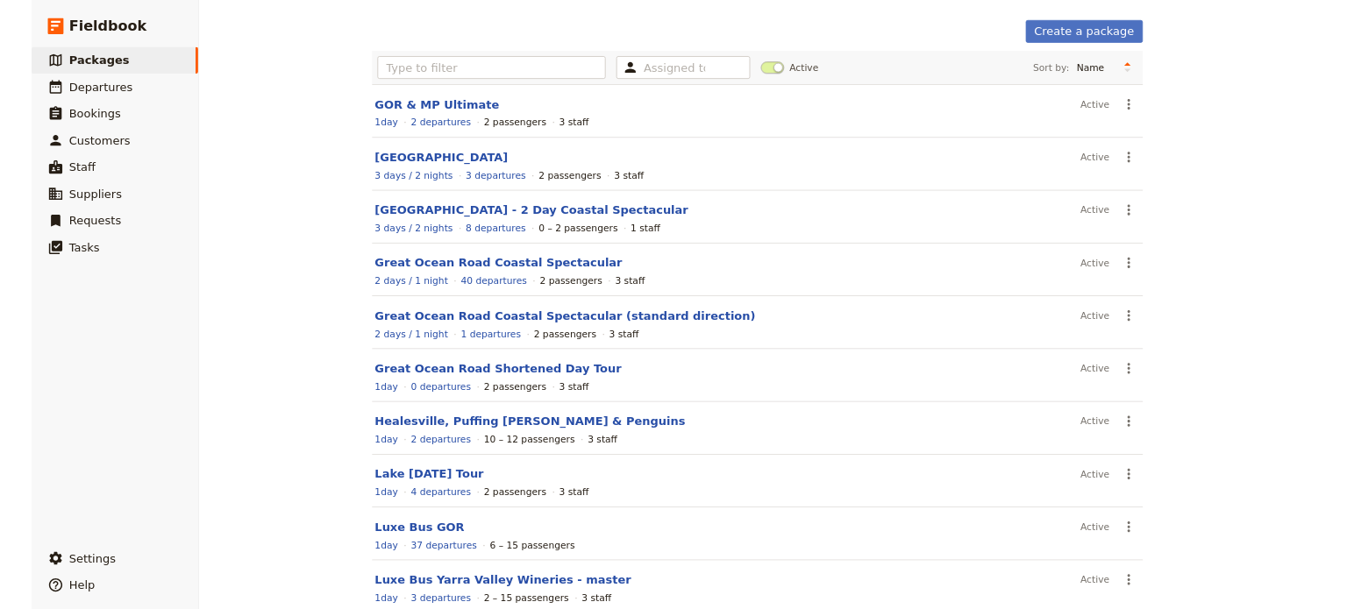
scroll to position [0, 0]
